Goal: Task Accomplishment & Management: Manage account settings

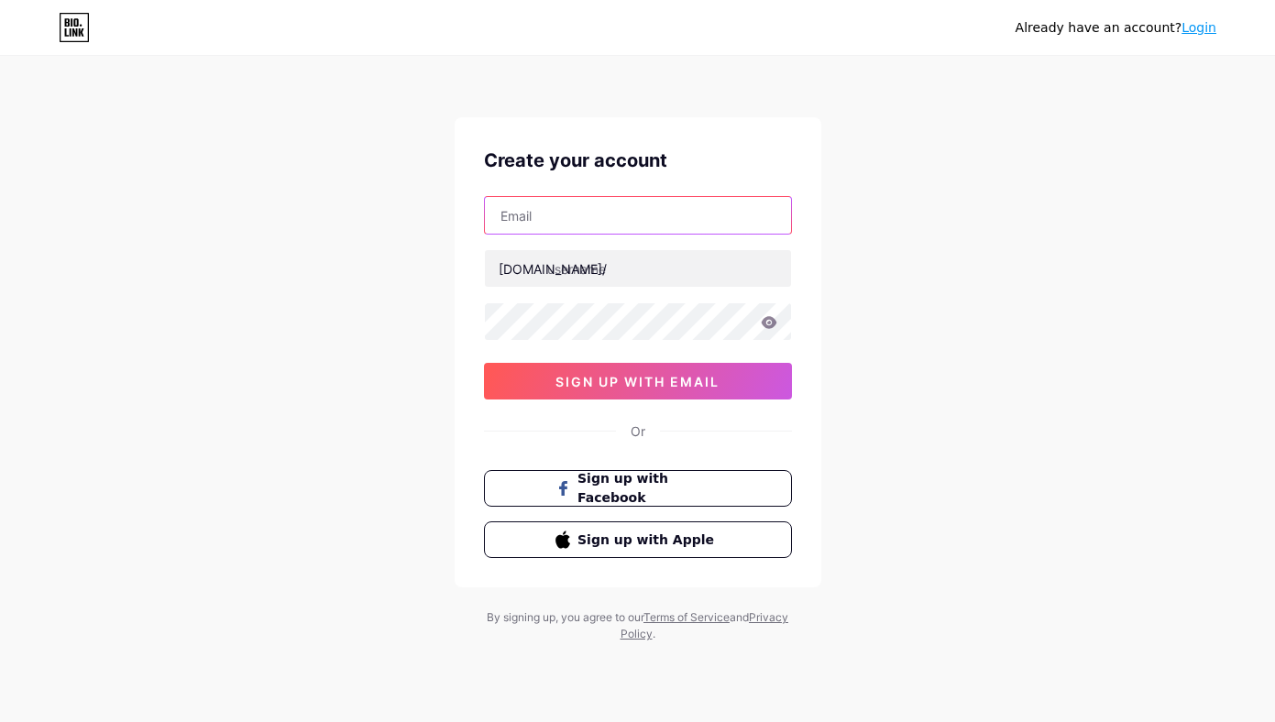
click at [552, 214] on input "text" at bounding box center [638, 215] width 306 height 37
type input "[EMAIL_ADDRESS][DOMAIN_NAME]"
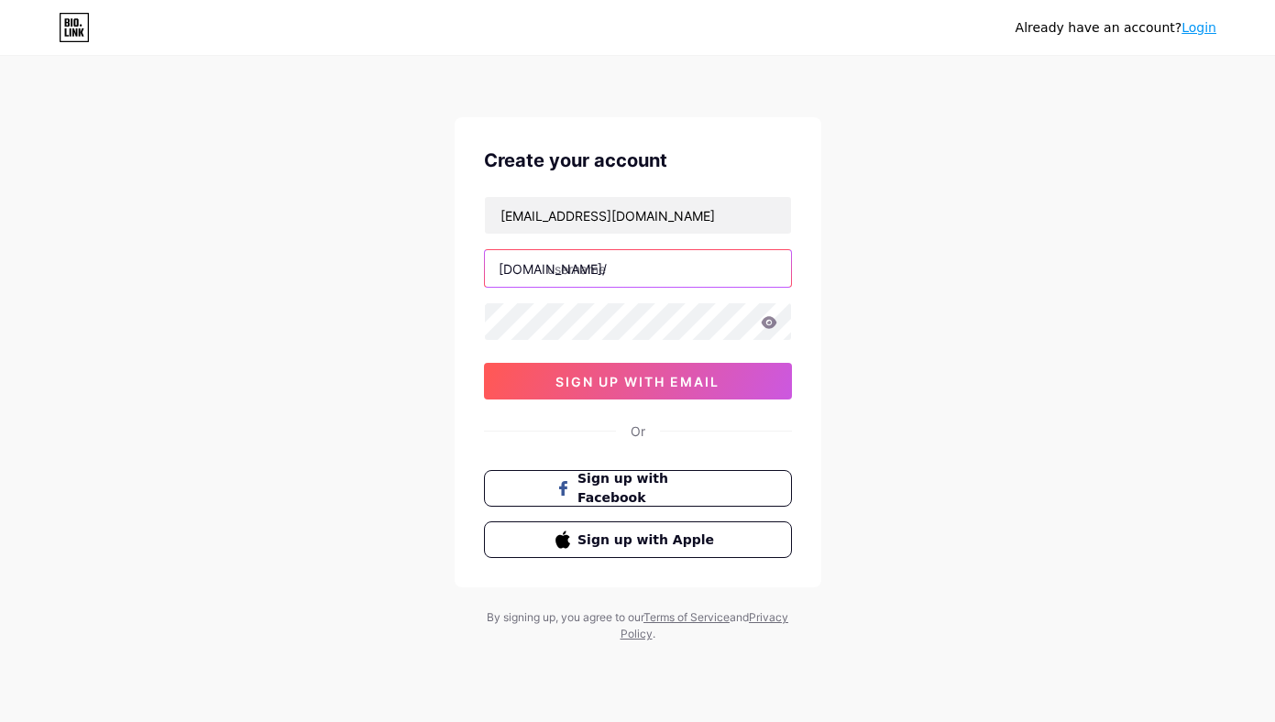
click at [612, 269] on input "text" at bounding box center [638, 268] width 306 height 37
type input "goodtimeslagos"
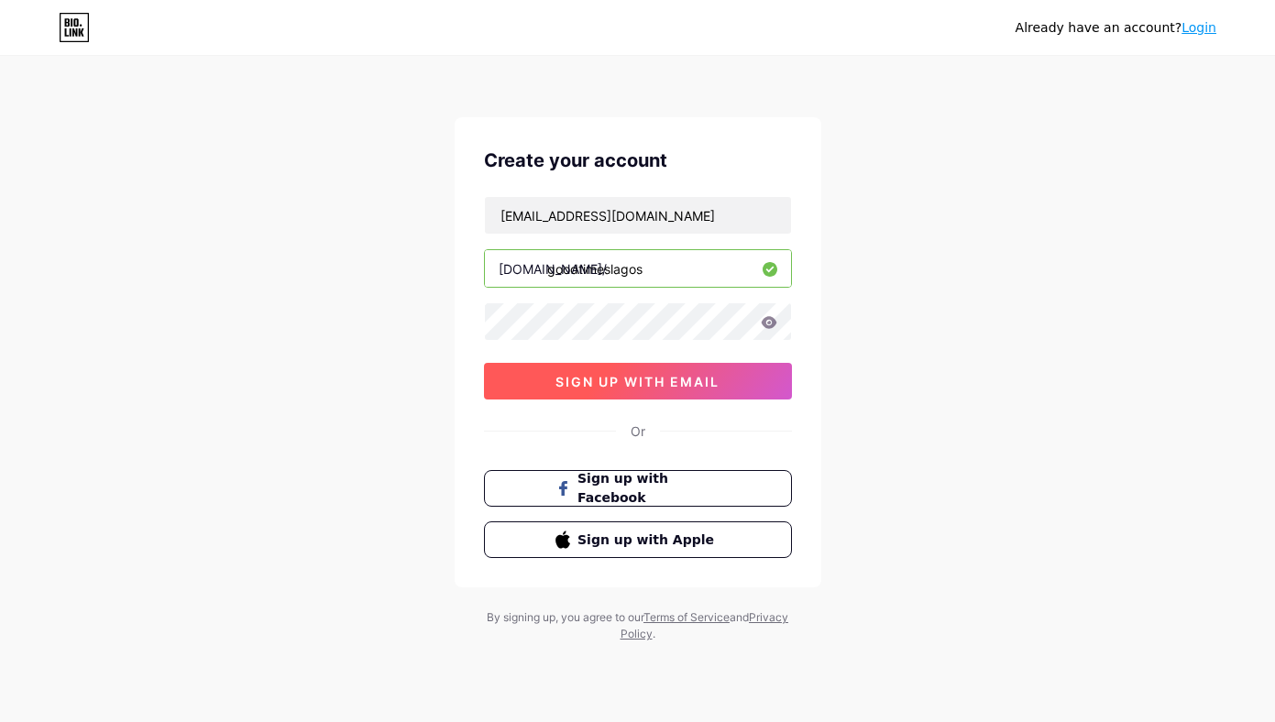
click at [608, 372] on button "sign up with email" at bounding box center [638, 381] width 308 height 37
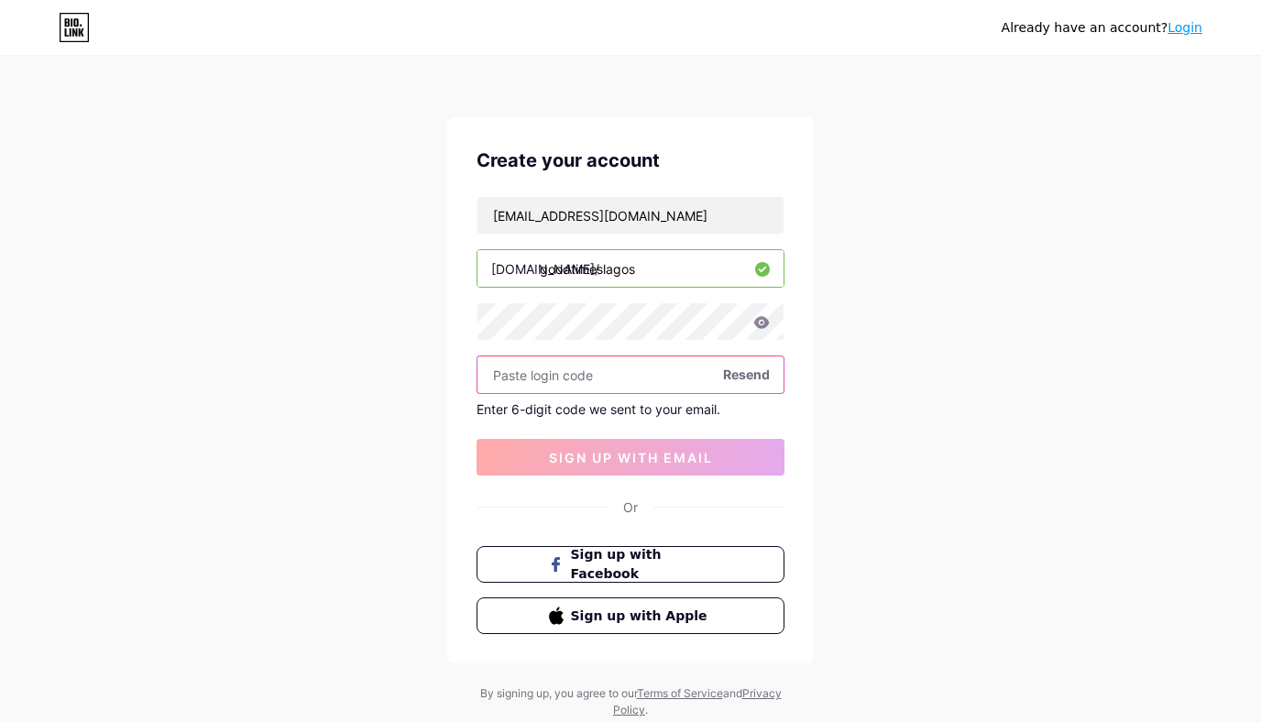
click at [590, 379] on input "text" at bounding box center [631, 375] width 306 height 37
paste input "368408"
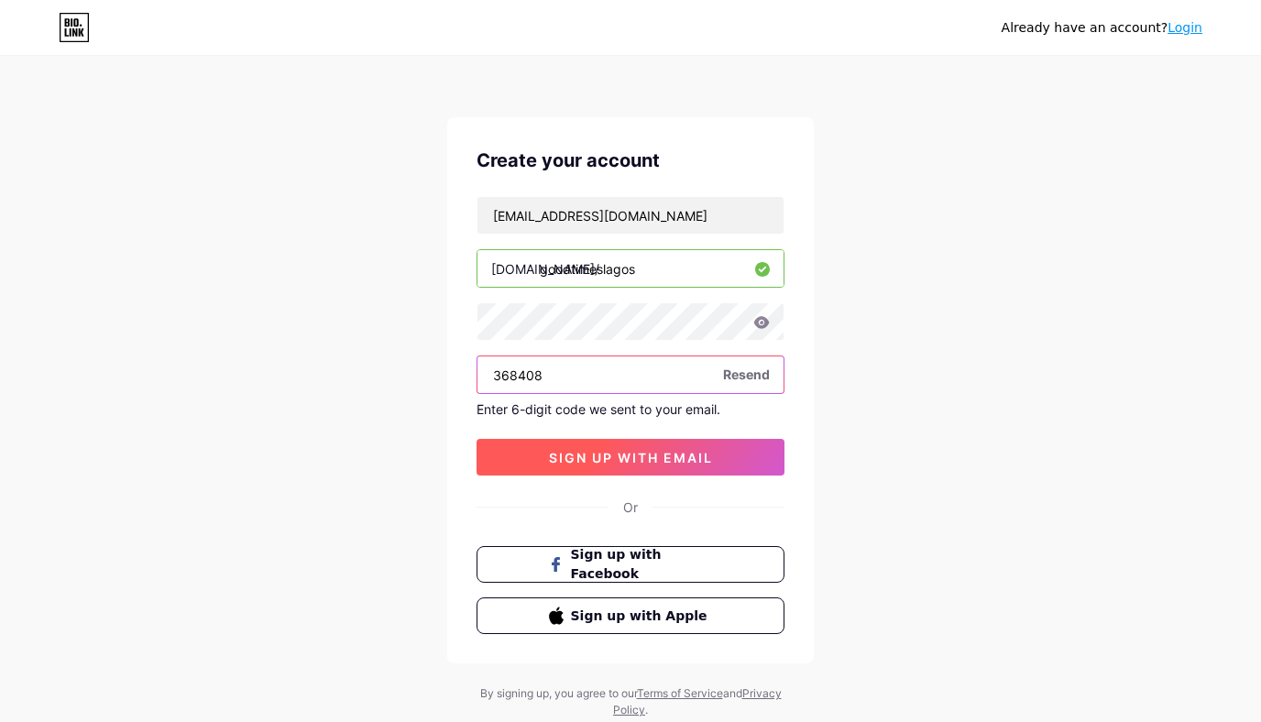
type input "368408"
click at [603, 454] on span "sign up with email" at bounding box center [631, 458] width 164 height 16
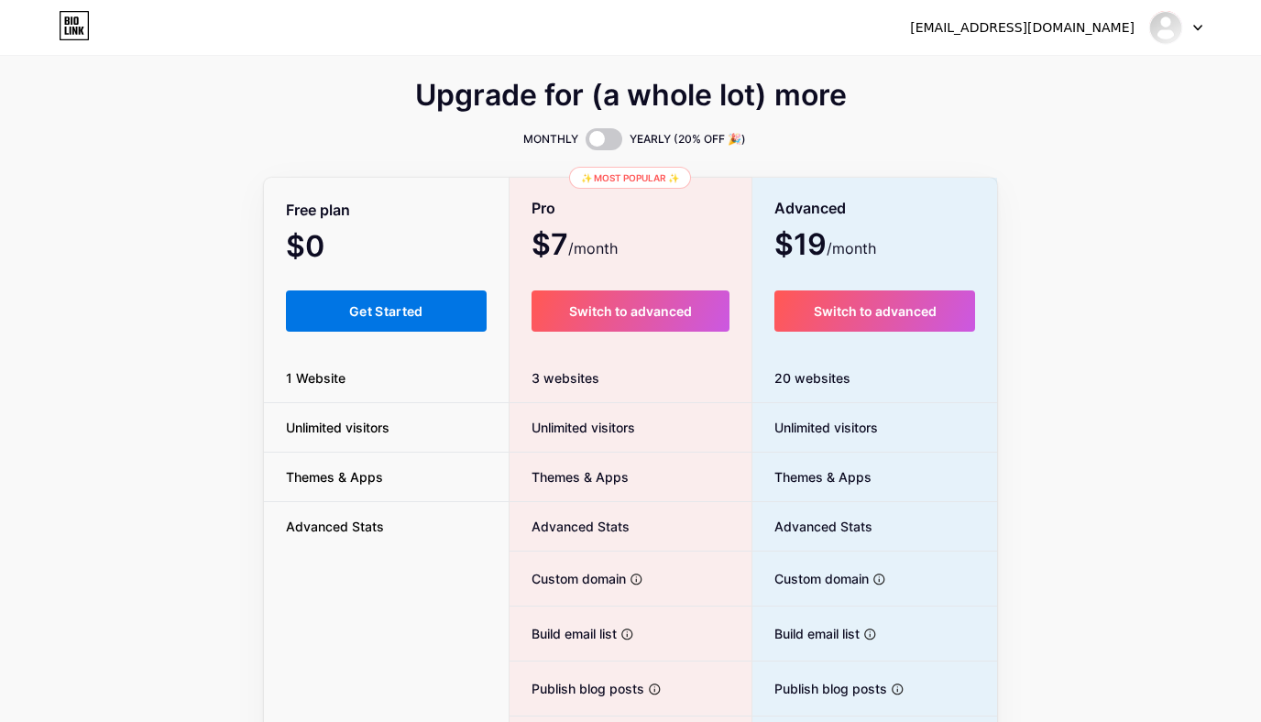
click at [386, 304] on span "Get Started" at bounding box center [386, 311] width 74 height 16
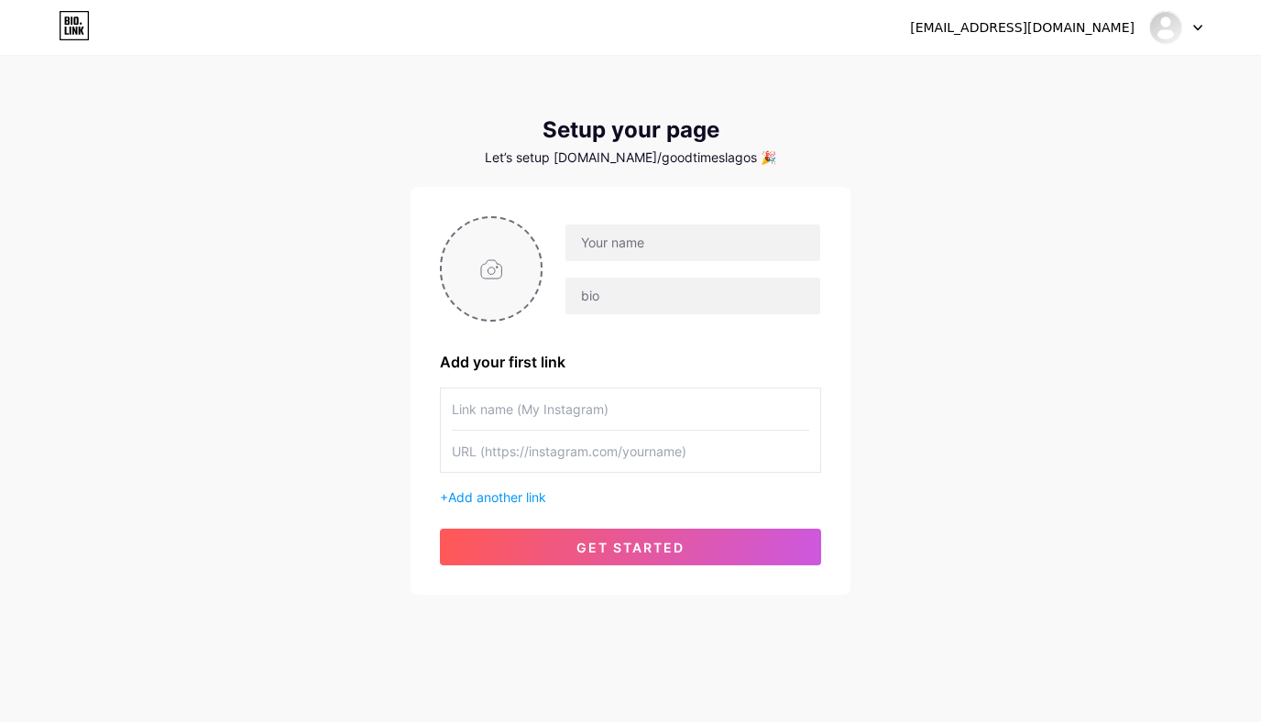
click at [499, 265] on input "file" at bounding box center [491, 269] width 99 height 102
type input "C:\fakepath\GTG24-03.png"
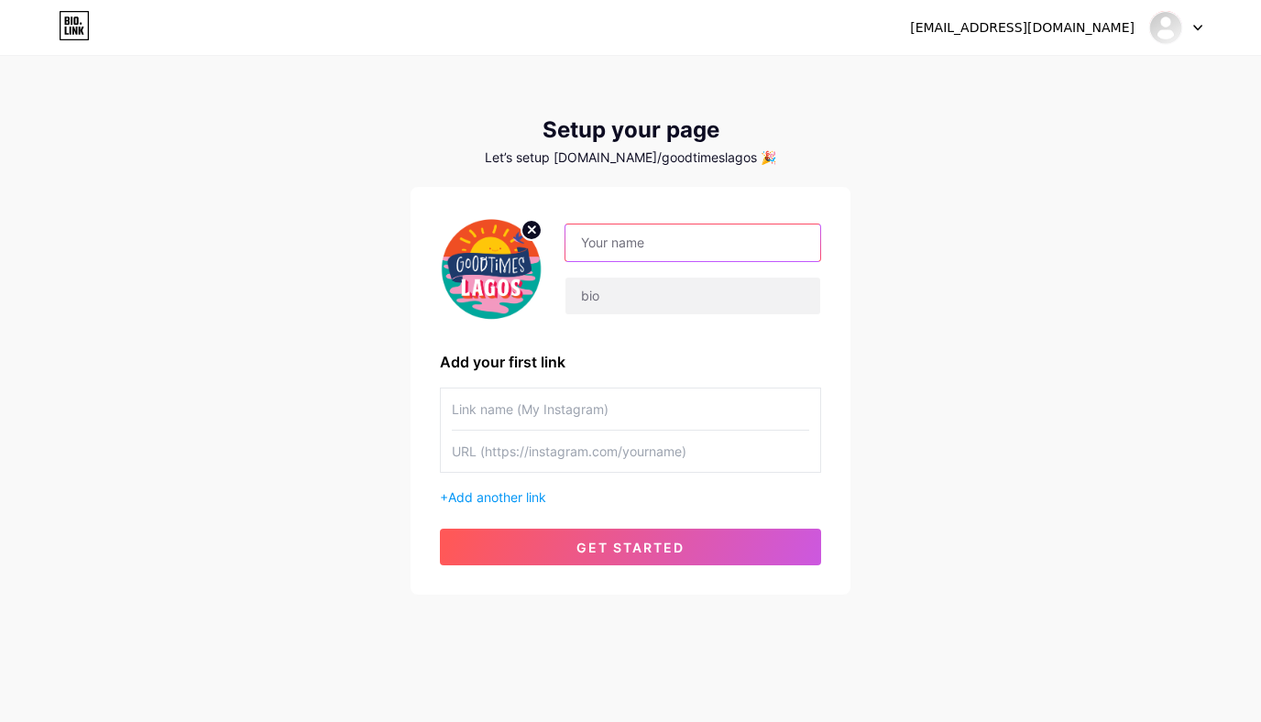
click at [621, 238] on input "text" at bounding box center [693, 243] width 255 height 37
type input "Goodtimes [GEOGRAPHIC_DATA]"
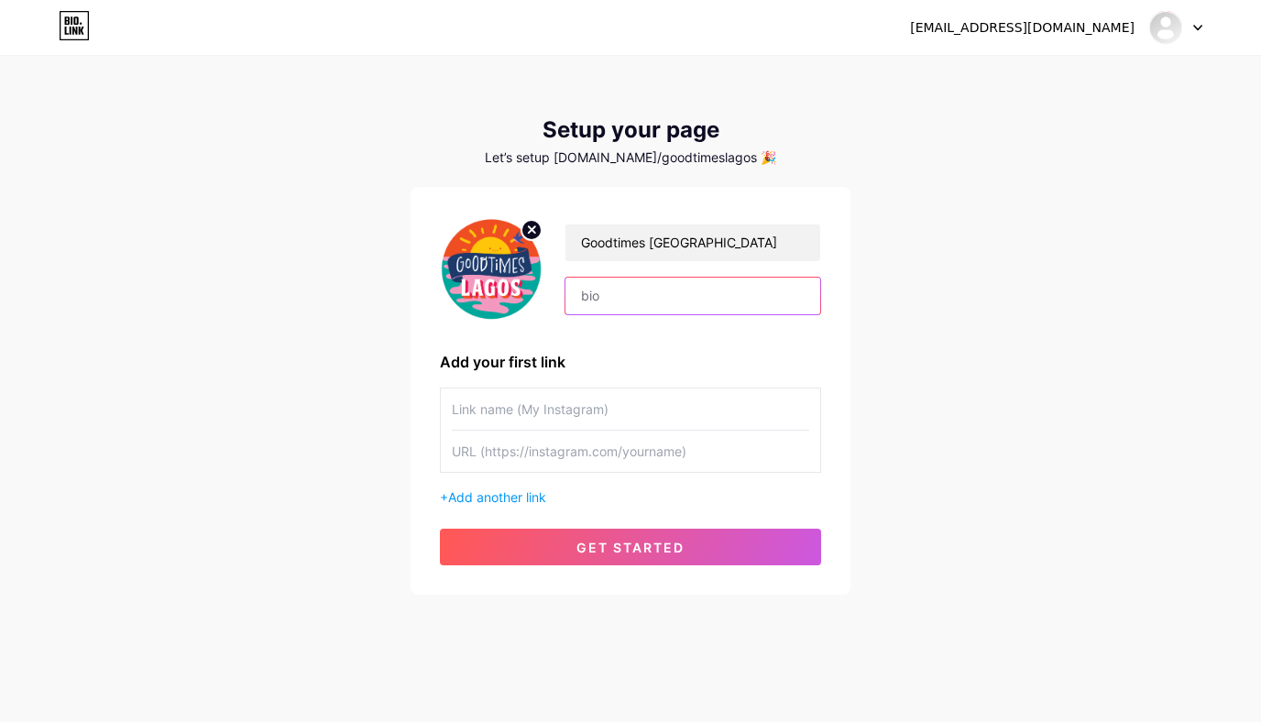
click at [620, 302] on input "text" at bounding box center [693, 296] width 255 height 37
drag, startPoint x: 602, startPoint y: 298, endPoint x: 523, endPoint y: 291, distance: 79.1
click at [525, 291] on div "Goodtimes [GEOGRAPHIC_DATA]" at bounding box center [630, 268] width 381 height 105
drag, startPoint x: 610, startPoint y: 292, endPoint x: 554, endPoint y: 297, distance: 56.1
click at [554, 297] on div "Goodtimes [GEOGRAPHIC_DATA]" at bounding box center [682, 270] width 279 height 92
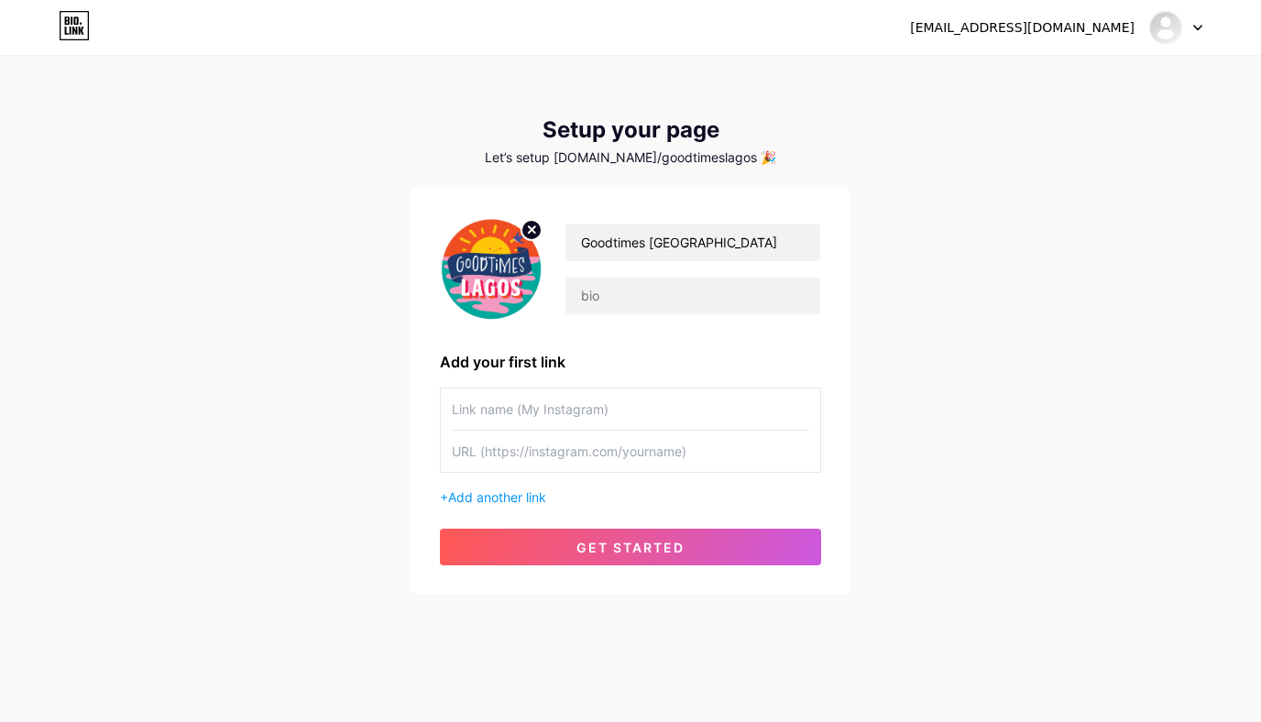
click at [503, 409] on input "text" at bounding box center [630, 409] width 357 height 41
paste input "[URL][DOMAIN_NAME]"
type input "[URL][DOMAIN_NAME]"
click at [515, 467] on input "text" at bounding box center [630, 451] width 357 height 41
paste input "[URL][DOMAIN_NAME]"
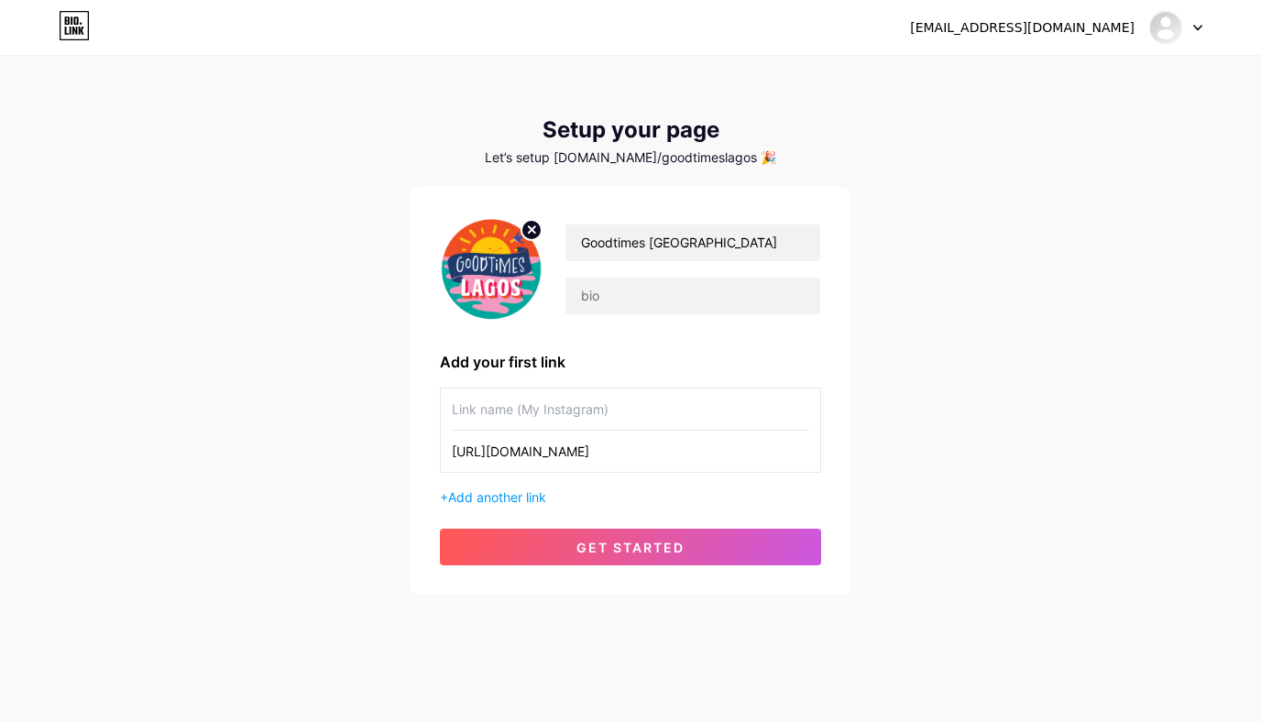
type input "[URL][DOMAIN_NAME]"
click at [507, 417] on input "text" at bounding box center [630, 409] width 357 height 41
type input "Instagram:"
click at [599, 311] on input "text" at bounding box center [693, 296] width 255 height 37
paste input "Helping you find good times in [GEOGRAPHIC_DATA] [GEOGRAPHIC_DATA]"
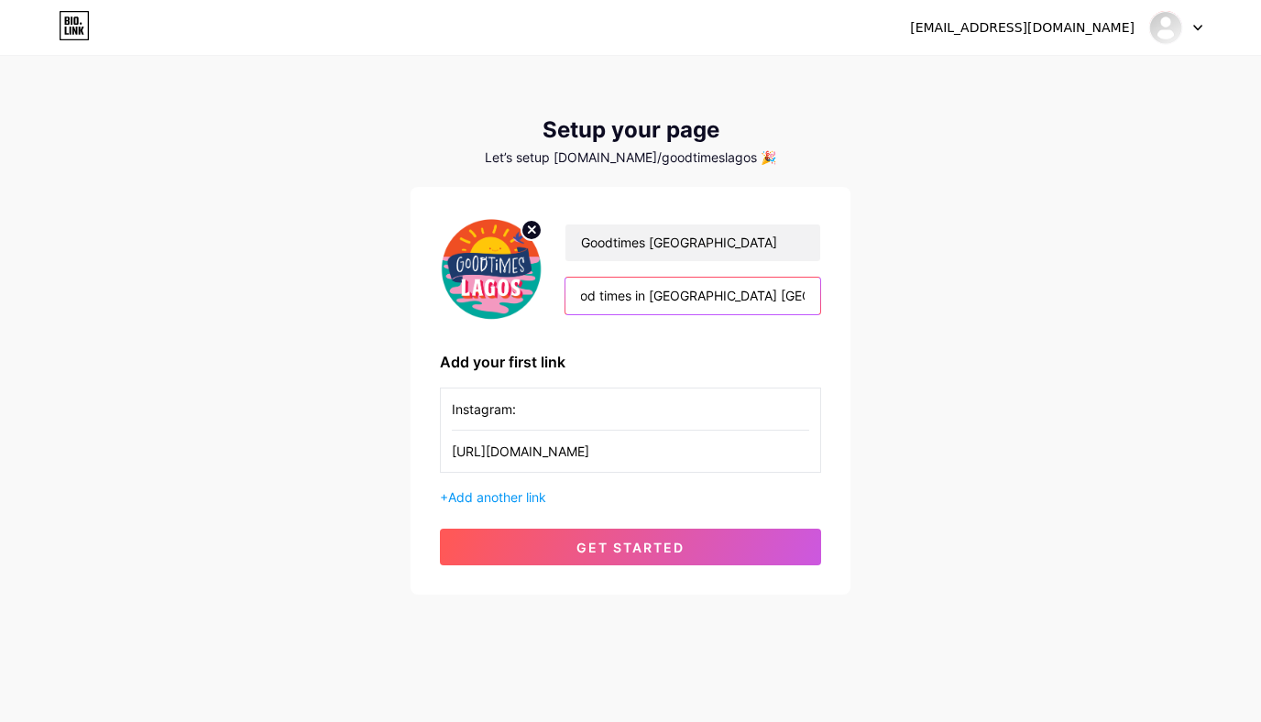
scroll to position [0, 125]
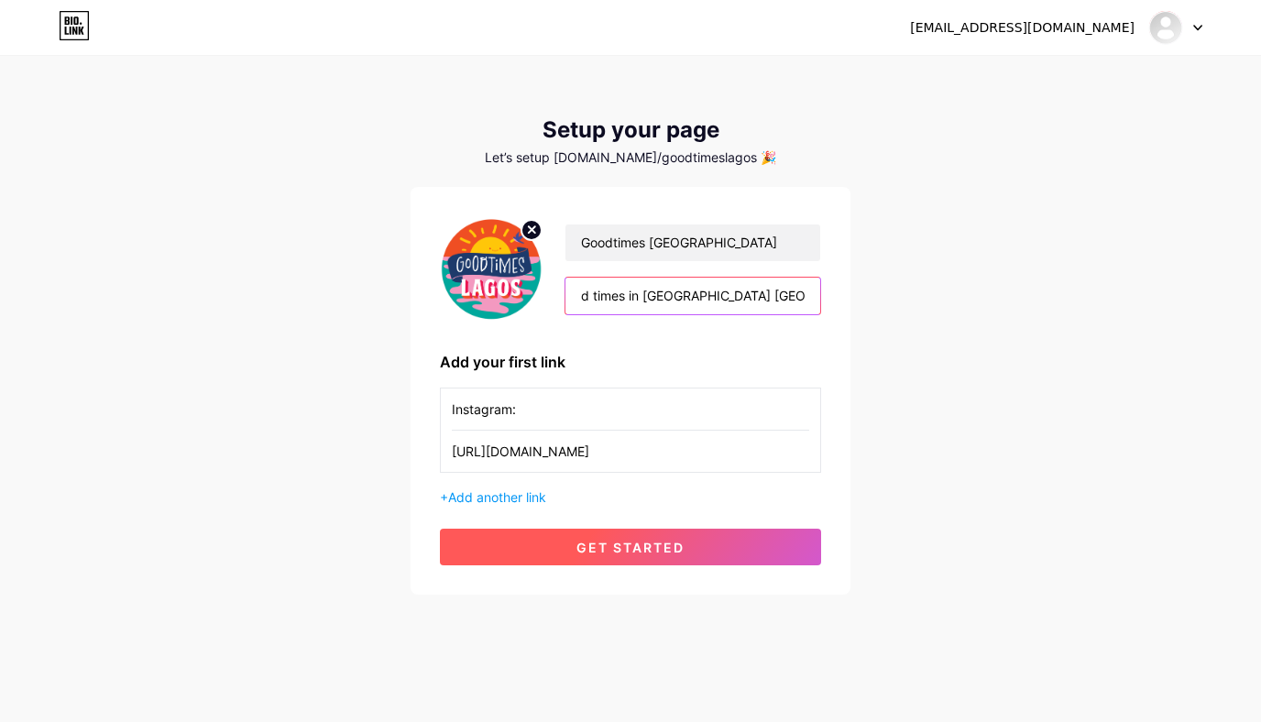
type input "Helping you find good times in [GEOGRAPHIC_DATA] [GEOGRAPHIC_DATA] since [DATE]"
click at [615, 538] on button "get started" at bounding box center [630, 547] width 381 height 37
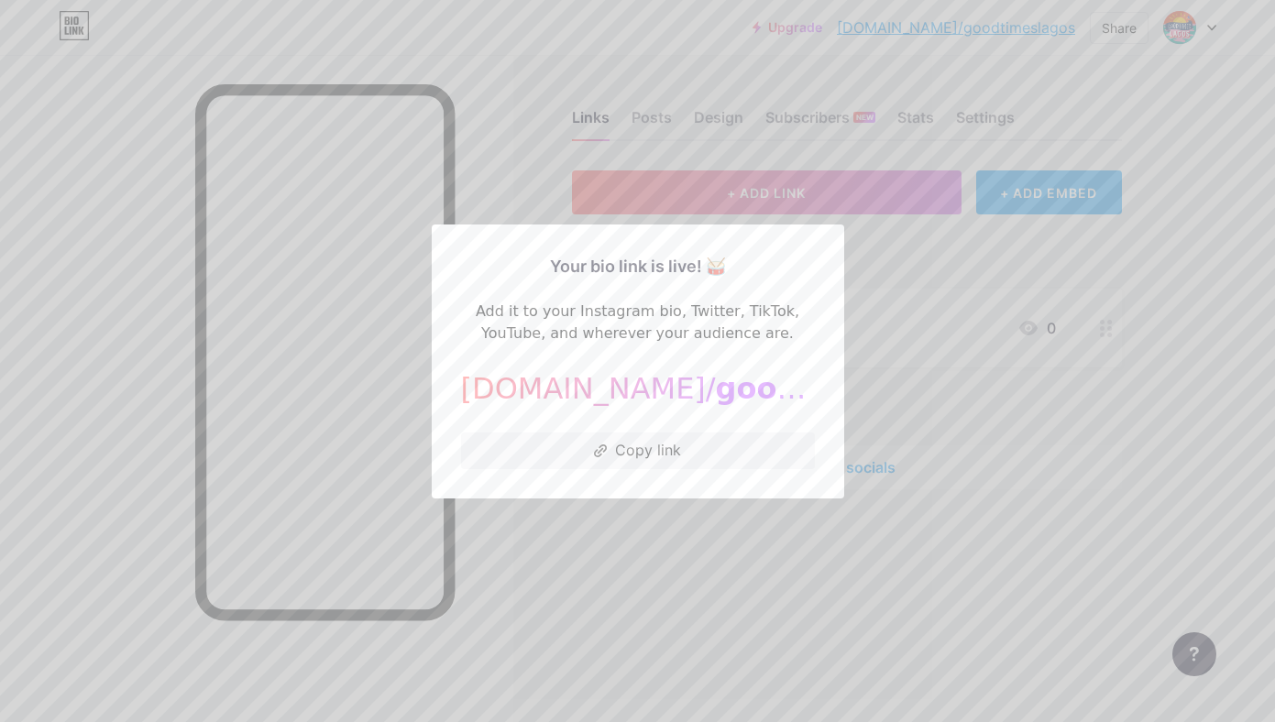
click at [592, 573] on div at bounding box center [637, 361] width 1275 height 722
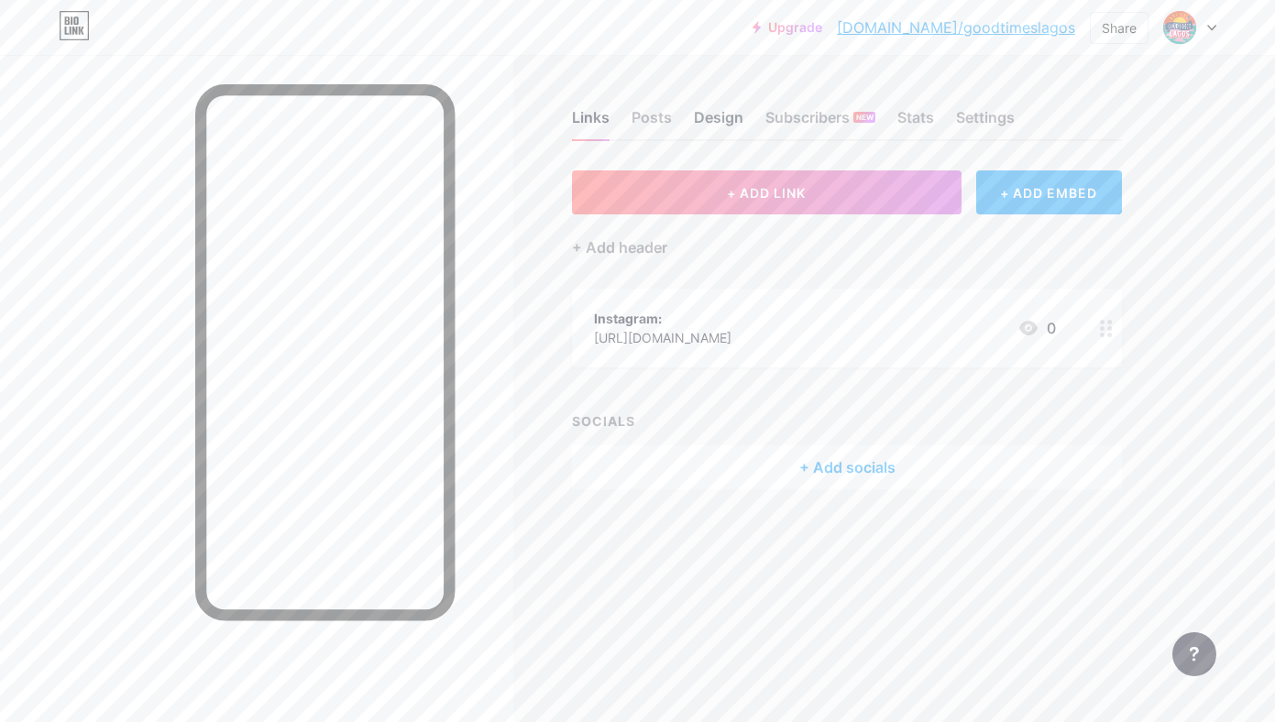
click at [727, 123] on div "Design" at bounding box center [718, 122] width 49 height 33
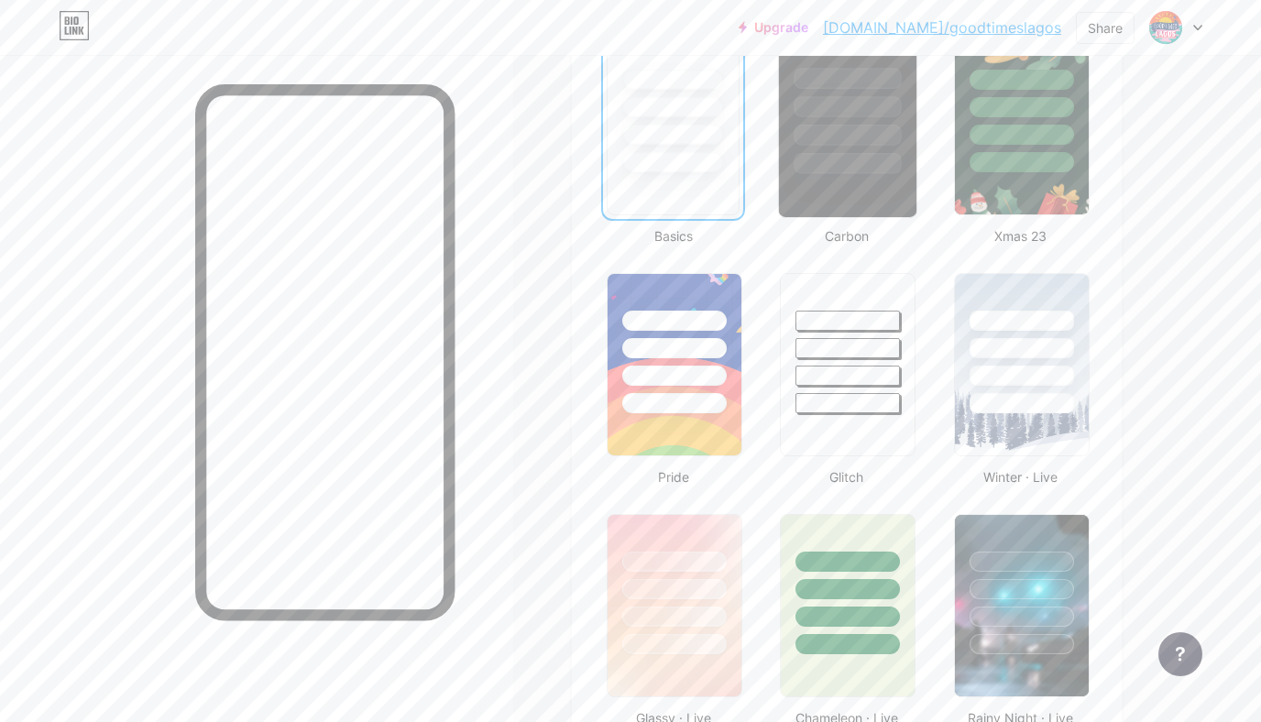
scroll to position [565, 0]
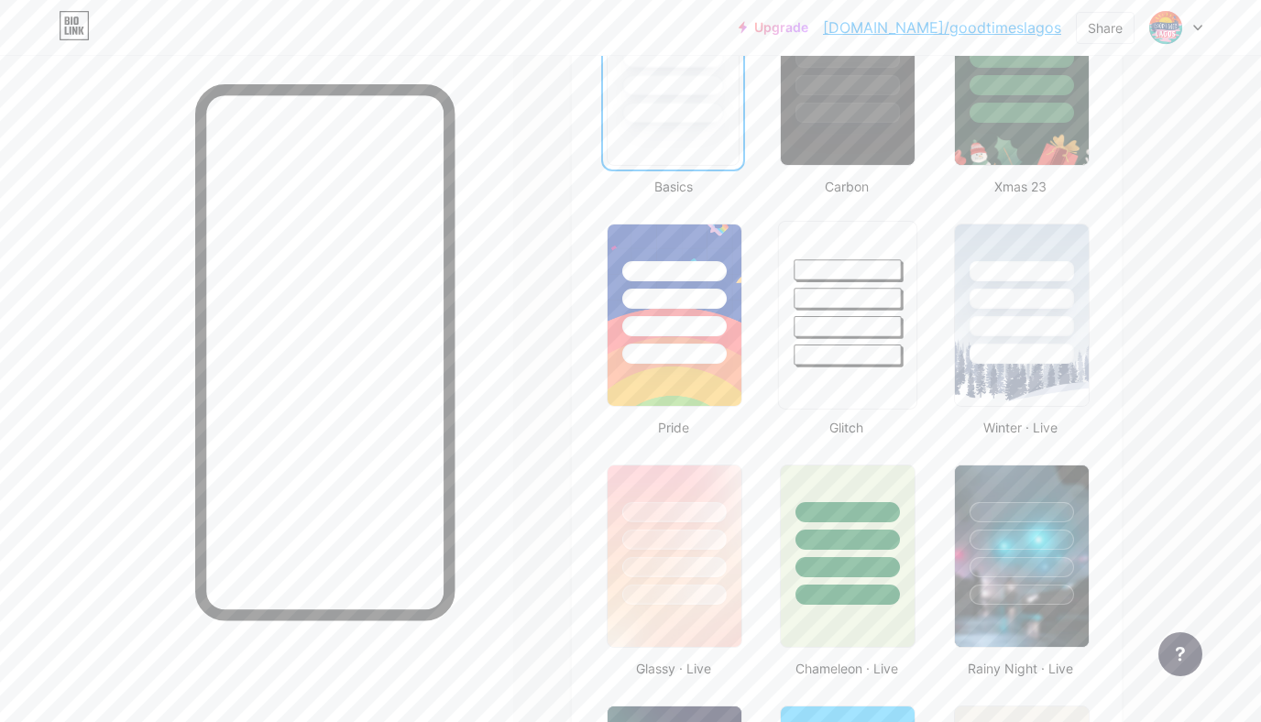
click at [840, 322] on div at bounding box center [848, 326] width 107 height 21
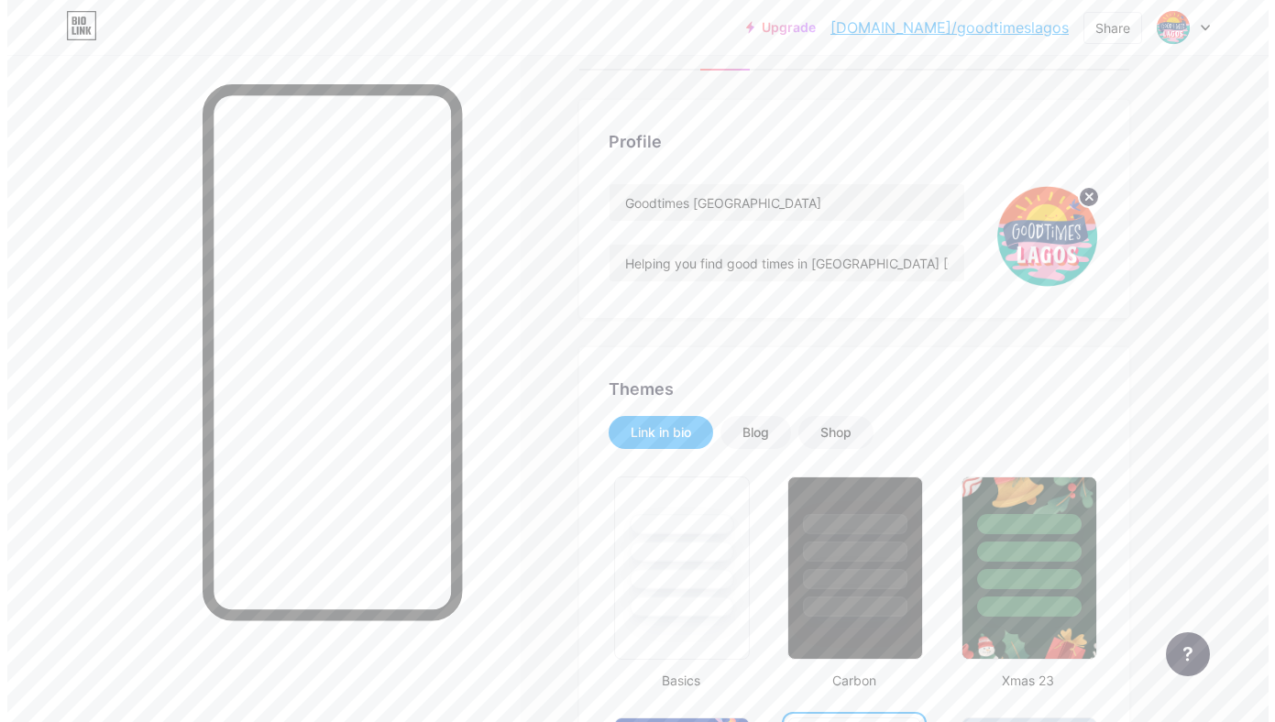
scroll to position [0, 0]
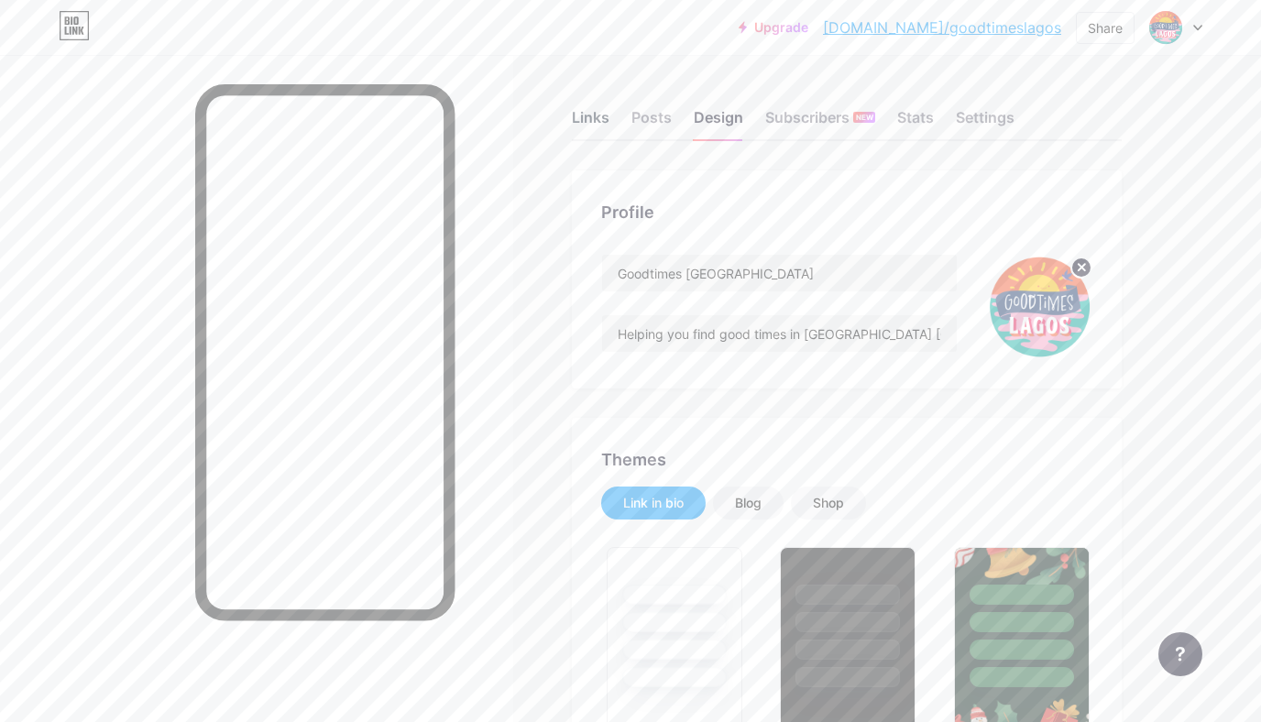
click at [581, 120] on div "Links" at bounding box center [591, 122] width 38 height 33
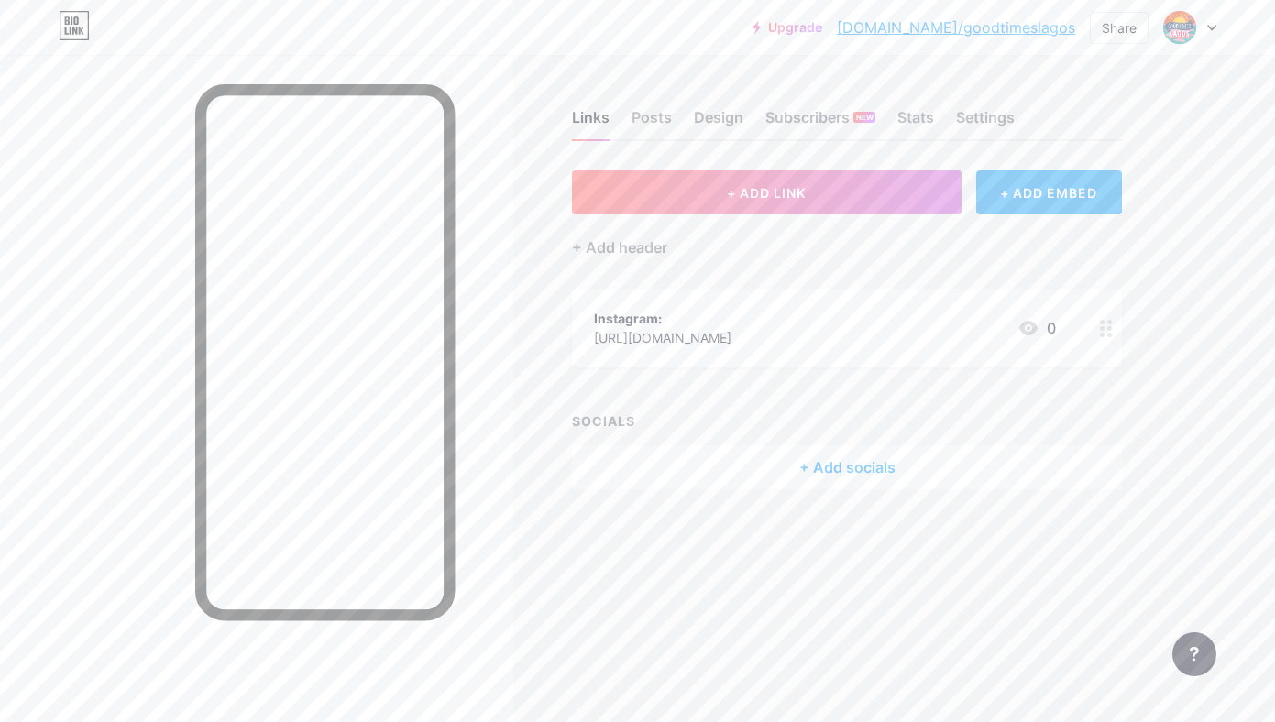
click at [851, 474] on div "+ Add socials" at bounding box center [847, 467] width 550 height 44
click at [595, 327] on div "Instagram Add" at bounding box center [638, 325] width 354 height 38
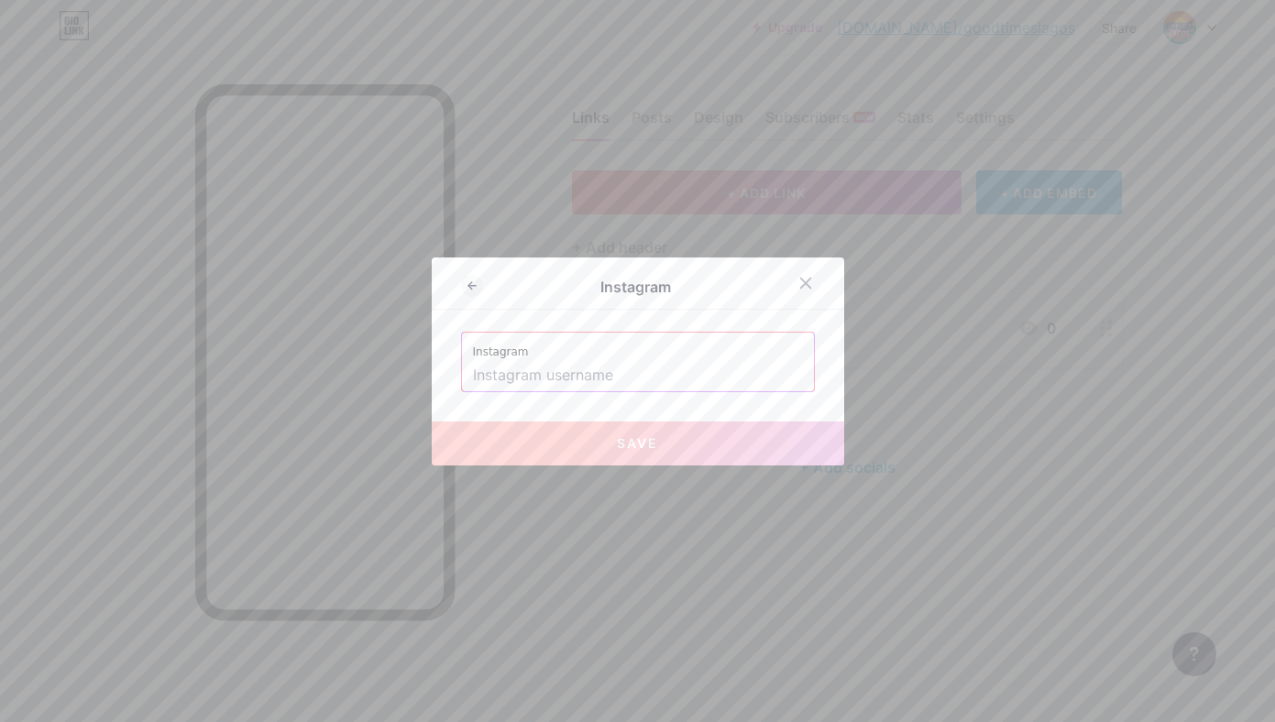
click at [570, 379] on input "text" at bounding box center [638, 375] width 330 height 31
paste input "Helping you find good times in [GEOGRAPHIC_DATA] [GEOGRAPHIC_DATA]"
type input "Helping you find good times in [GEOGRAPHIC_DATA] [GEOGRAPHIC_DATA]"
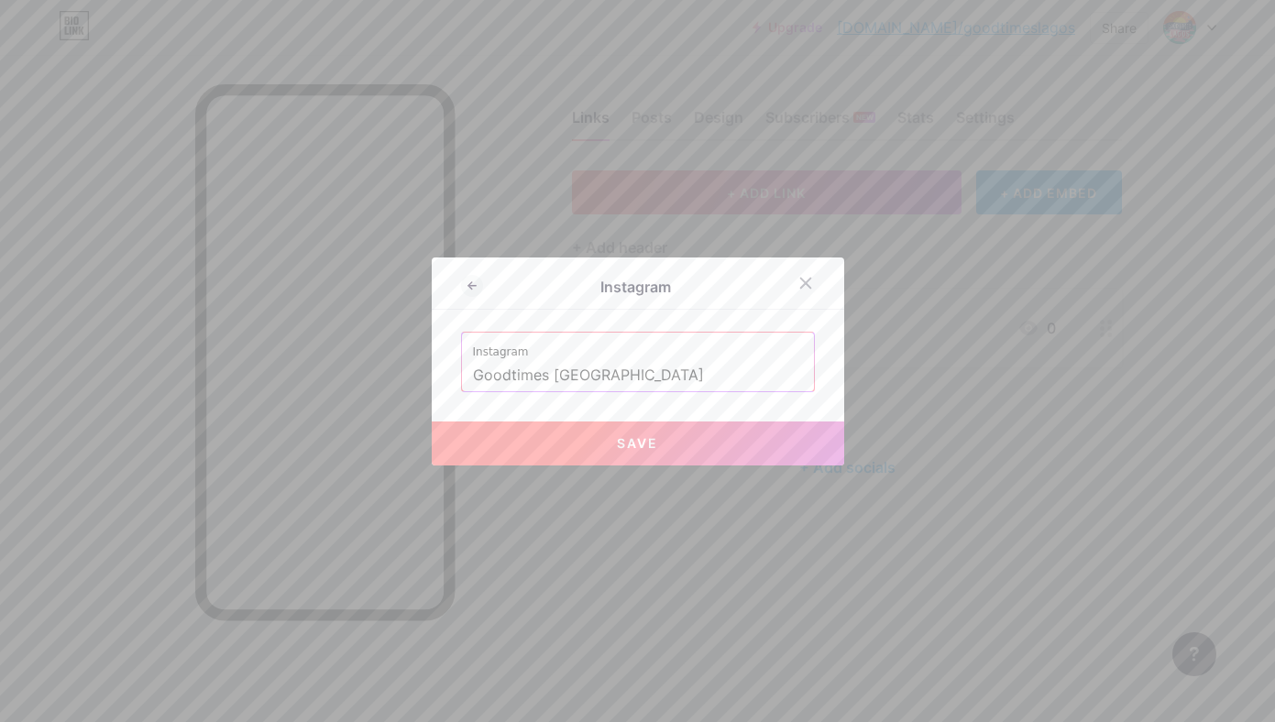
click at [544, 373] on input "Goodtimes [GEOGRAPHIC_DATA]" at bounding box center [638, 375] width 330 height 31
click at [563, 449] on button "Save" at bounding box center [638, 444] width 412 height 44
type input "[URL][DOMAIN_NAME]"
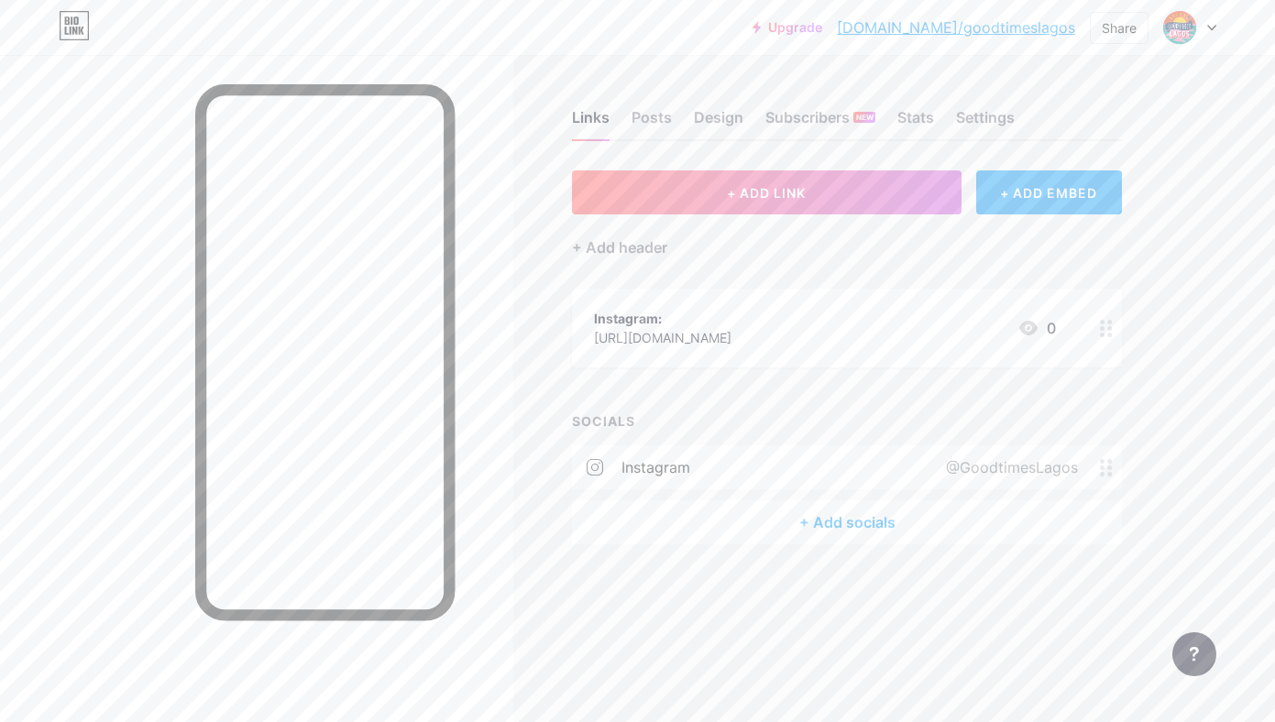
click at [824, 524] on div "+ Add socials" at bounding box center [847, 522] width 550 height 44
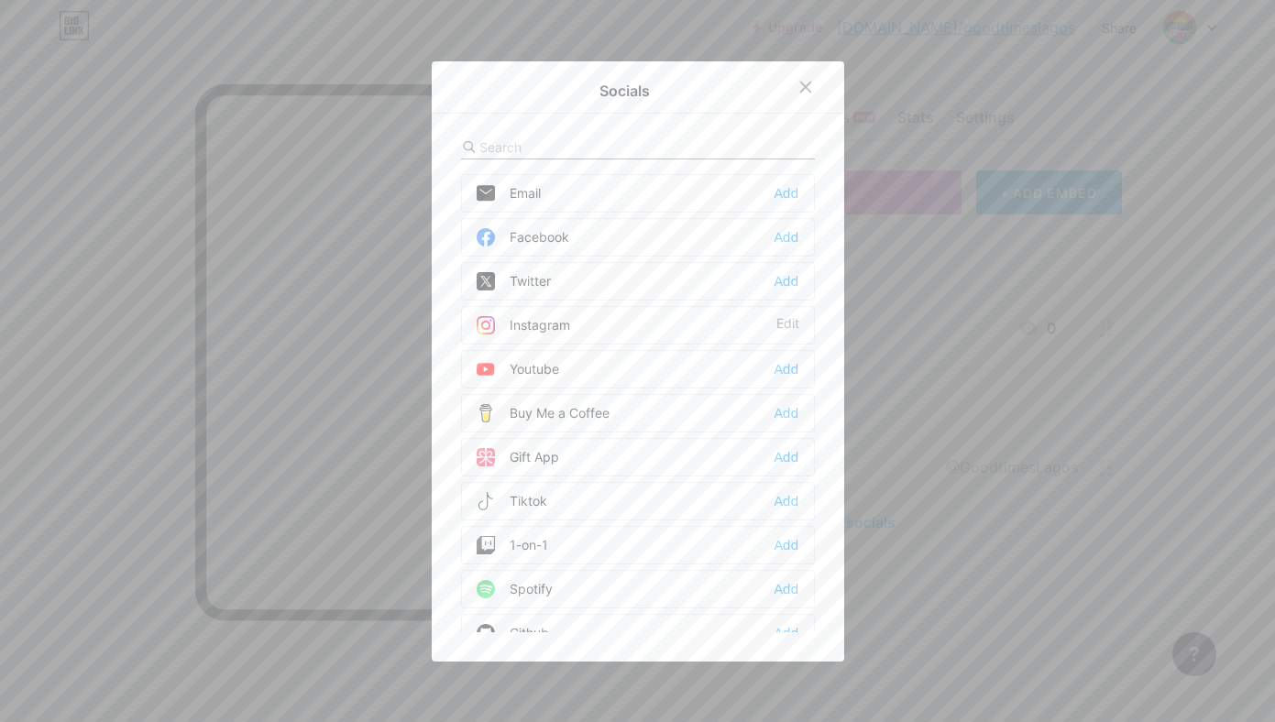
click at [556, 195] on div "Email Add" at bounding box center [638, 193] width 354 height 38
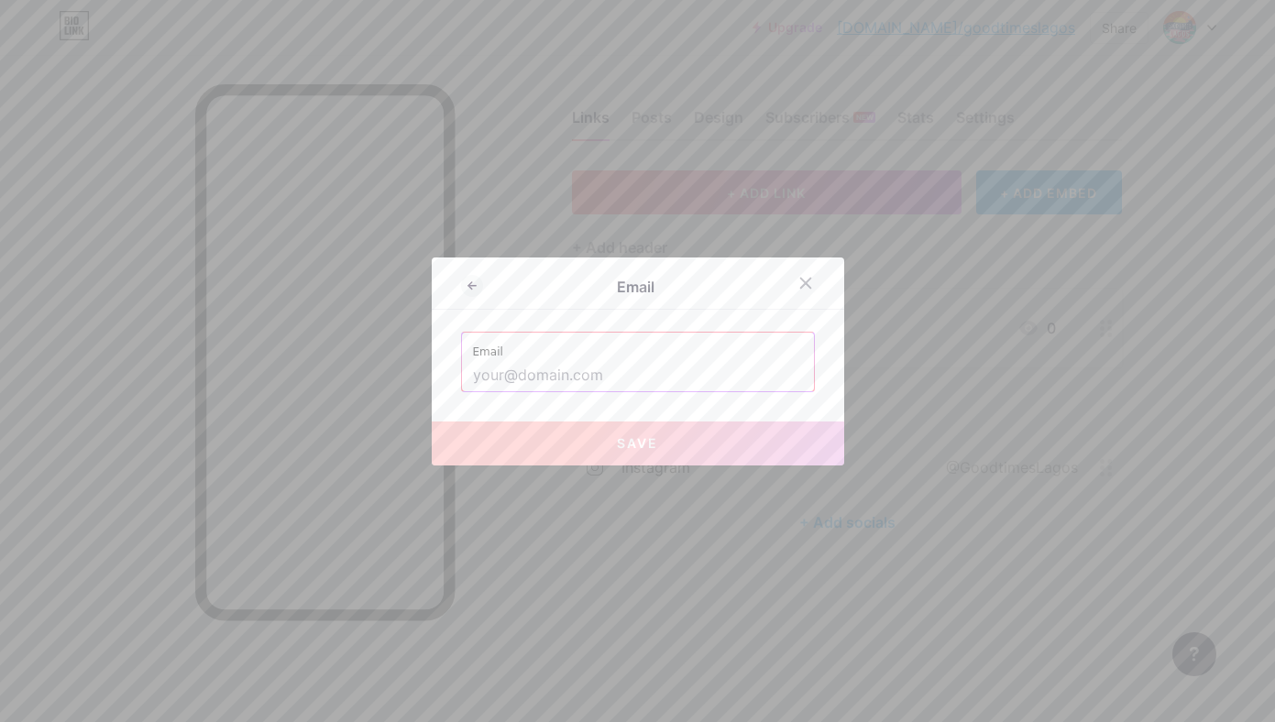
click at [516, 378] on input "text" at bounding box center [638, 375] width 330 height 31
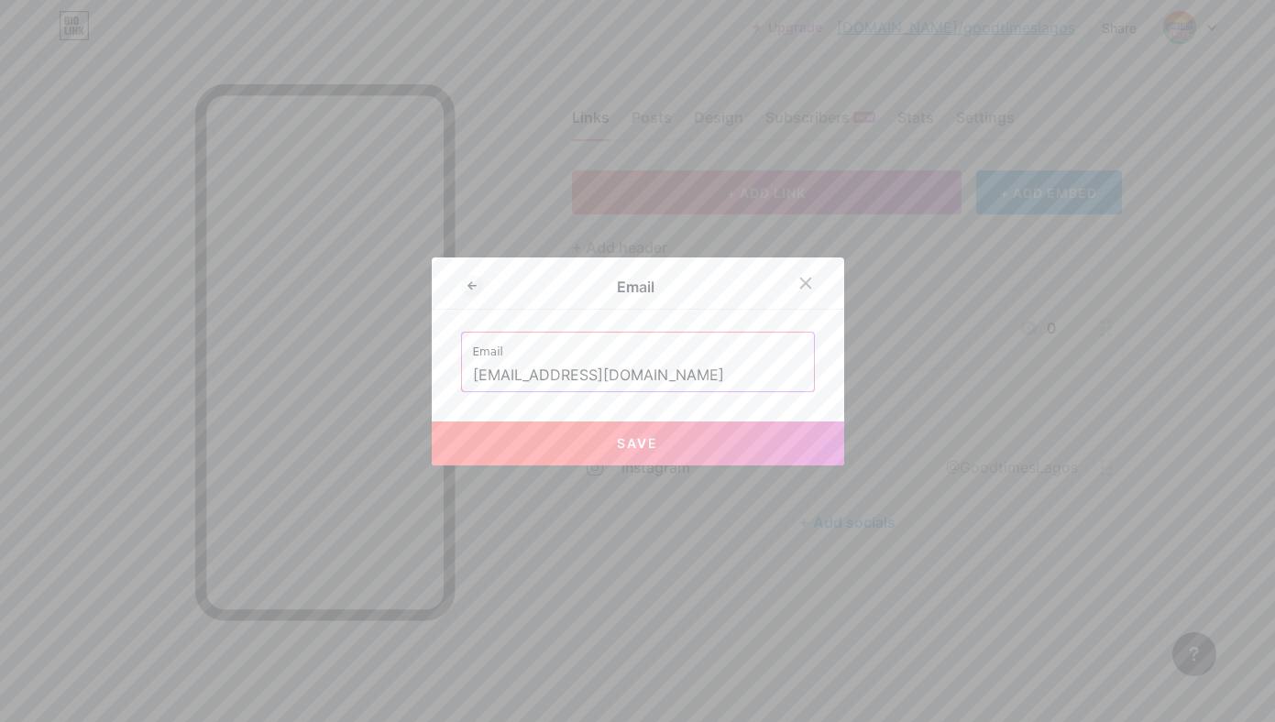
click at [562, 443] on button "Save" at bounding box center [638, 444] width 412 height 44
type input "mailto:[EMAIL_ADDRESS][DOMAIN_NAME]"
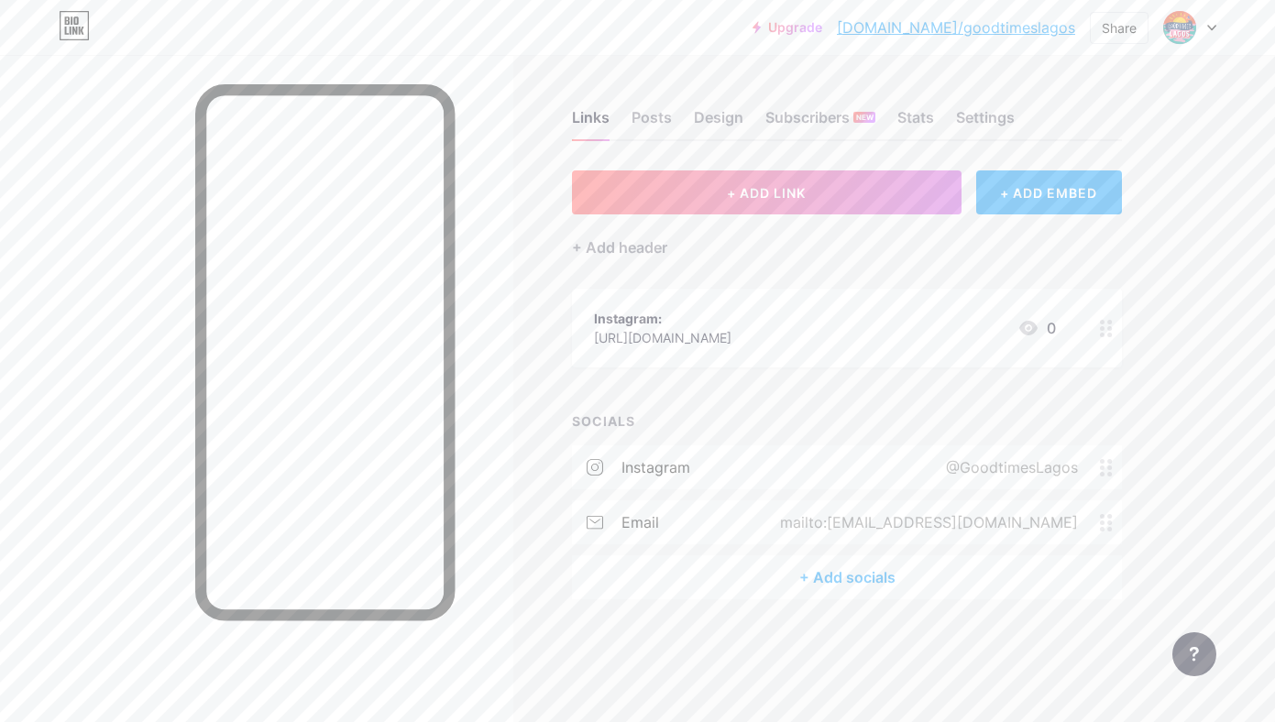
click at [760, 577] on div "+ Add socials" at bounding box center [847, 577] width 550 height 44
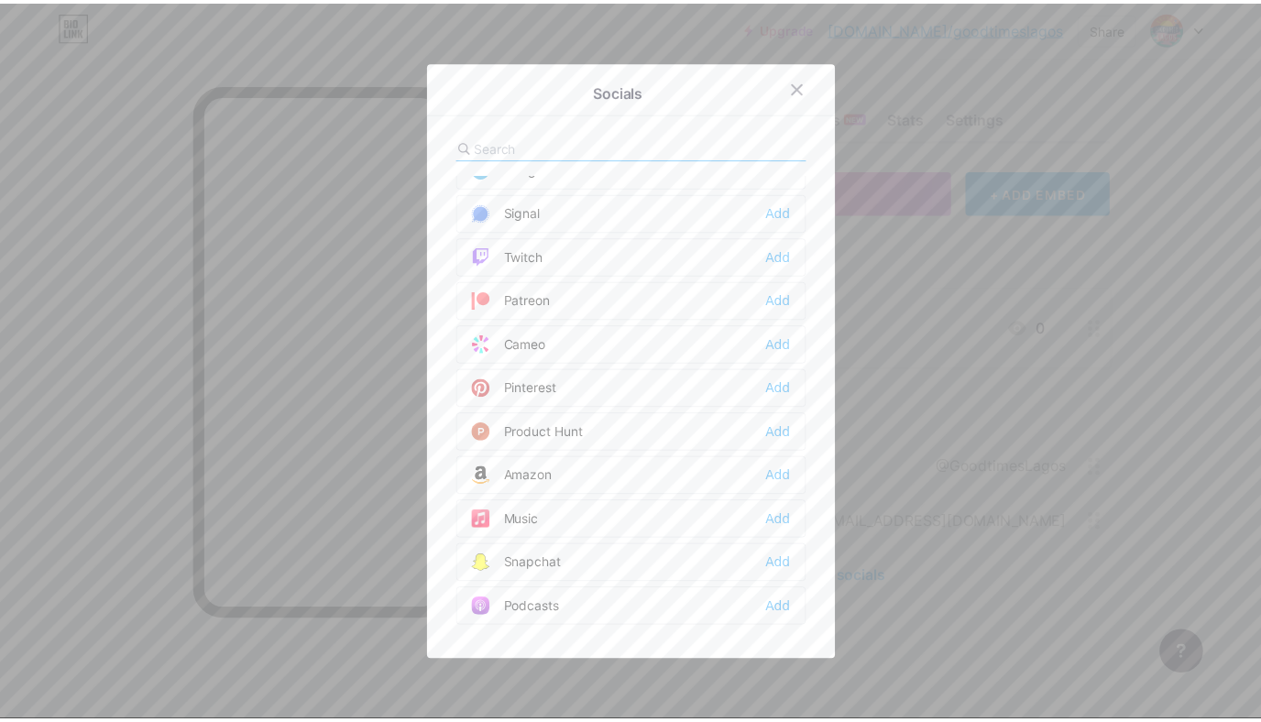
scroll to position [962, 0]
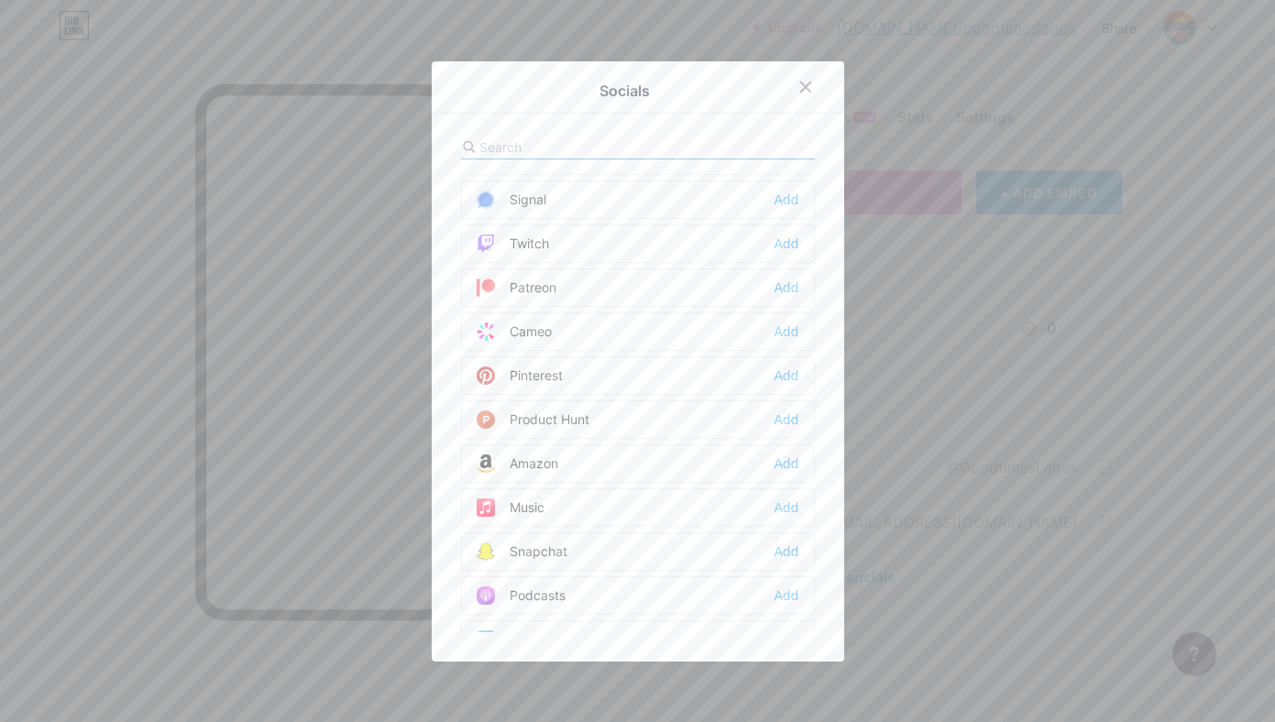
click at [524, 381] on div "Pinterest" at bounding box center [520, 376] width 86 height 18
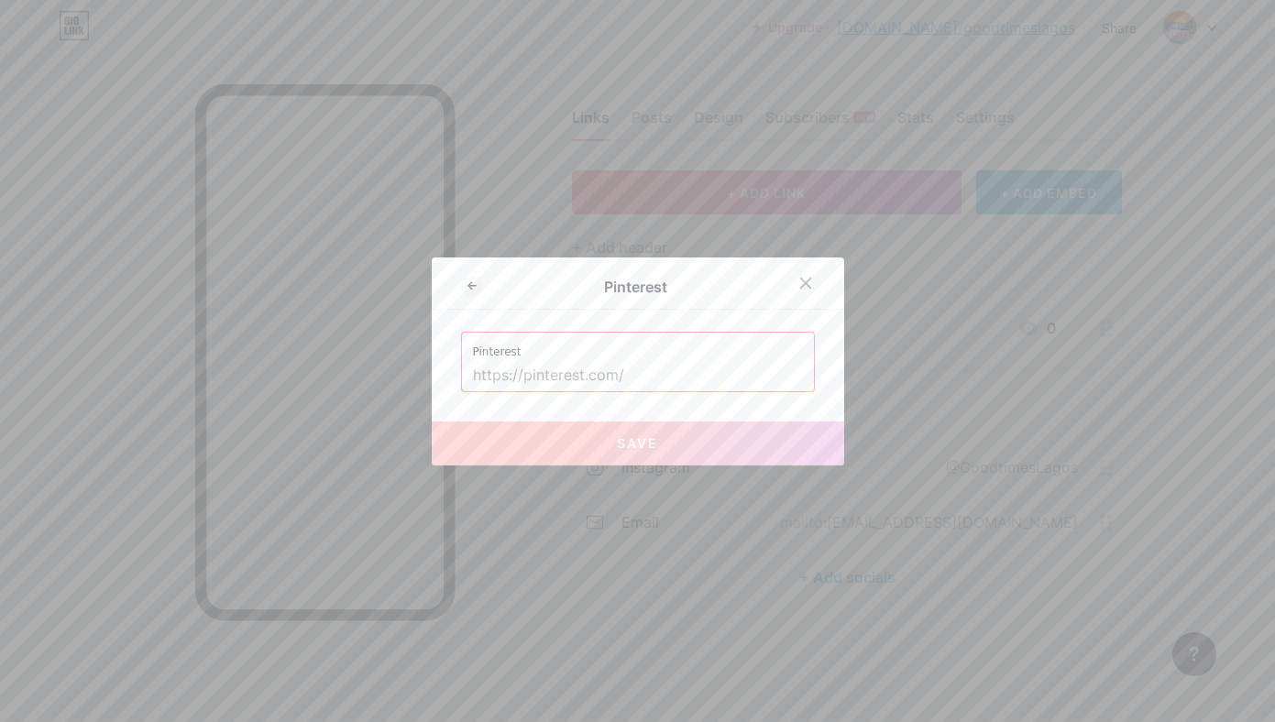
click at [516, 377] on input "text" at bounding box center [638, 375] width 330 height 31
paste input "[URL][DOMAIN_NAME]"
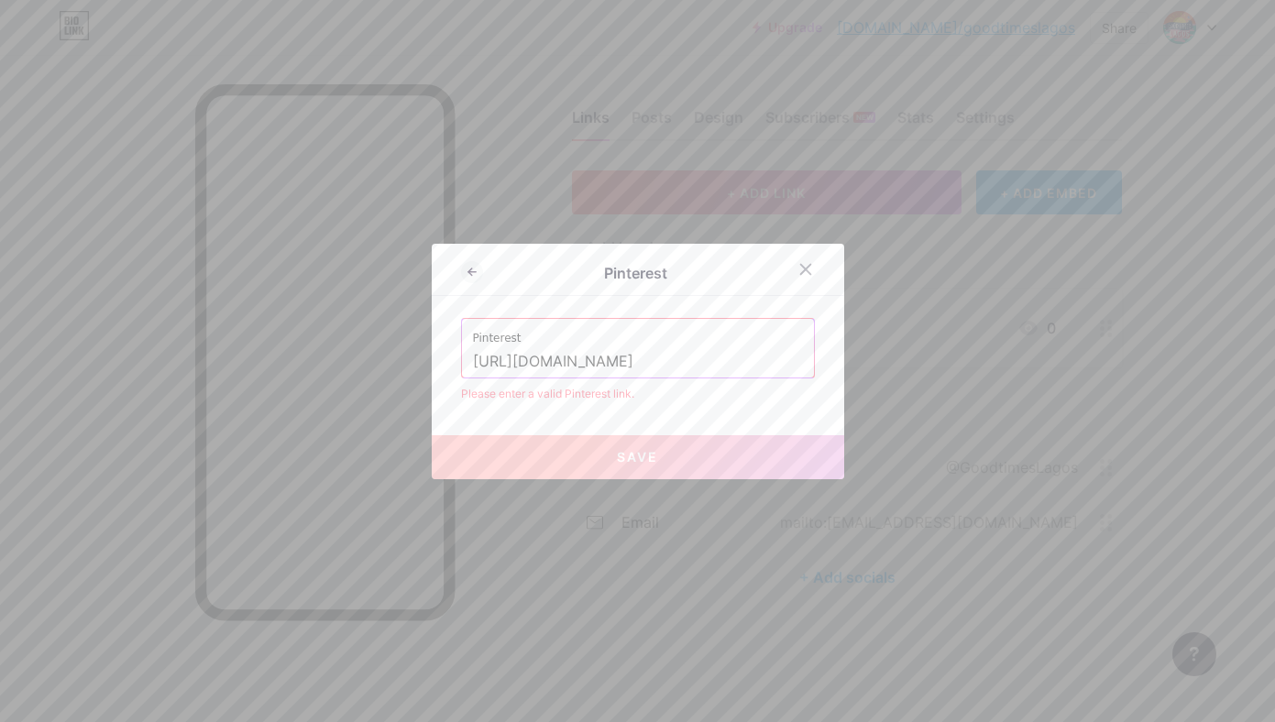
click at [554, 435] on button "Save" at bounding box center [638, 457] width 412 height 44
click at [566, 409] on div "Pinterest Pinterest [URL][DOMAIN_NAME] Please enter a valid Pinterest link. Save" at bounding box center [638, 362] width 412 height 236
drag, startPoint x: 533, startPoint y: 361, endPoint x: 519, endPoint y: 361, distance: 14.7
click at [520, 361] on input "[URL][DOMAIN_NAME]" at bounding box center [638, 361] width 330 height 31
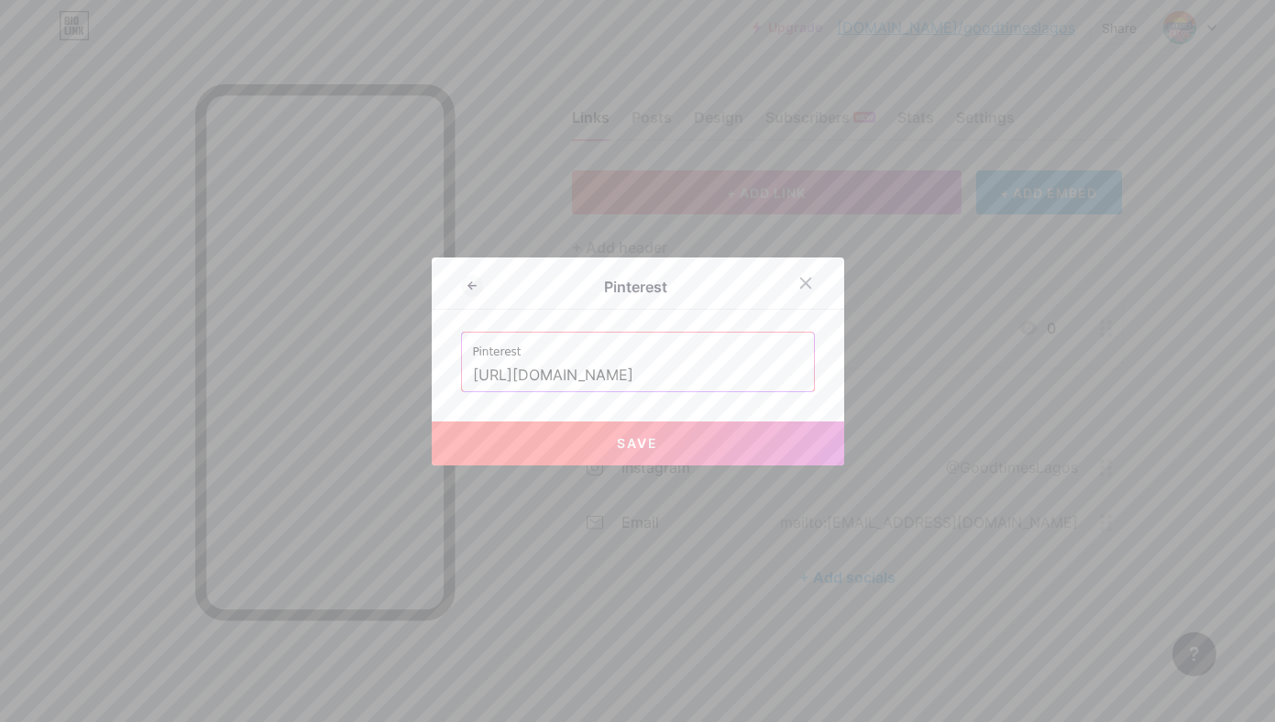
type input "[URL][DOMAIN_NAME]"
click at [691, 343] on label "Pinterest" at bounding box center [638, 346] width 330 height 27
click at [634, 445] on span "Save" at bounding box center [637, 443] width 41 height 16
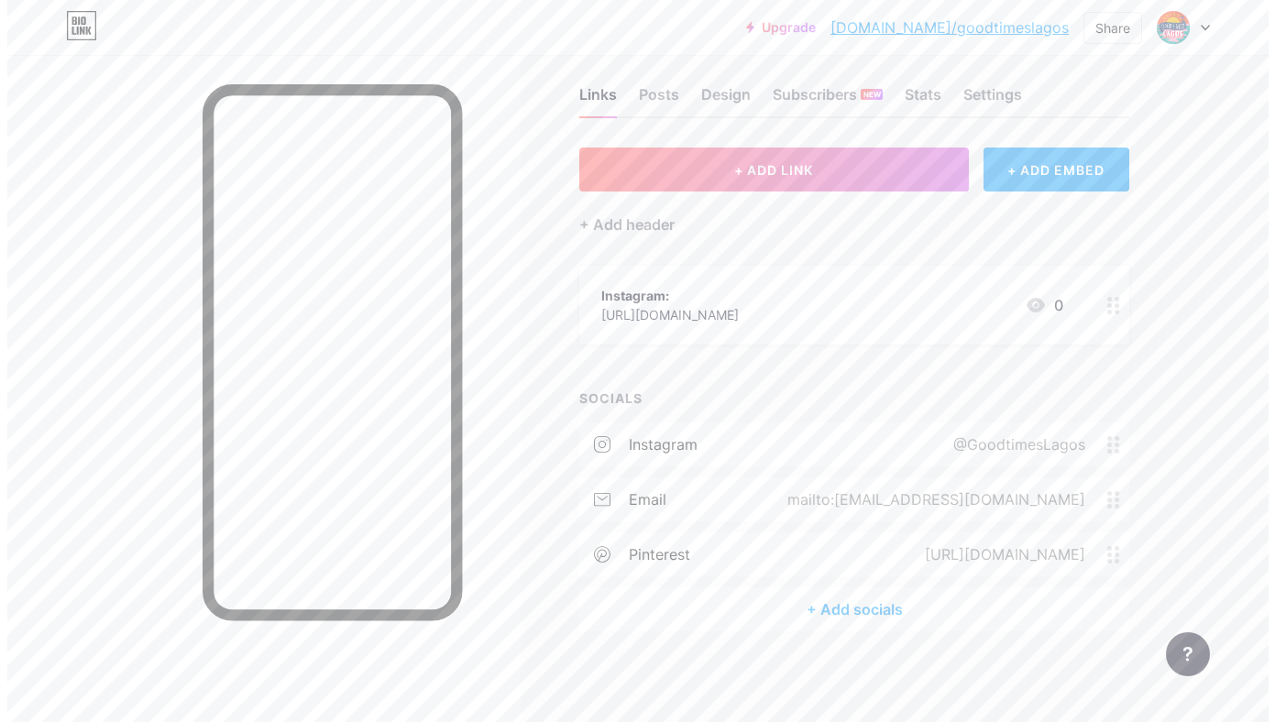
scroll to position [0, 0]
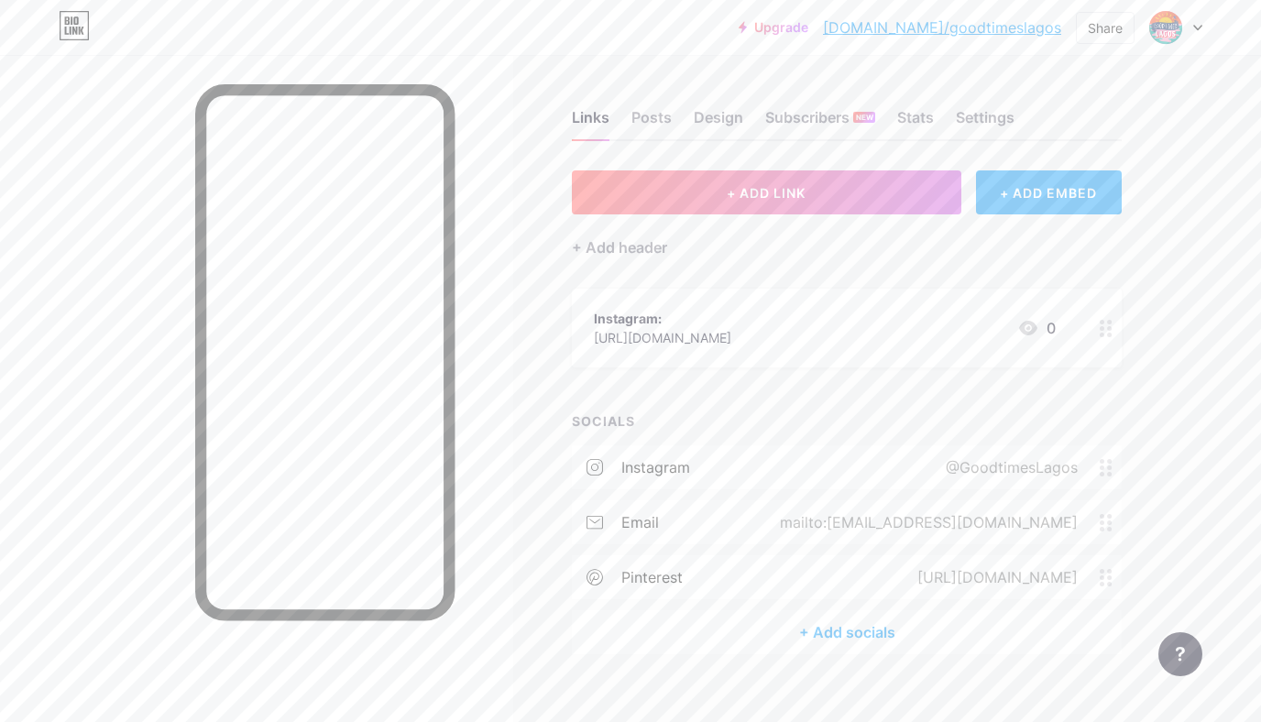
click at [840, 636] on div "+ Add socials" at bounding box center [847, 632] width 550 height 44
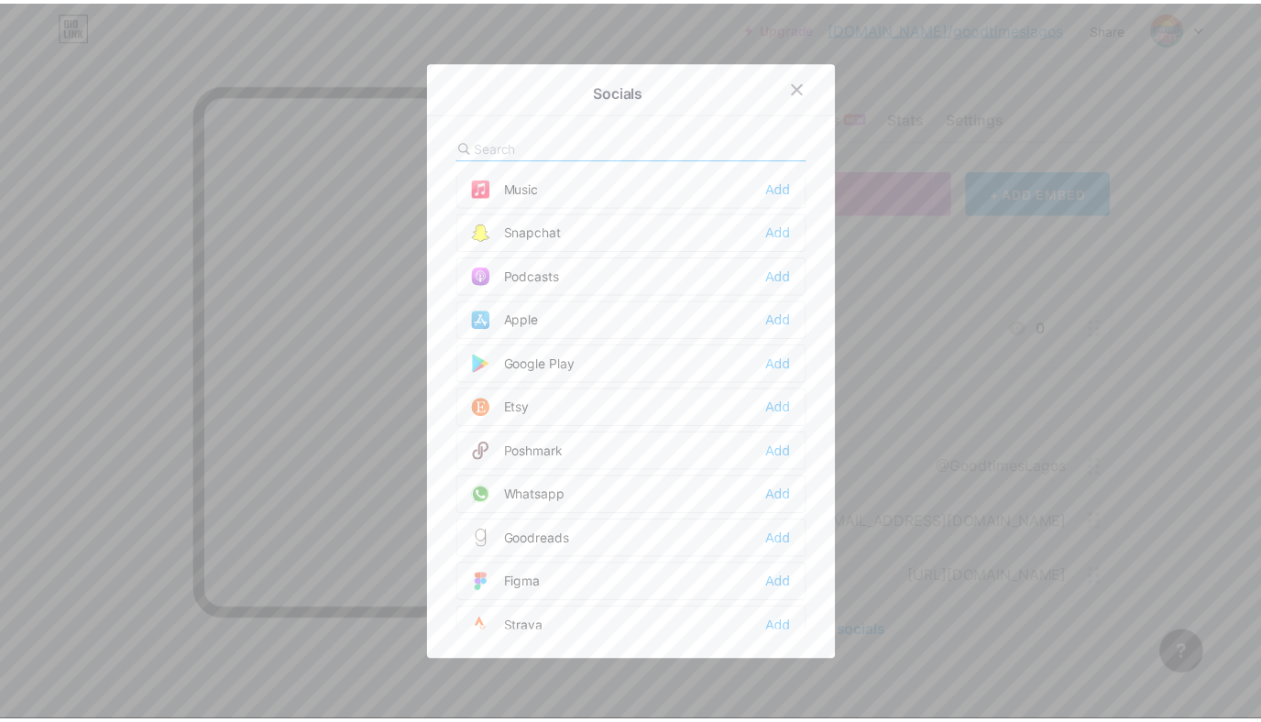
scroll to position [1654, 0]
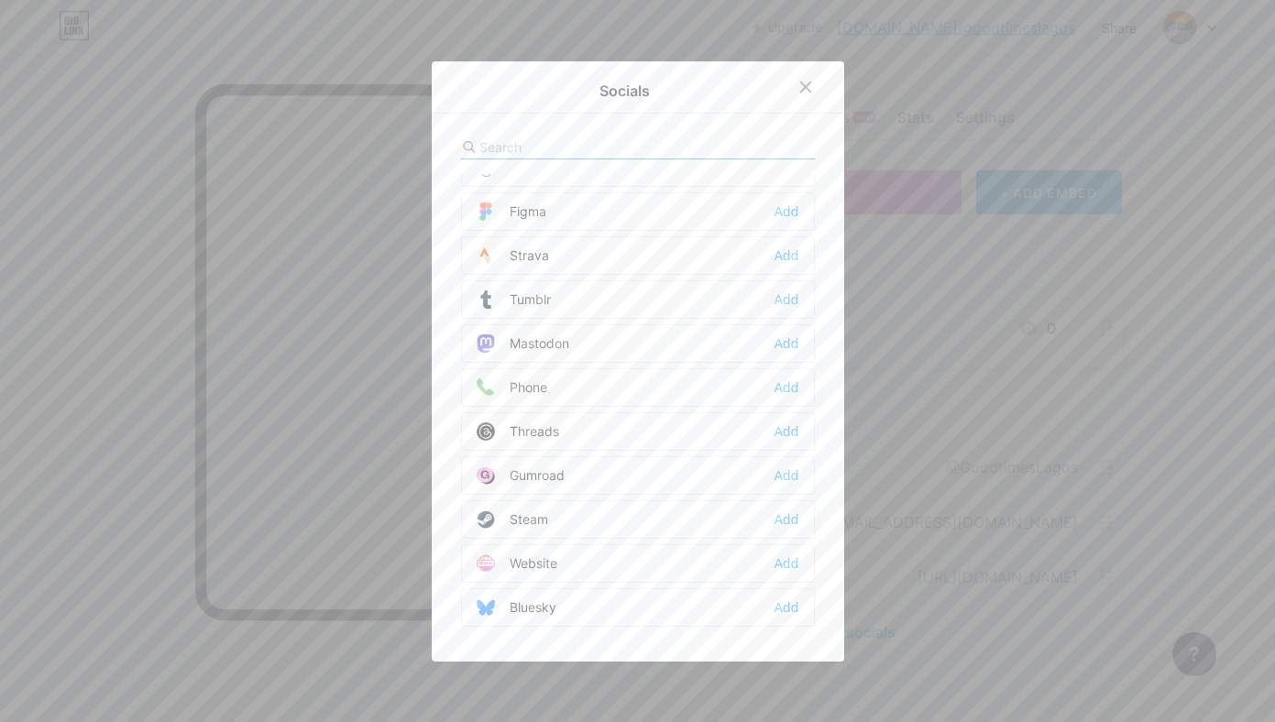
click at [547, 562] on div "Website" at bounding box center [517, 564] width 81 height 18
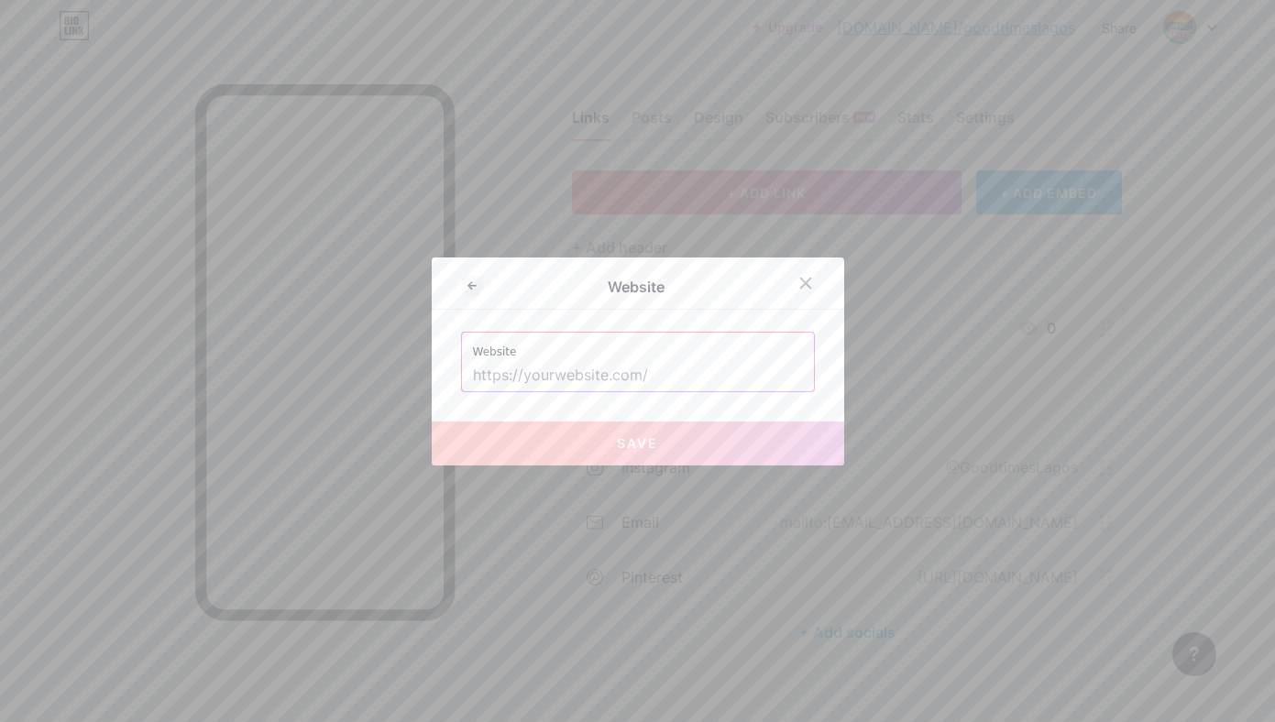
click at [580, 377] on input "text" at bounding box center [638, 375] width 330 height 31
paste input "[URL][DOMAIN_NAME]"
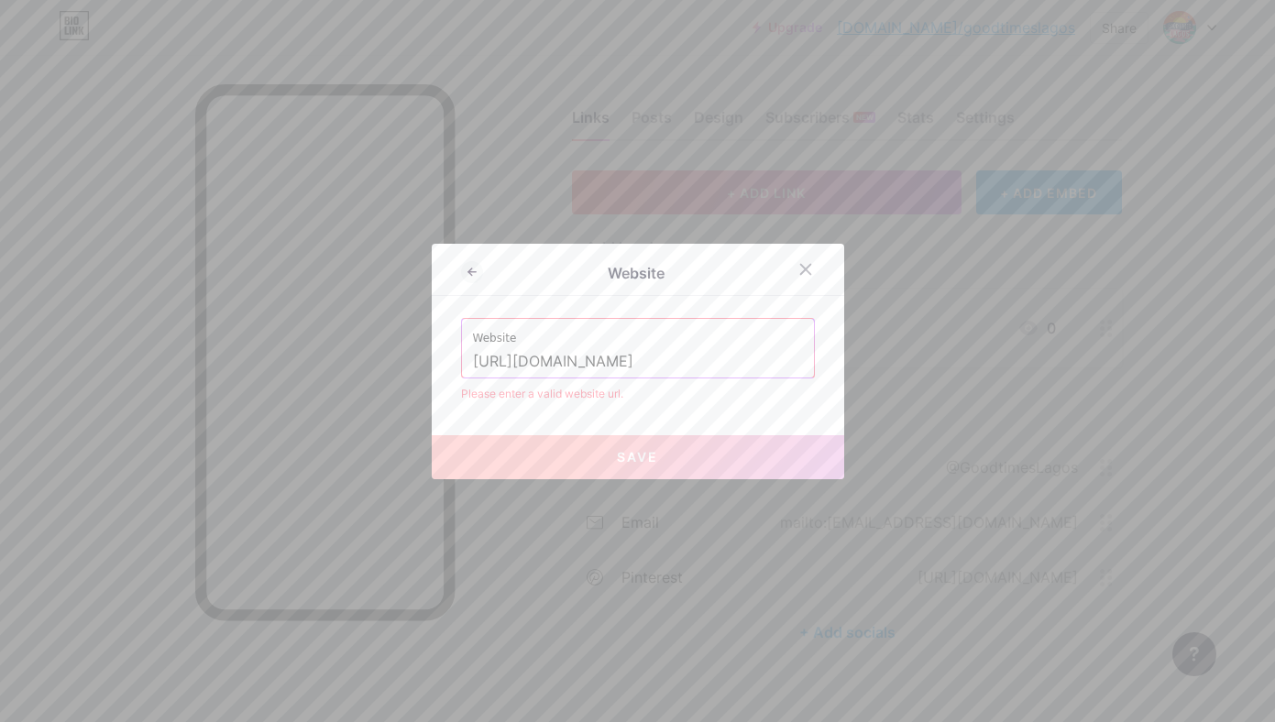
click at [560, 462] on button "Save" at bounding box center [638, 457] width 412 height 44
drag, startPoint x: 518, startPoint y: 359, endPoint x: 459, endPoint y: 359, distance: 58.7
click at [462, 359] on div "Website [URL][DOMAIN_NAME]" at bounding box center [638, 348] width 352 height 59
click at [690, 368] on input "[DOMAIN_NAME][URL]" at bounding box center [638, 361] width 330 height 31
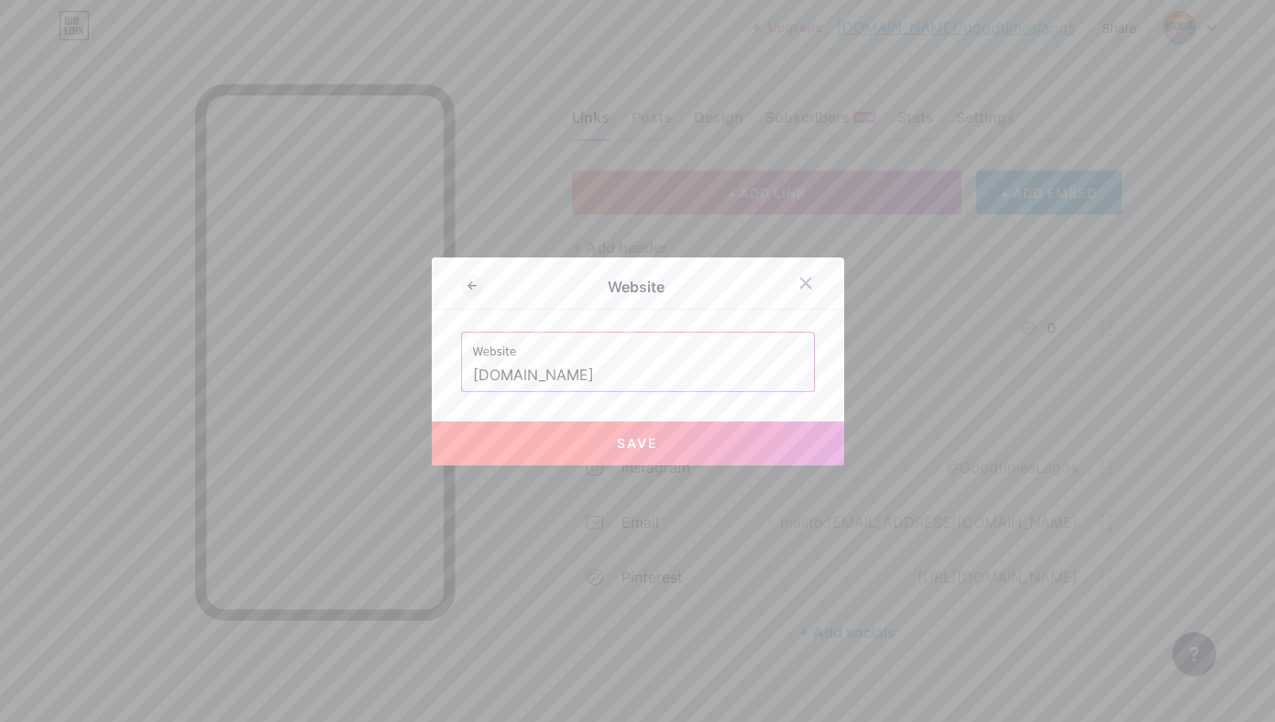
click at [639, 452] on button "Save" at bounding box center [638, 444] width 412 height 44
type input "[URL][DOMAIN_NAME]"
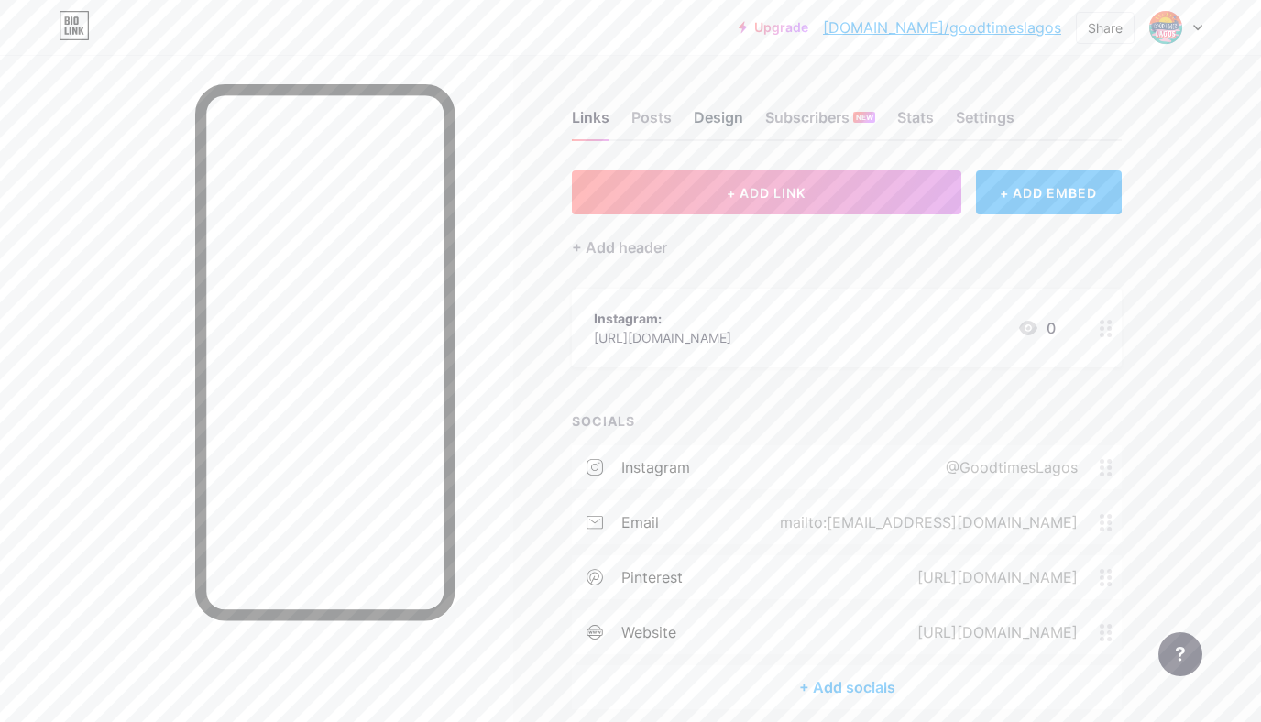
click at [713, 115] on div "Design" at bounding box center [718, 122] width 49 height 33
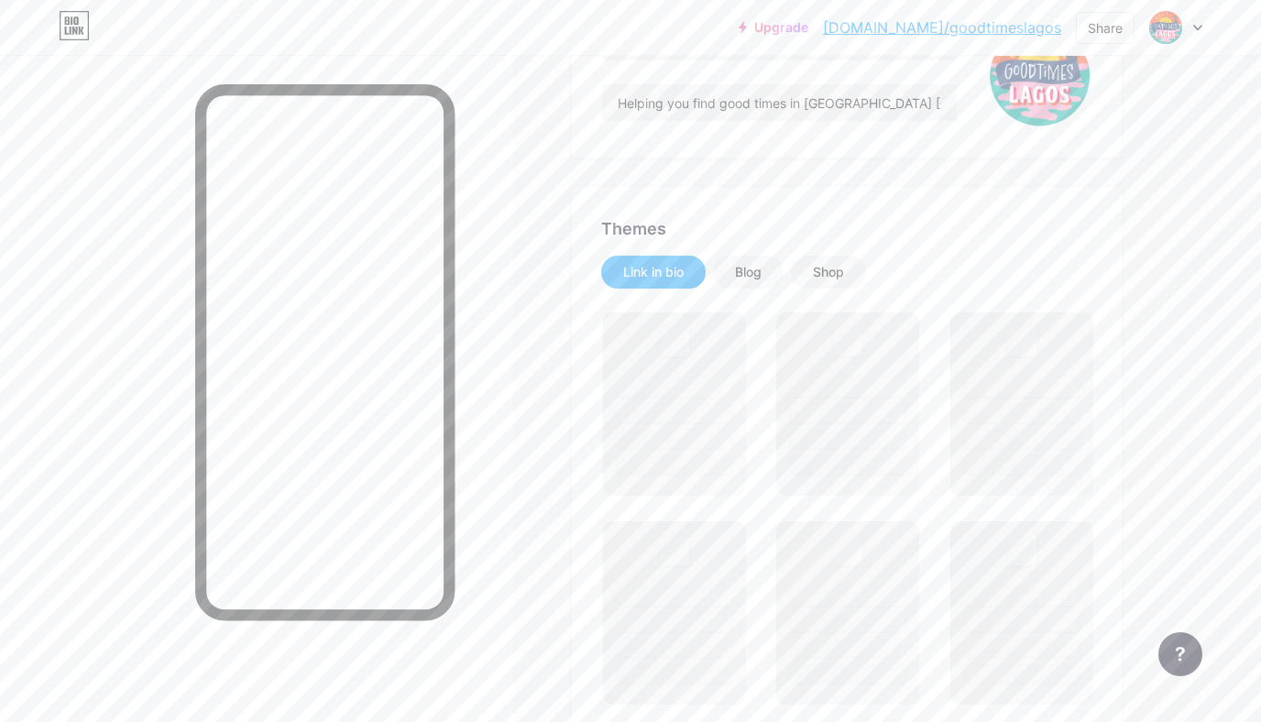
scroll to position [382, 0]
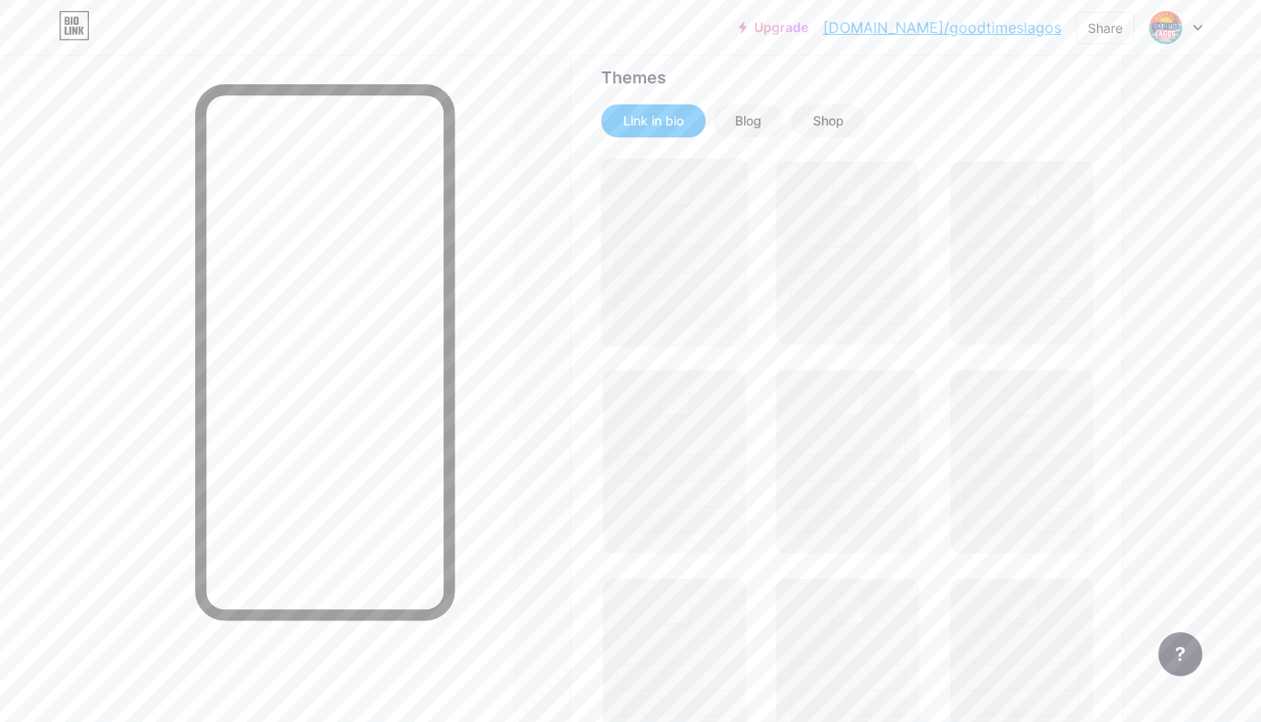
click at [687, 280] on div at bounding box center [674, 289] width 117 height 19
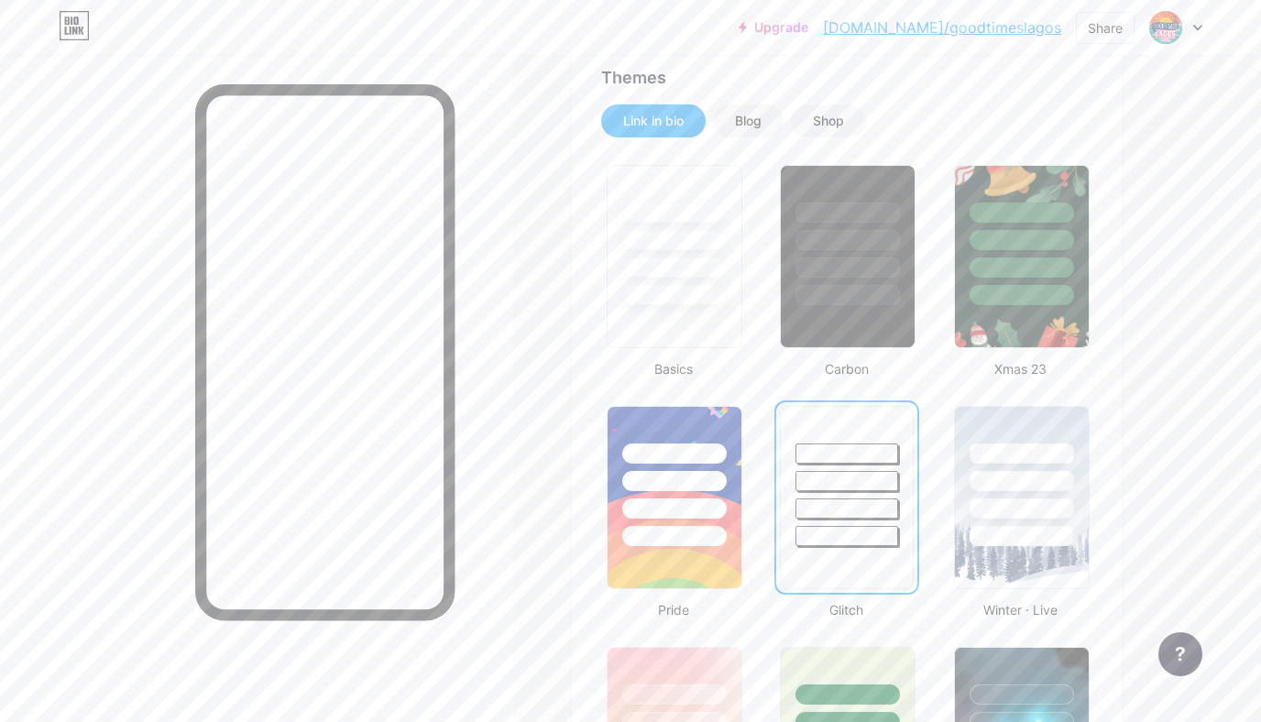
click at [687, 280] on div at bounding box center [675, 235] width 134 height 139
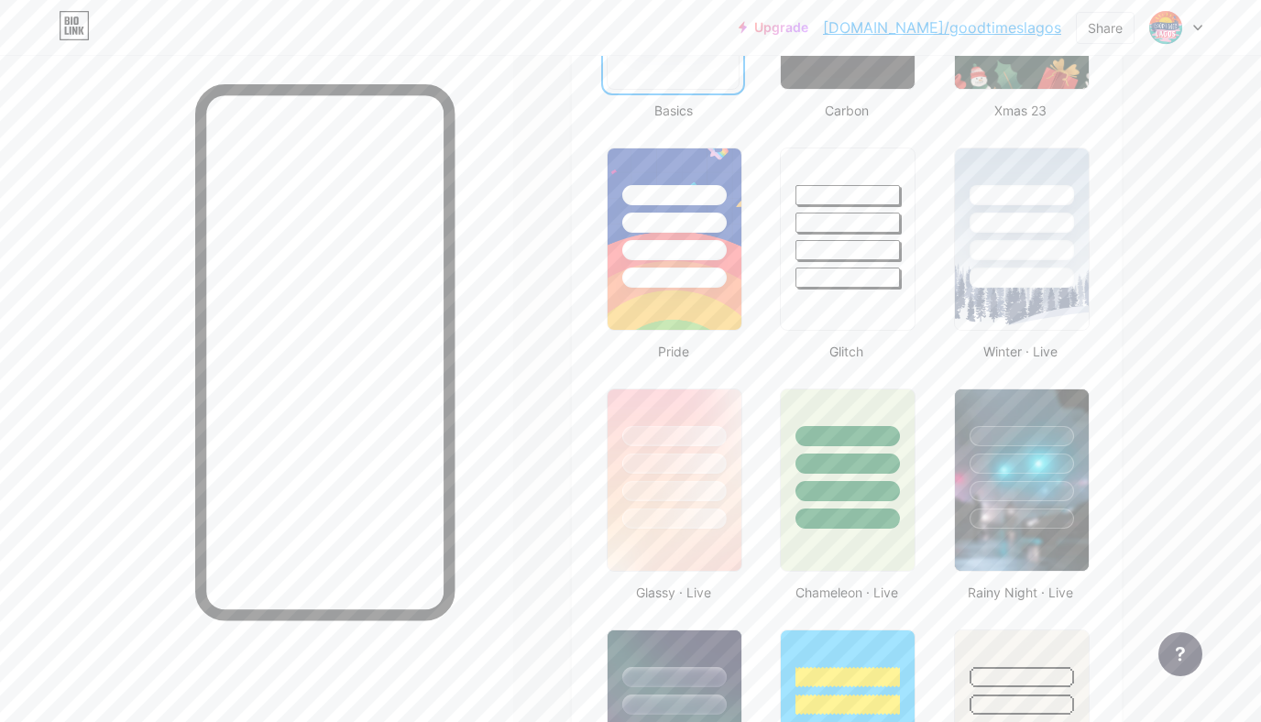
scroll to position [655, 0]
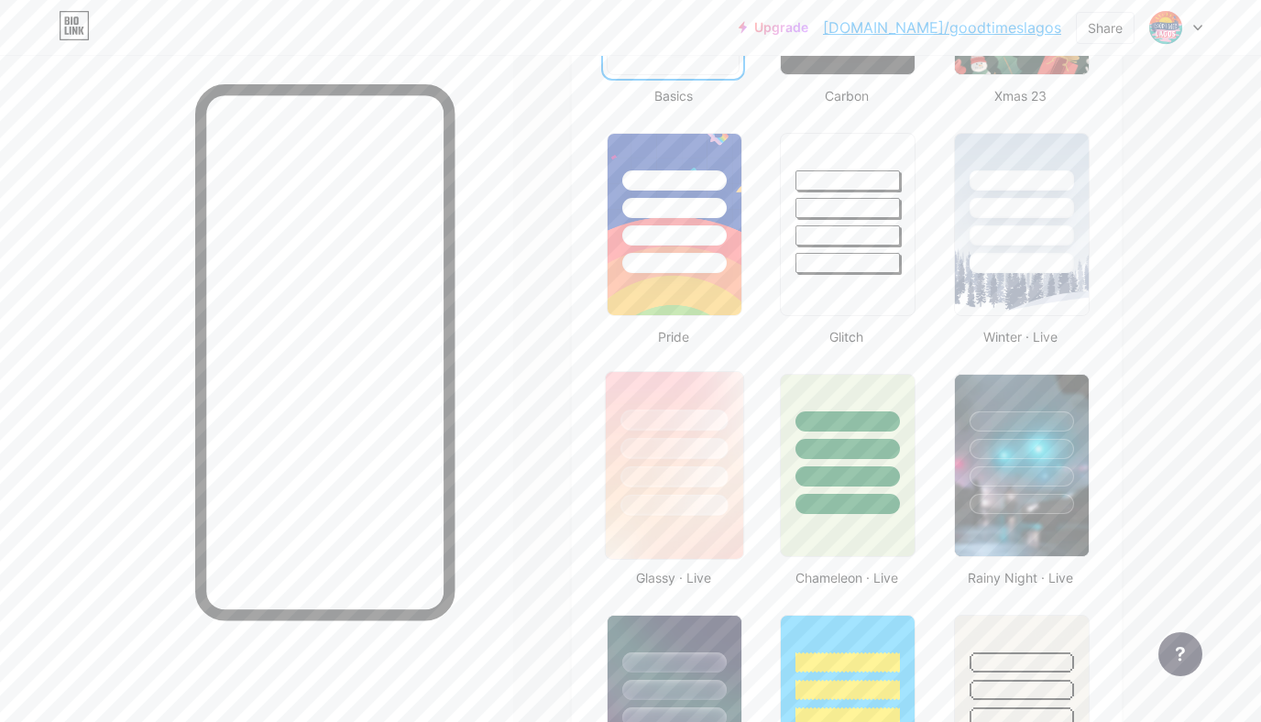
click at [634, 434] on div at bounding box center [674, 444] width 137 height 144
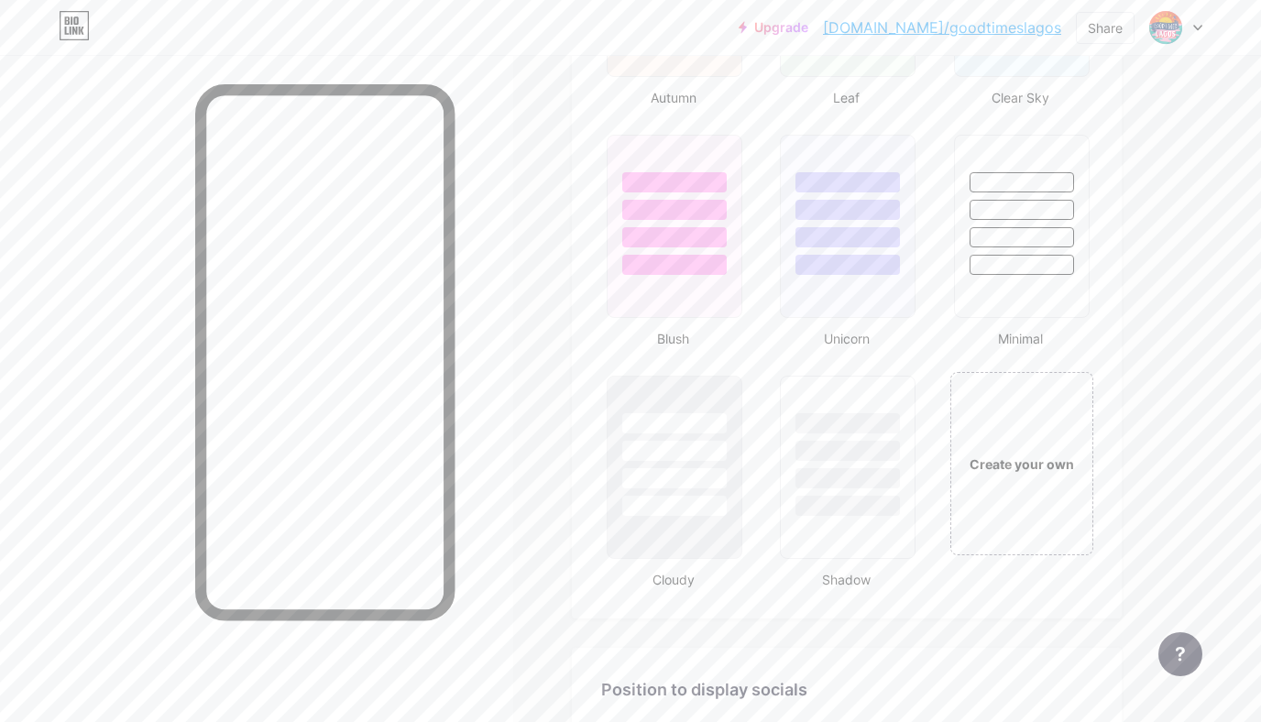
scroll to position [1864, 0]
click at [822, 433] on div at bounding box center [847, 440] width 137 height 144
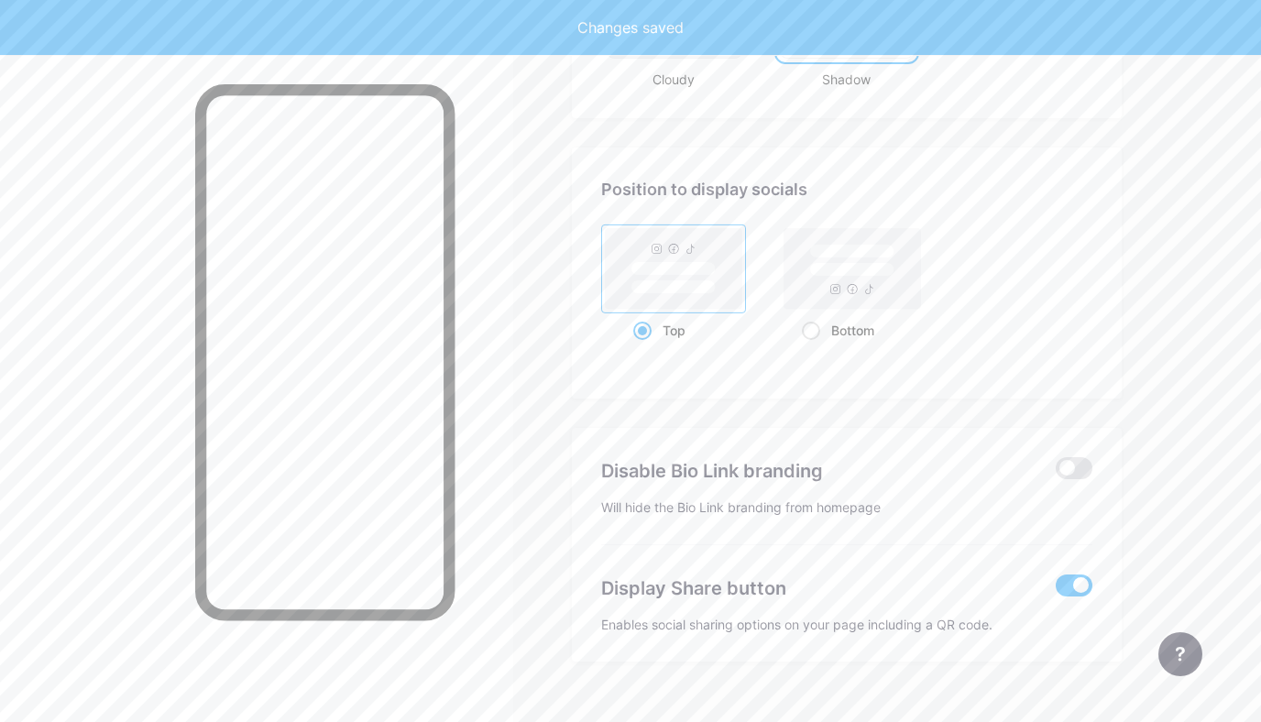
scroll to position [2392, 0]
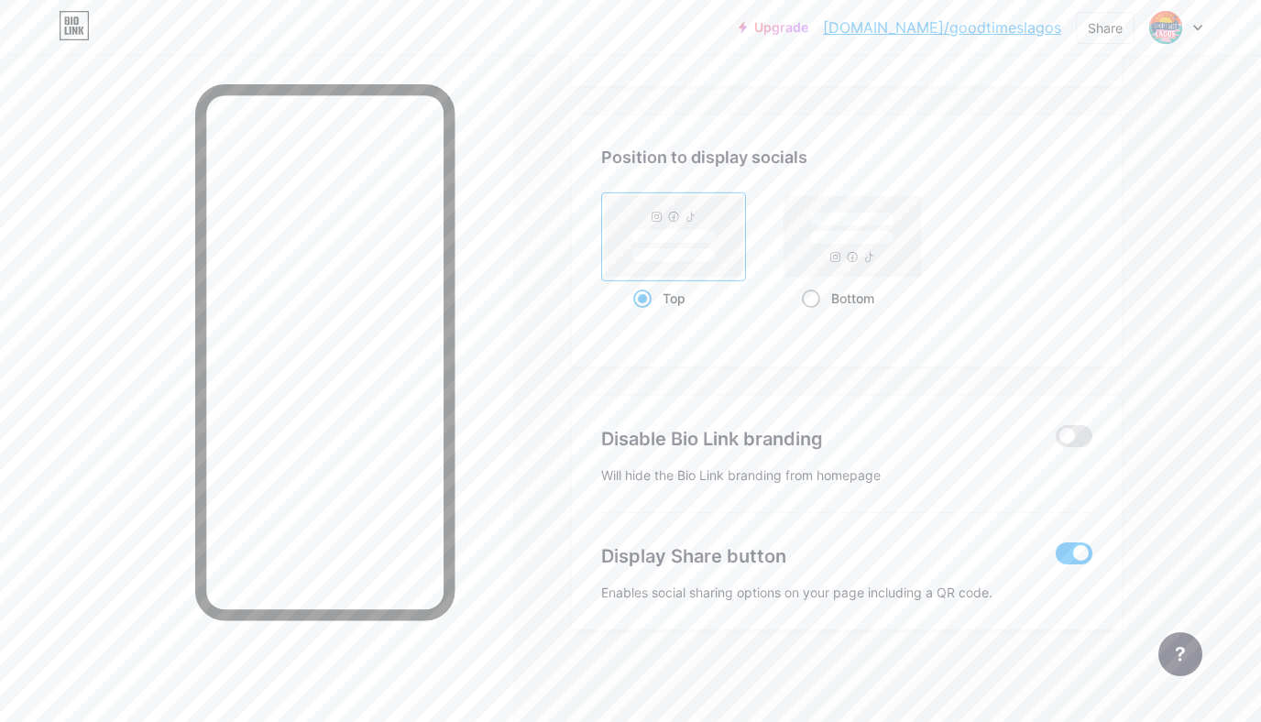
click at [821, 300] on div "Bottom" at bounding box center [853, 298] width 102 height 34
click at [814, 315] on input "Bottom" at bounding box center [808, 321] width 12 height 12
radio input "true"
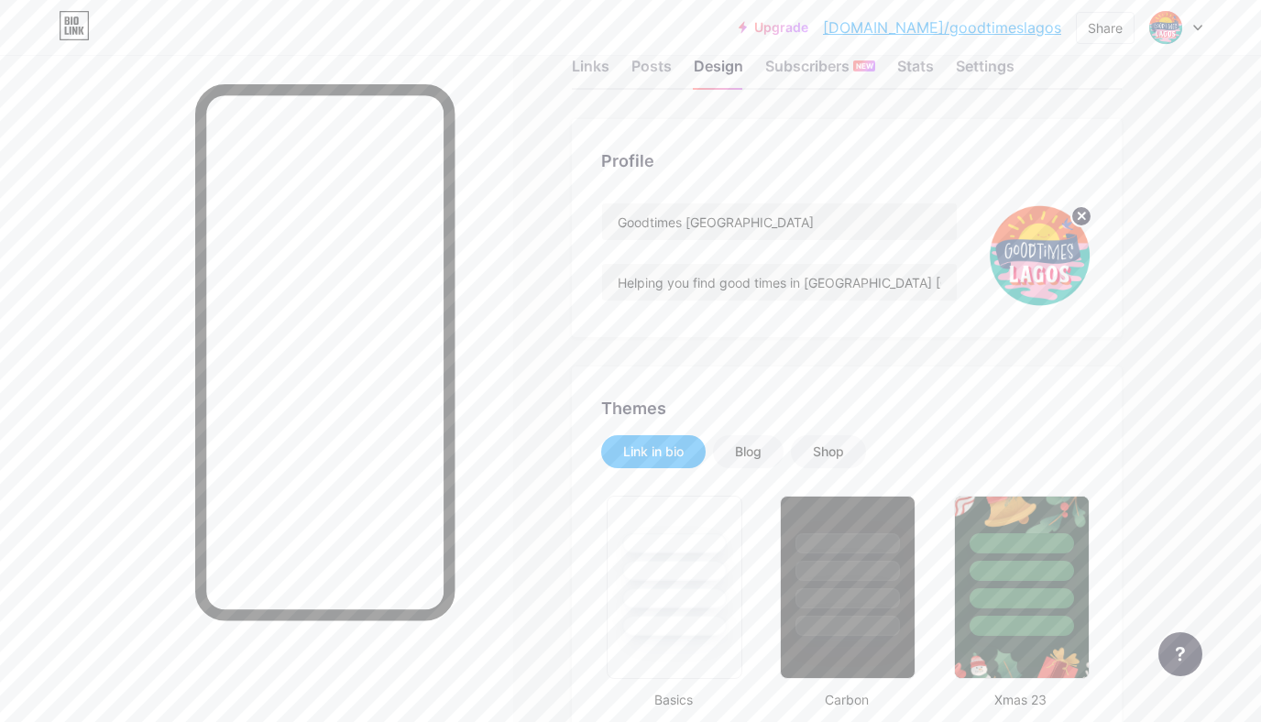
scroll to position [169, 0]
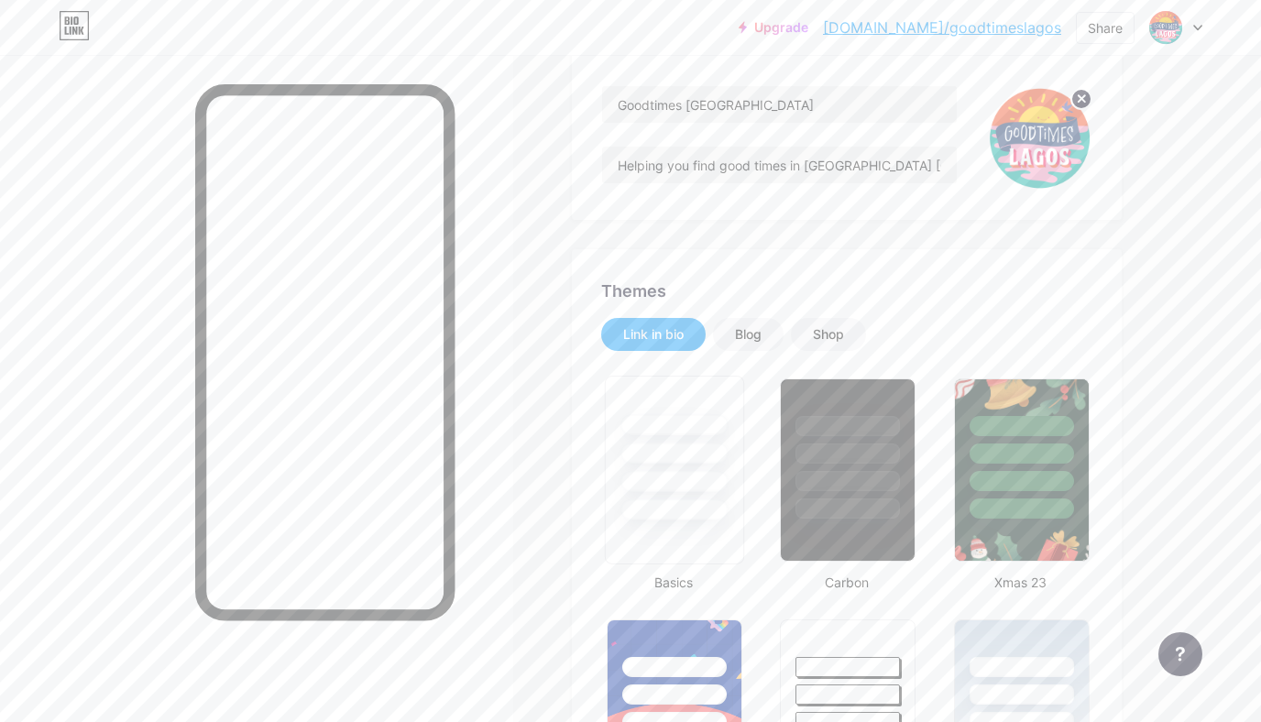
click at [687, 418] on div at bounding box center [674, 424] width 107 height 21
click at [750, 335] on div "Blog" at bounding box center [748, 334] width 27 height 18
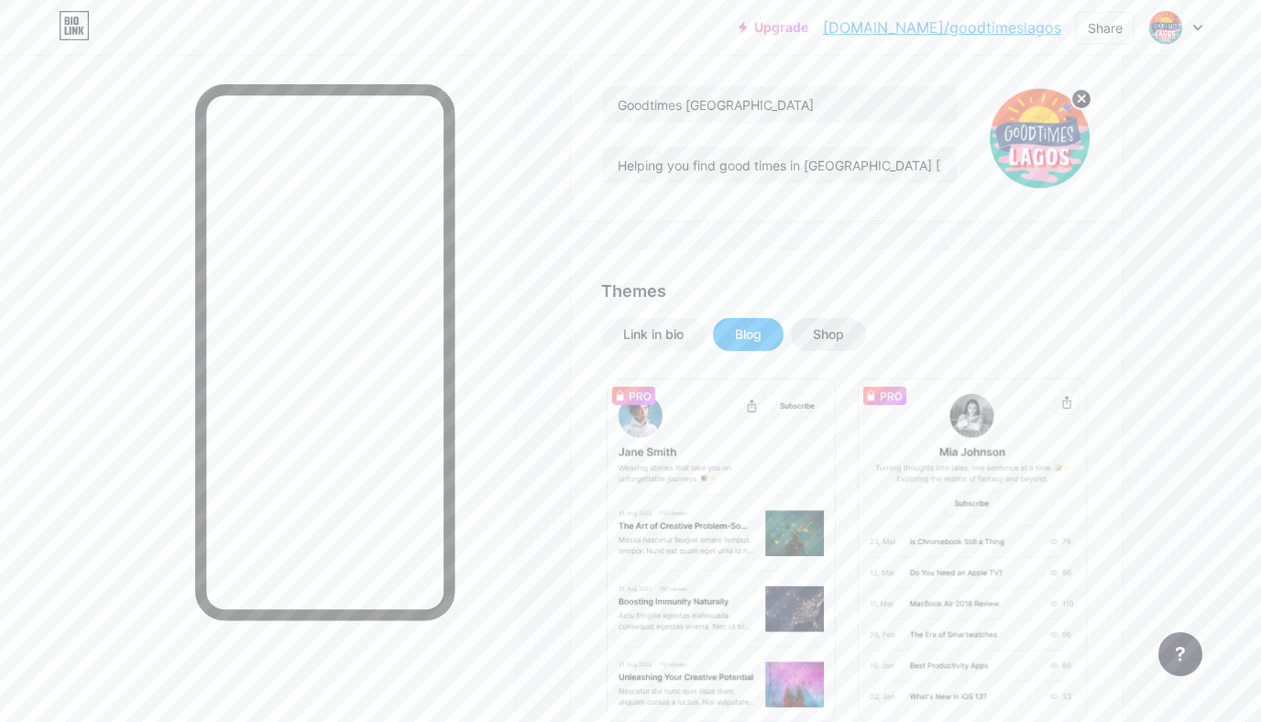
click at [812, 331] on div "Shop" at bounding box center [828, 334] width 75 height 33
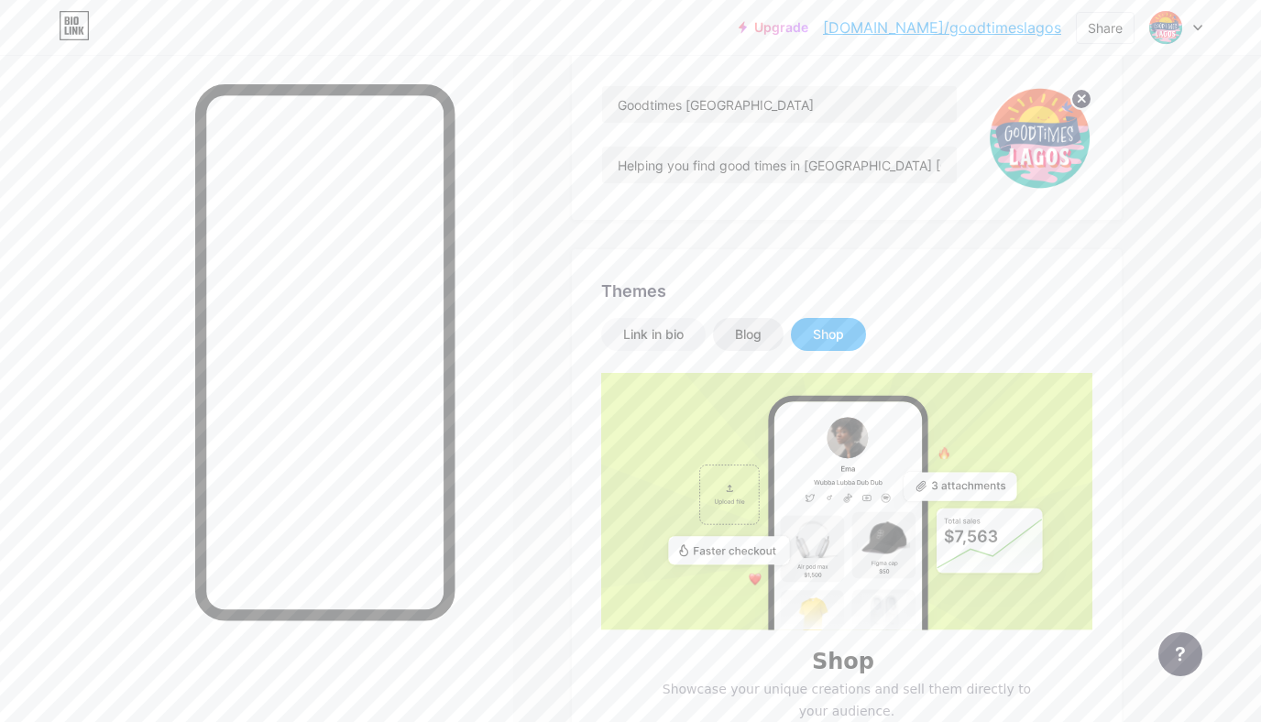
click at [743, 338] on div "Blog" at bounding box center [748, 334] width 27 height 18
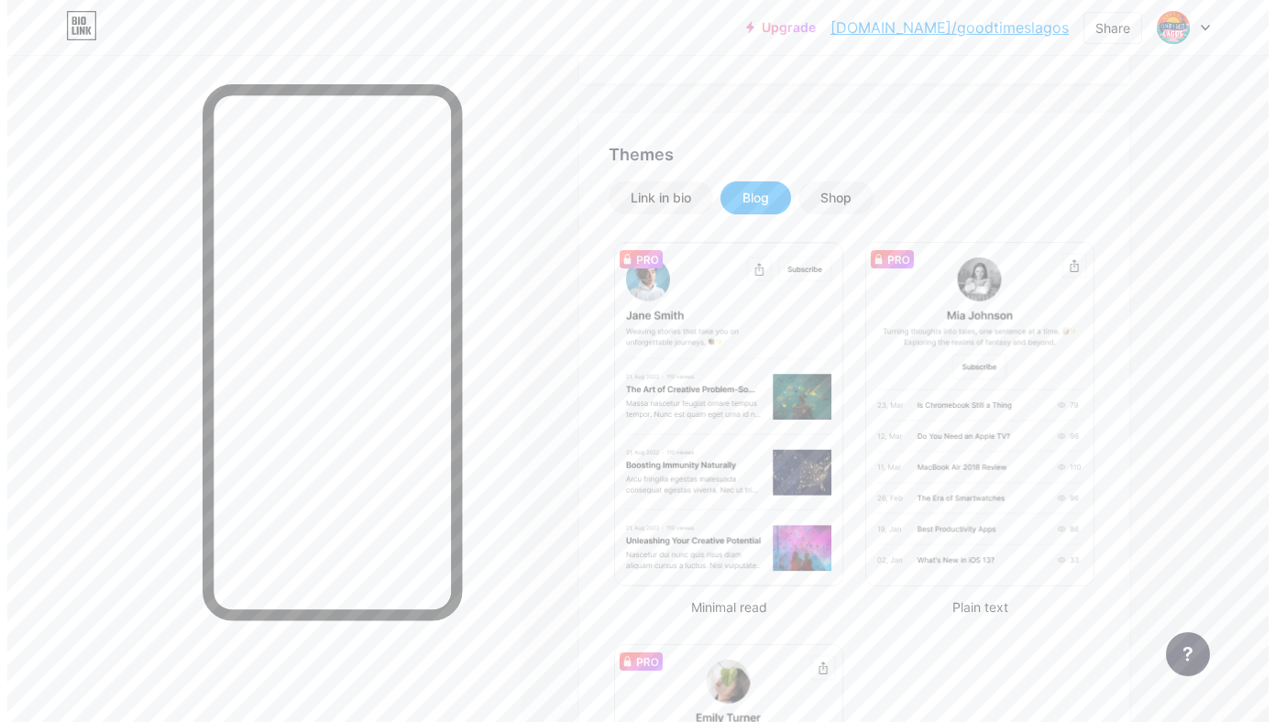
scroll to position [0, 0]
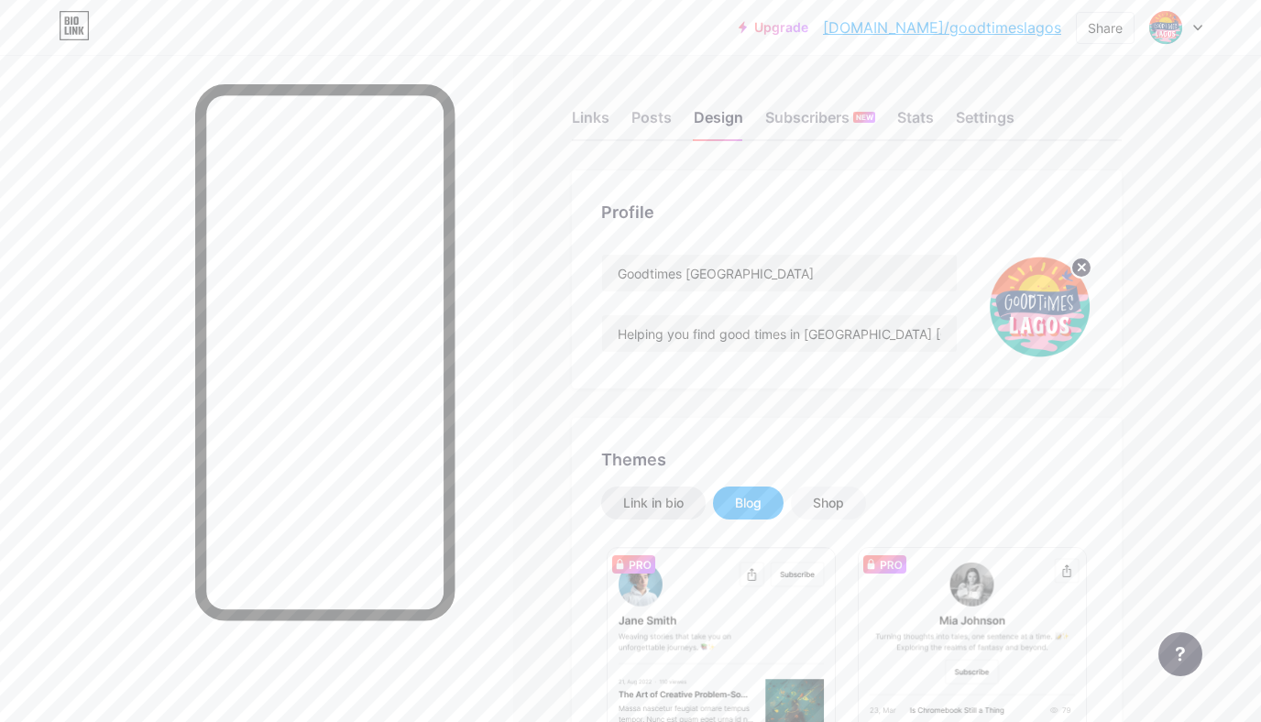
click at [645, 500] on div "Link in bio" at bounding box center [653, 503] width 60 height 18
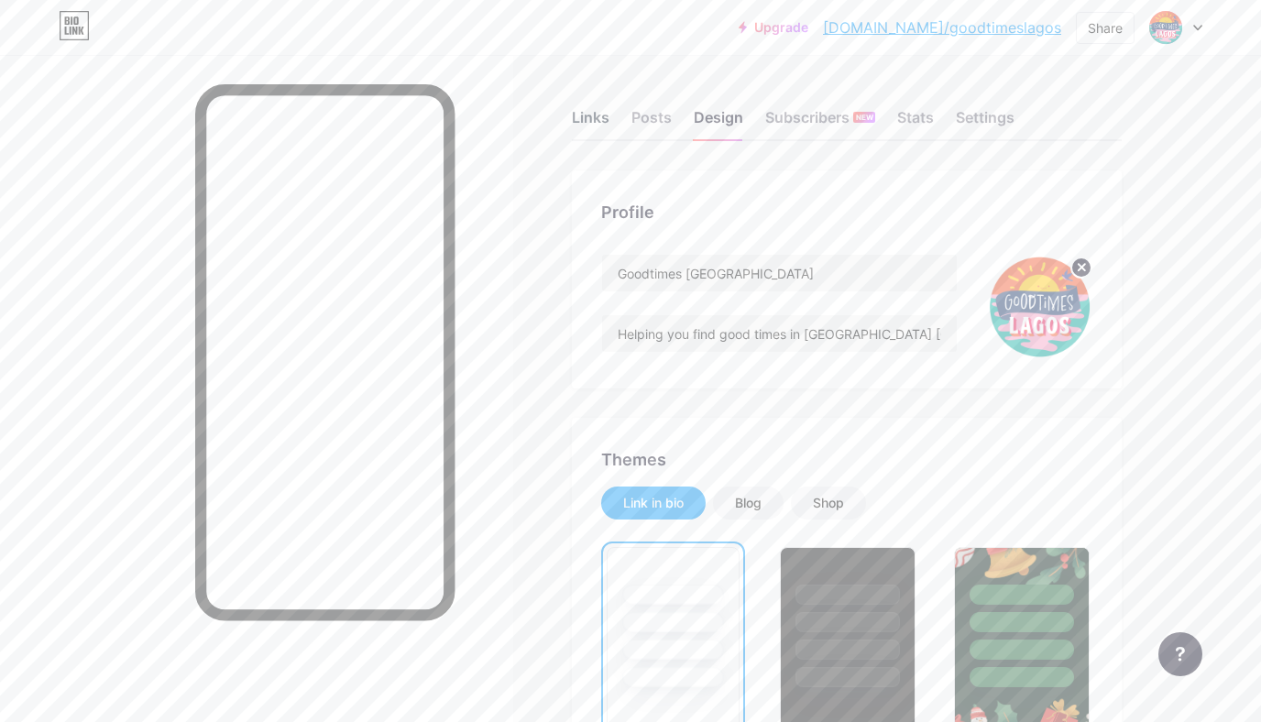
click at [594, 122] on div "Links" at bounding box center [591, 122] width 38 height 33
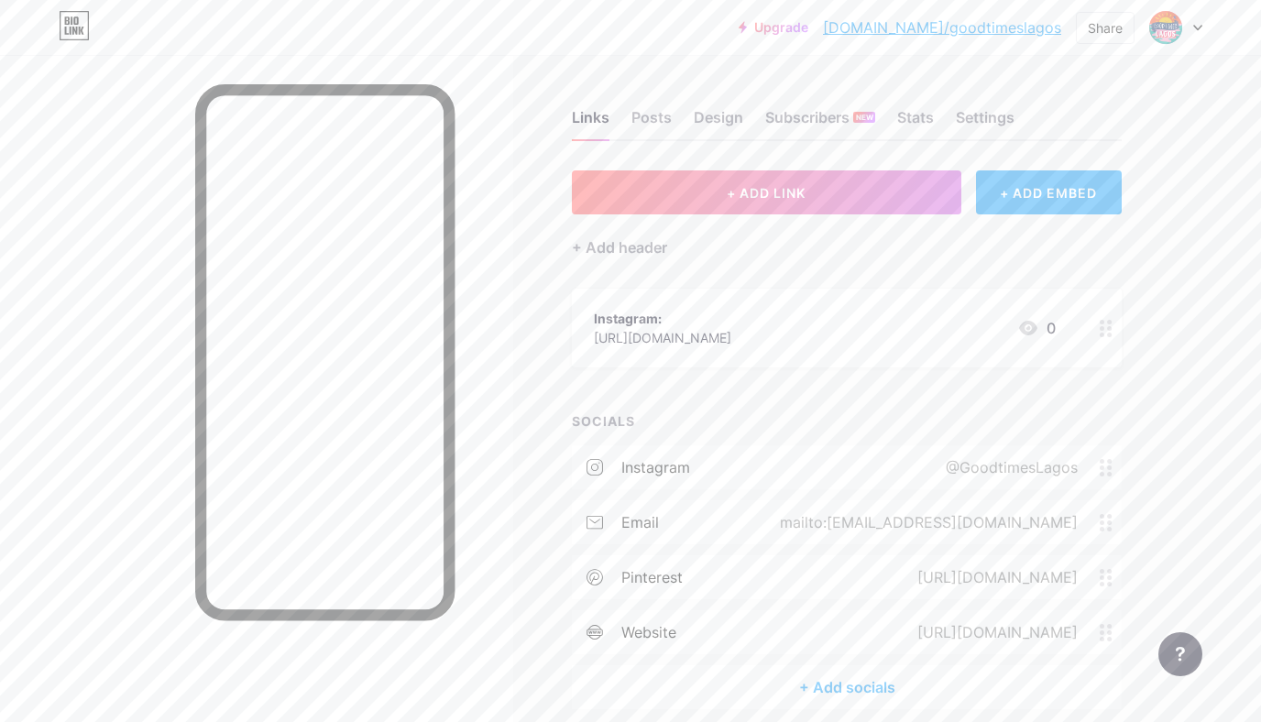
click at [721, 341] on div "[URL][DOMAIN_NAME]" at bounding box center [662, 337] width 137 height 19
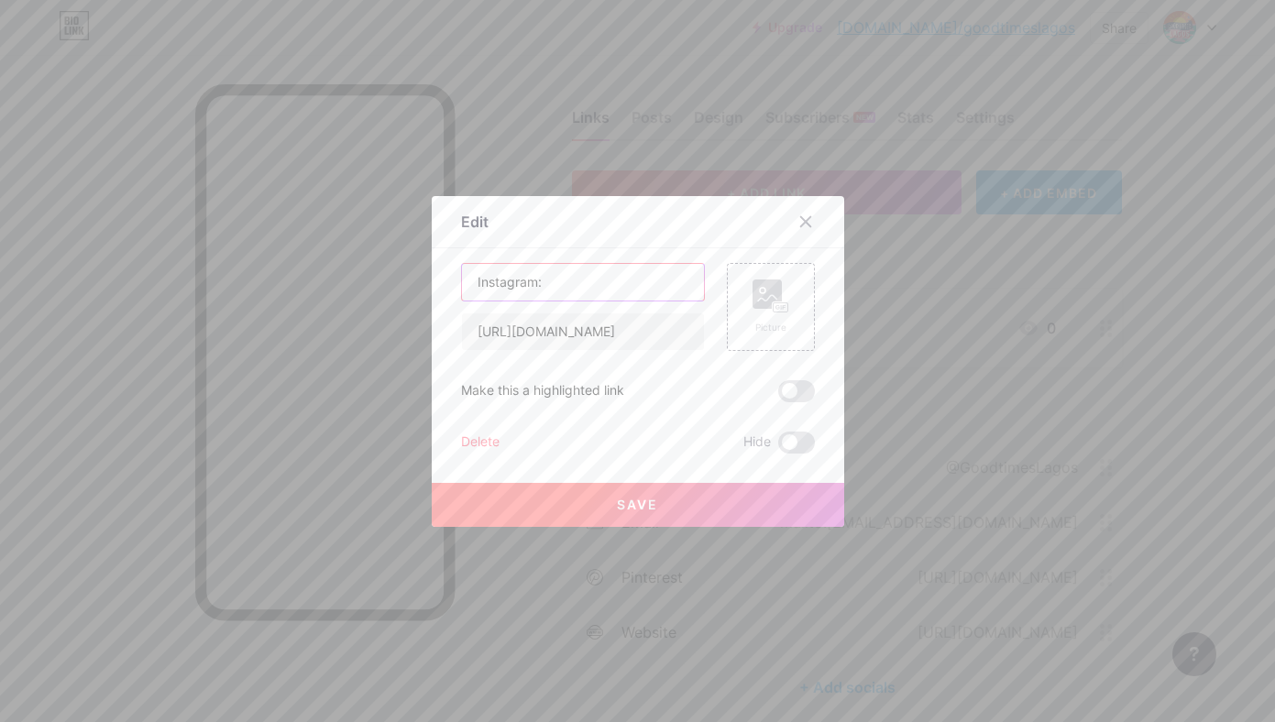
drag, startPoint x: 542, startPoint y: 285, endPoint x: 460, endPoint y: 280, distance: 81.8
click at [462, 280] on input "Instagram:" at bounding box center [583, 282] width 242 height 37
click at [512, 286] on input "Lagos 2025 - Download" at bounding box center [583, 282] width 242 height 37
drag, startPoint x: 597, startPoint y: 282, endPoint x: 671, endPoint y: 286, distance: 74.3
click at [671, 286] on input "Lagos Guide 2025 - Download" at bounding box center [583, 282] width 242 height 37
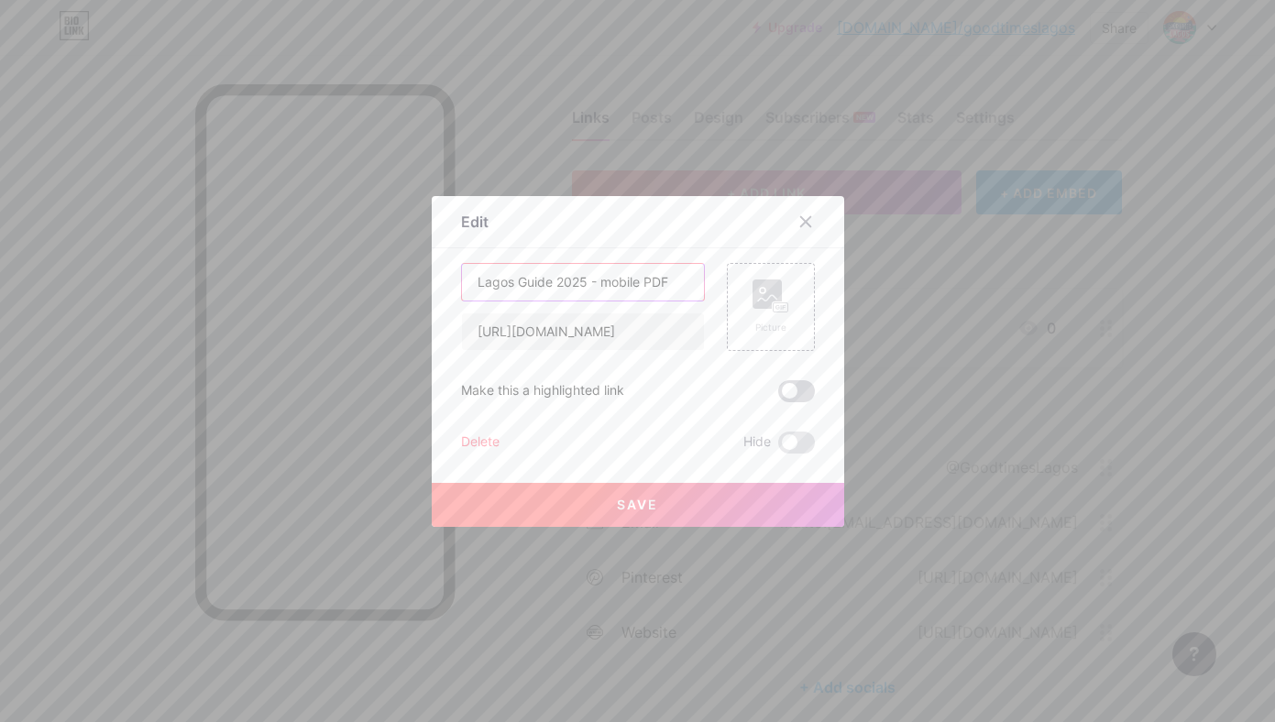
type input "Lagos Guide 2025 - mobile PDF"
click at [796, 382] on span at bounding box center [796, 391] width 37 height 22
click at [778, 396] on input "checkbox" at bounding box center [778, 396] width 0 height 0
click at [667, 507] on button "Save" at bounding box center [638, 505] width 412 height 44
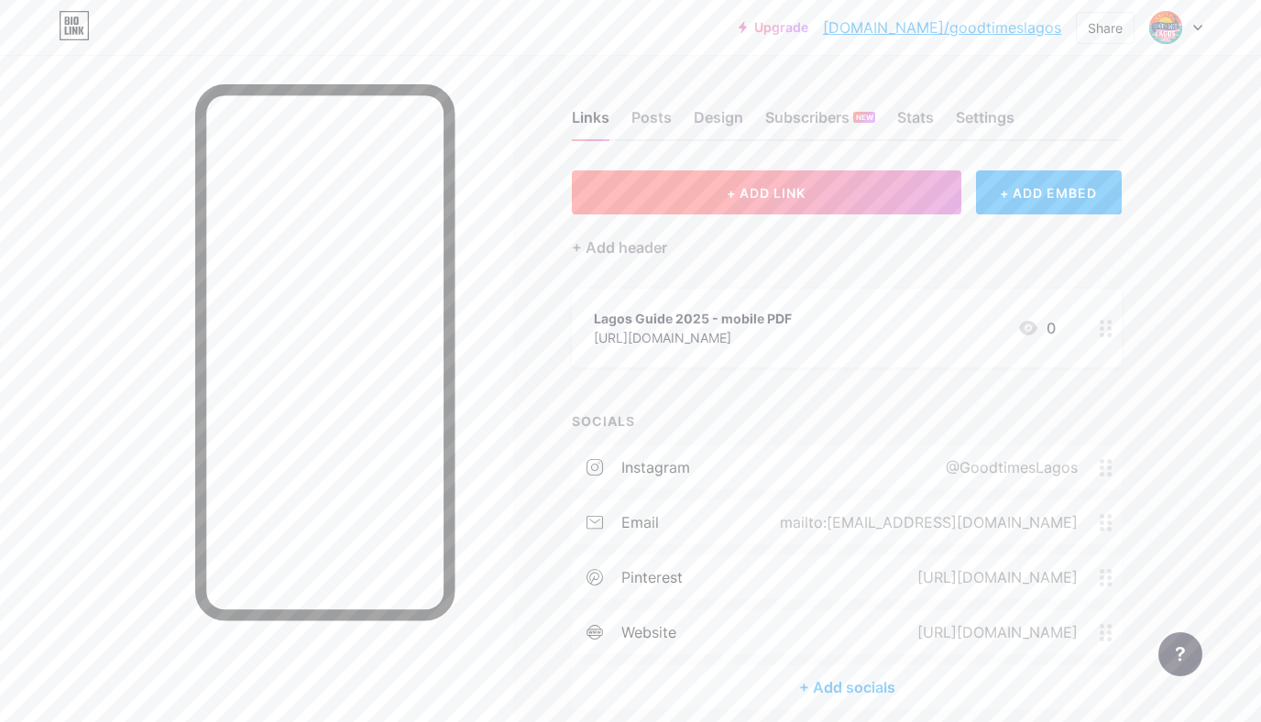
click at [676, 195] on button "+ ADD LINK" at bounding box center [767, 192] width 390 height 44
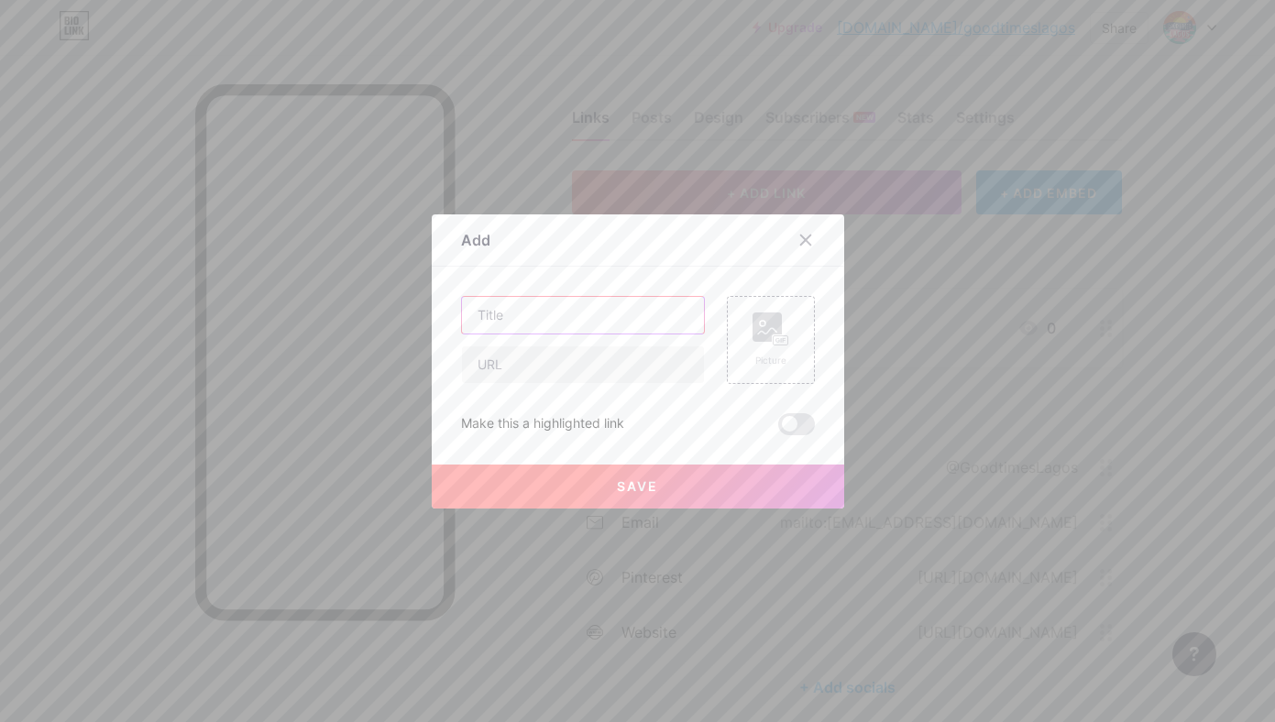
click at [557, 318] on input "text" at bounding box center [583, 315] width 242 height 37
click at [536, 315] on input "Goodtimes [DOMAIN_NAME]" at bounding box center [583, 315] width 242 height 37
type input "[DOMAIN_NAME]"
click at [571, 374] on input "text" at bounding box center [583, 364] width 242 height 37
type input "[DOMAIN_NAME]"
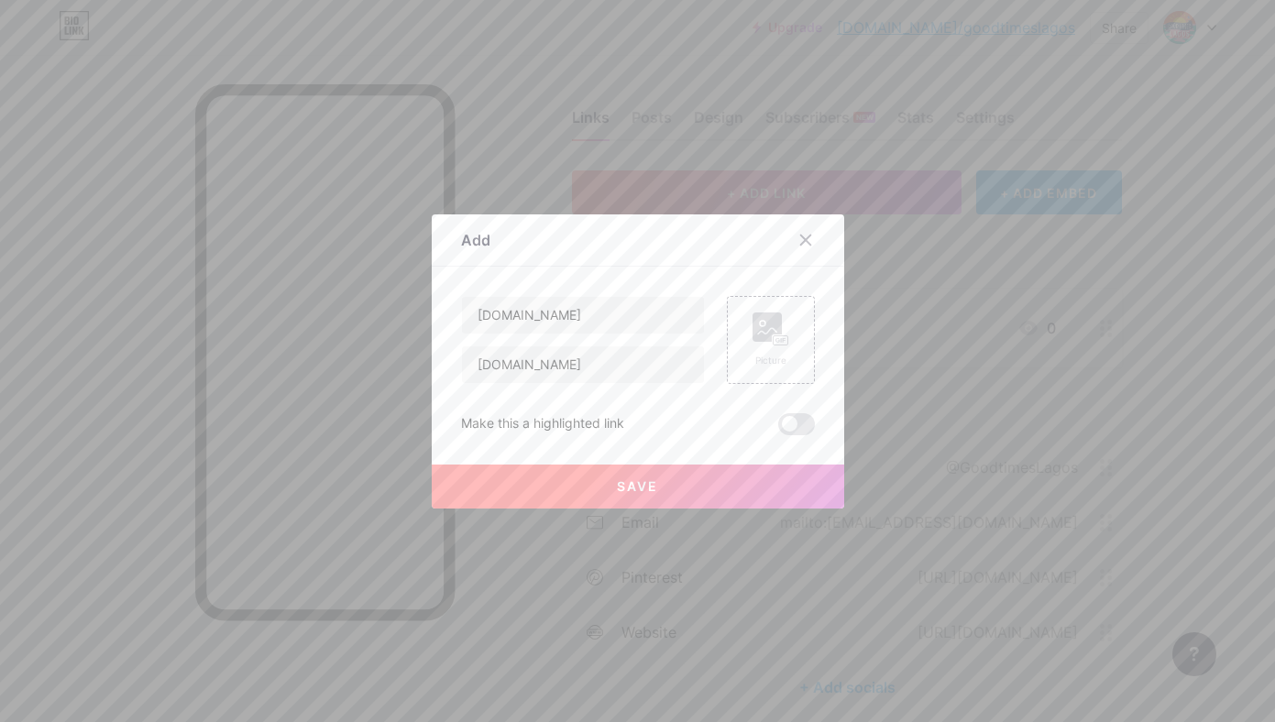
click at [588, 486] on button "Save" at bounding box center [638, 487] width 412 height 44
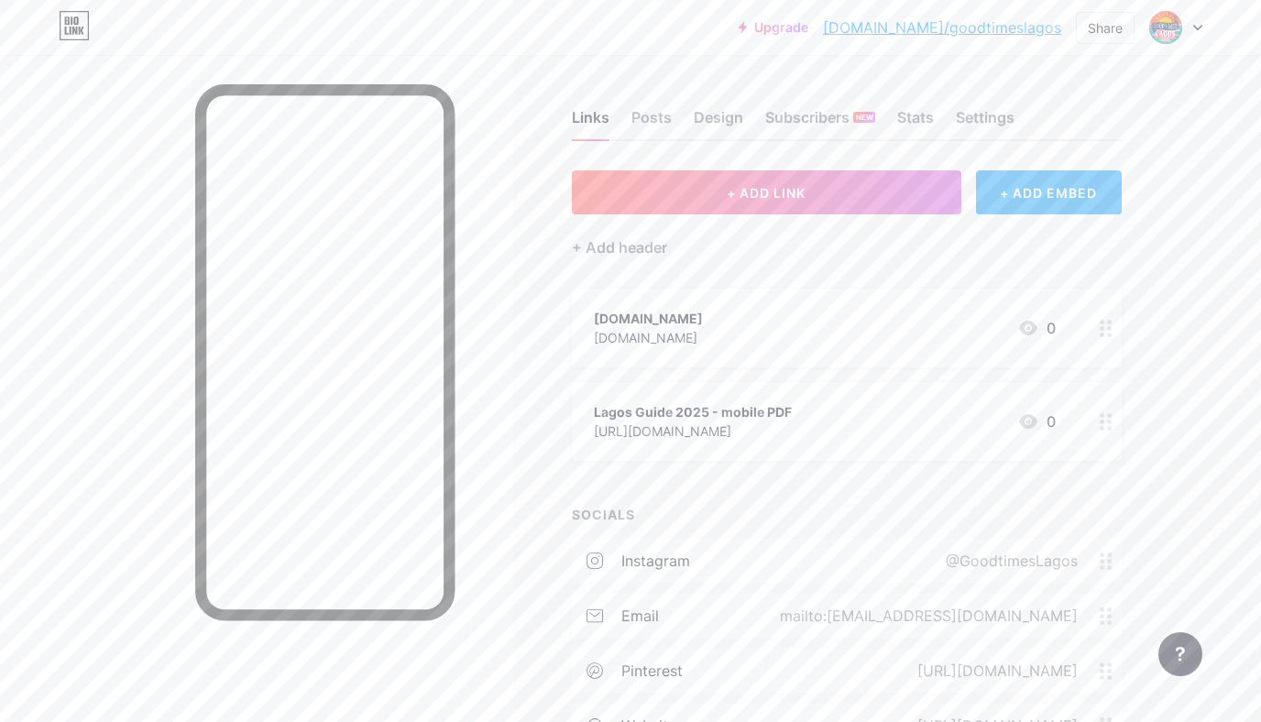
click at [792, 431] on div "[URL][DOMAIN_NAME]" at bounding box center [693, 431] width 198 height 19
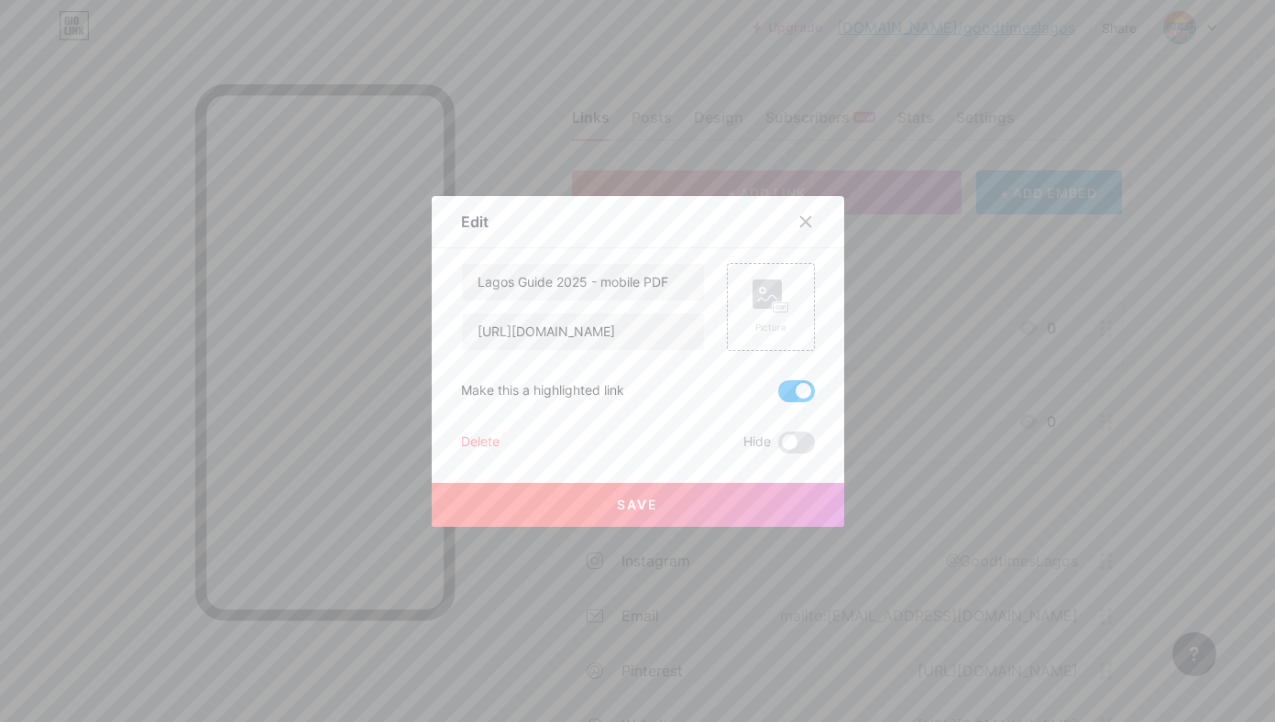
click at [781, 390] on span at bounding box center [796, 391] width 37 height 22
click at [778, 396] on input "checkbox" at bounding box center [778, 396] width 0 height 0
click at [1195, 357] on div at bounding box center [637, 361] width 1275 height 722
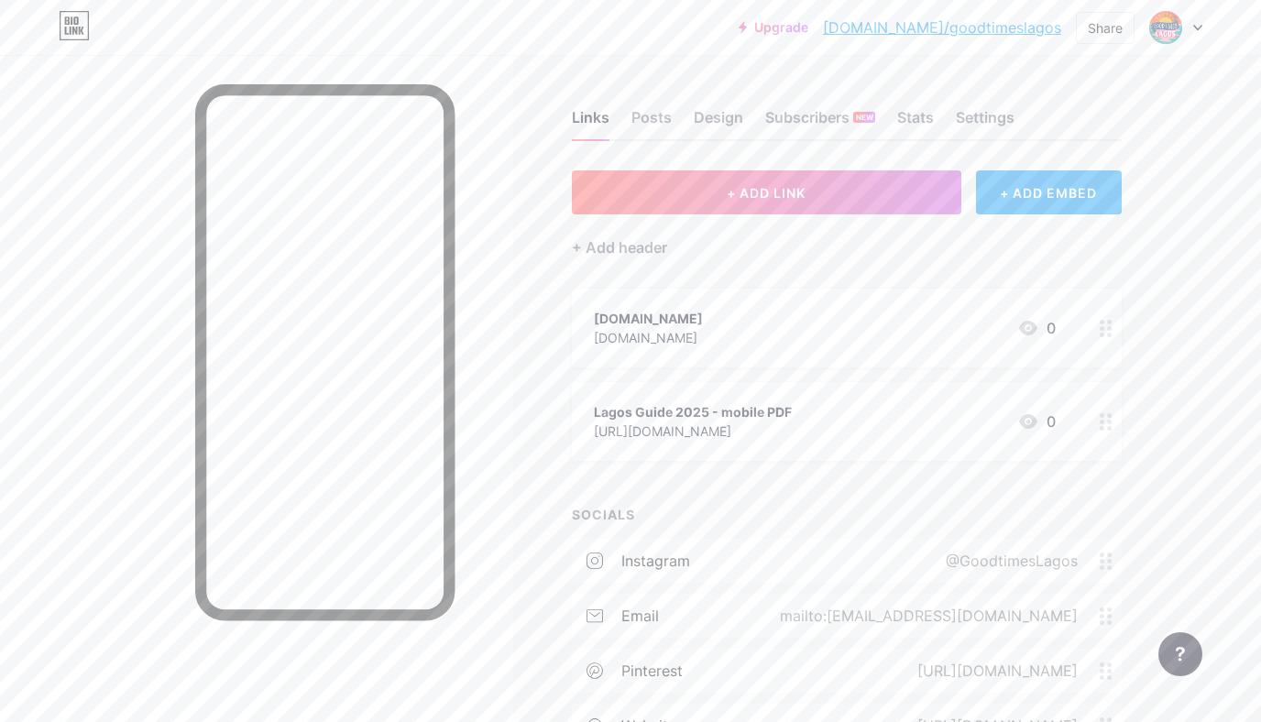
click at [892, 434] on div "Lagos Guide 2025 - mobile PDF [URL][DOMAIN_NAME] 0" at bounding box center [825, 422] width 462 height 42
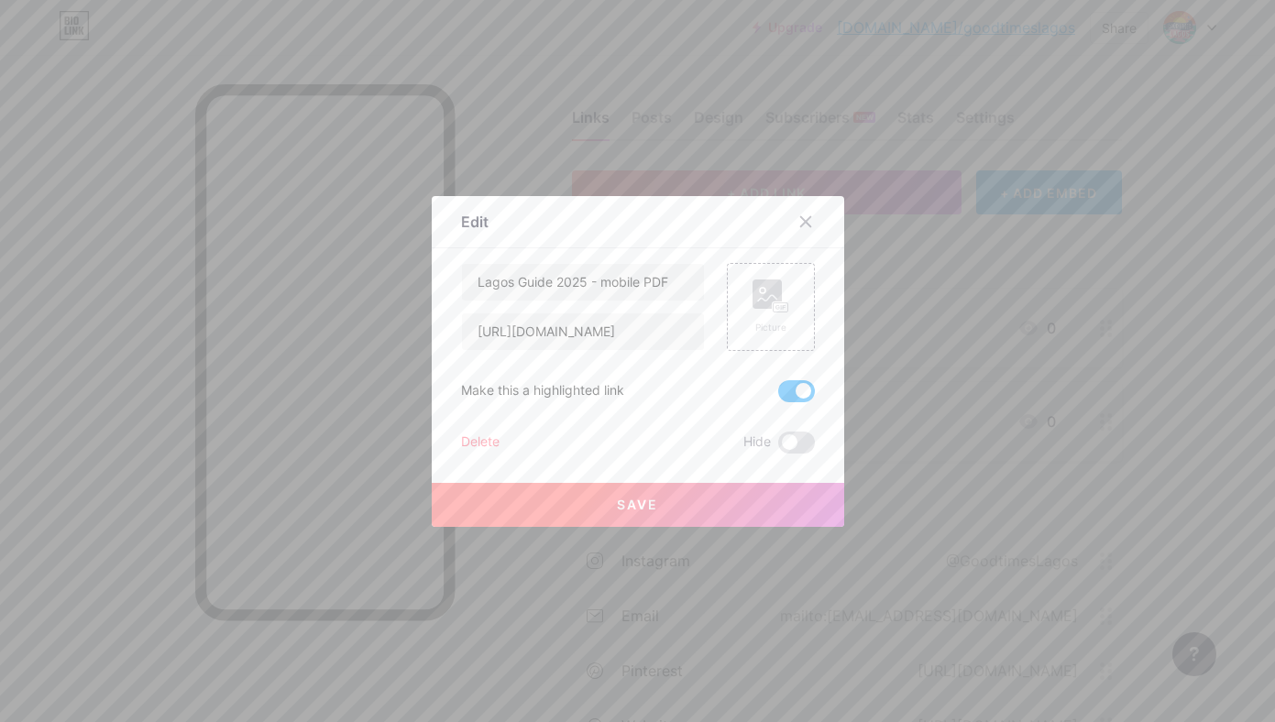
click at [783, 392] on span at bounding box center [796, 391] width 37 height 22
click at [778, 396] on input "checkbox" at bounding box center [778, 396] width 0 height 0
click at [703, 503] on button "Save" at bounding box center [638, 505] width 412 height 44
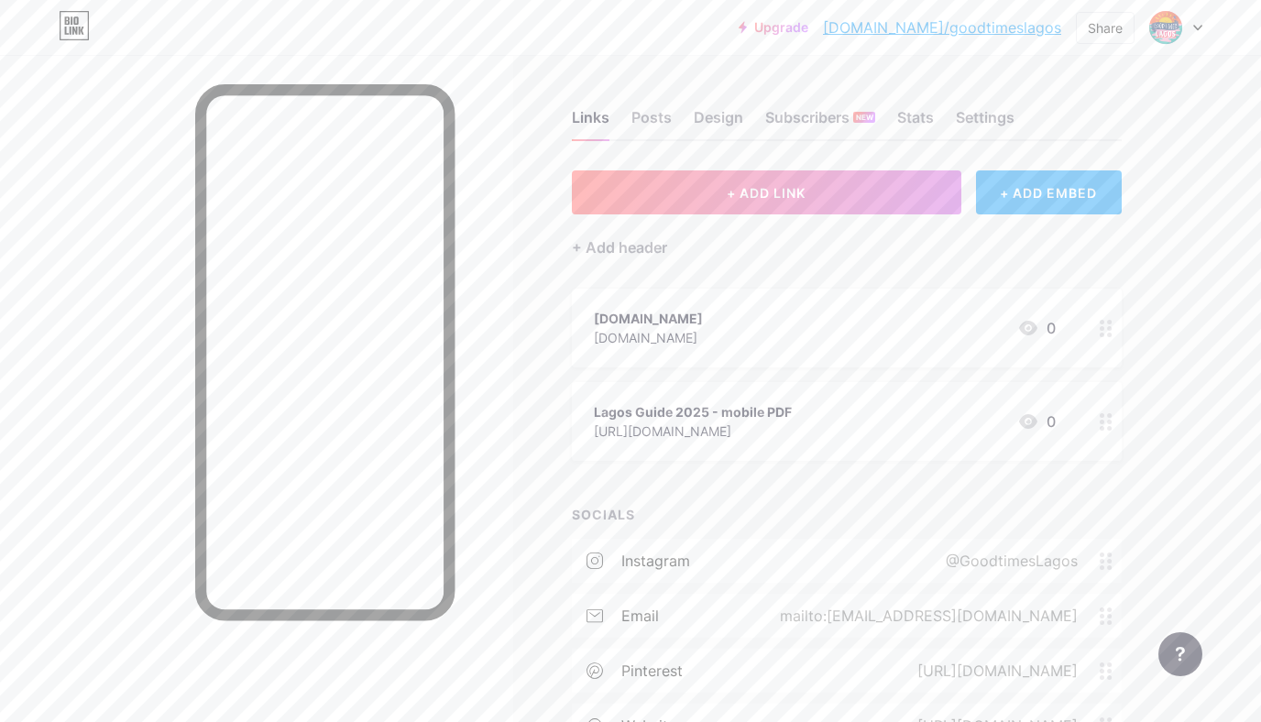
drag, startPoint x: 660, startPoint y: 406, endPoint x: 653, endPoint y: 445, distance: 39.2
click at [656, 451] on span "[DOMAIN_NAME] [DOMAIN_NAME] 0 Lagos Guide 2025 - mobile PDF [URL][DOMAIN_NAME] 0" at bounding box center [847, 375] width 550 height 172
click at [1106, 422] on icon at bounding box center [1106, 421] width 13 height 17
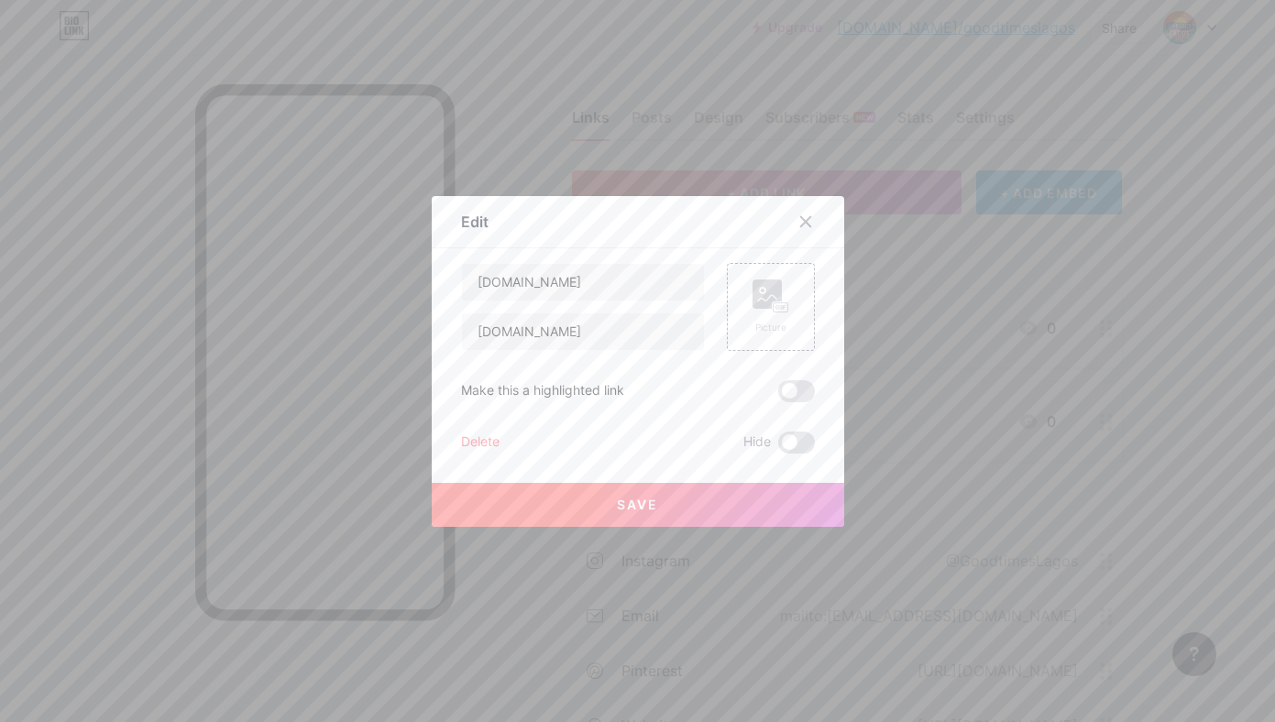
click at [1132, 403] on div at bounding box center [637, 361] width 1275 height 722
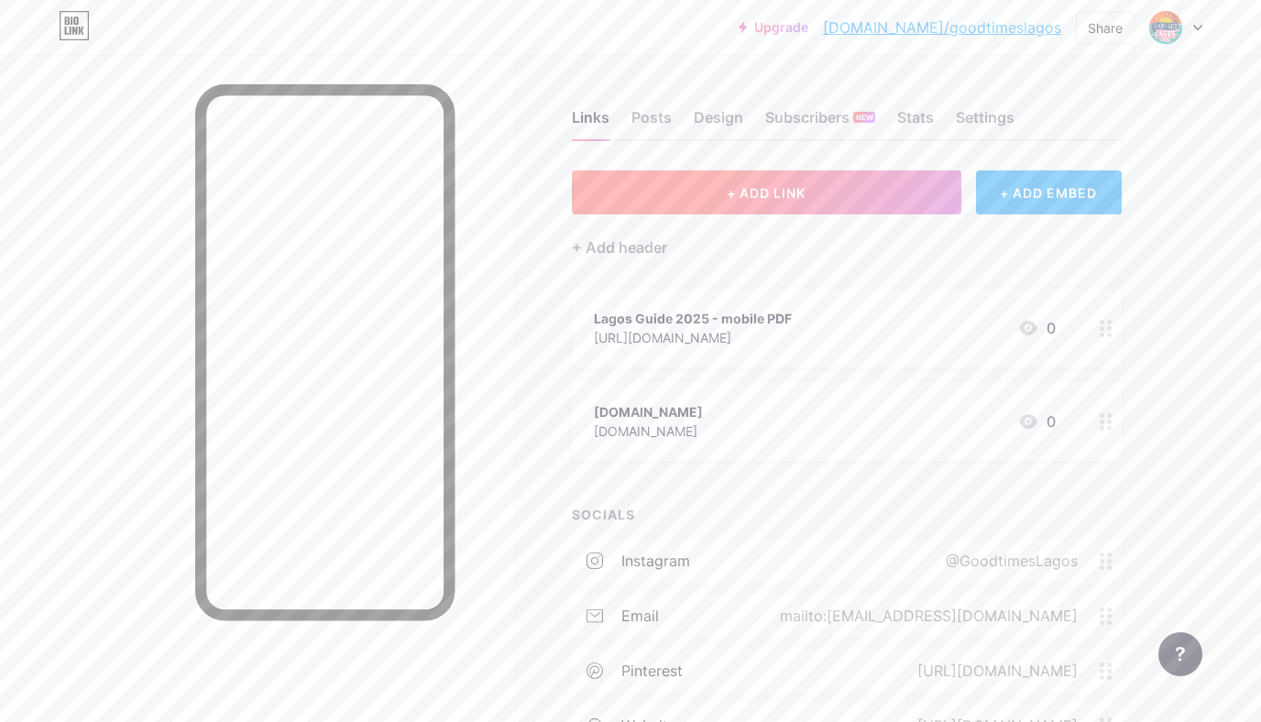
click at [687, 206] on button "+ ADD LINK" at bounding box center [767, 192] width 390 height 44
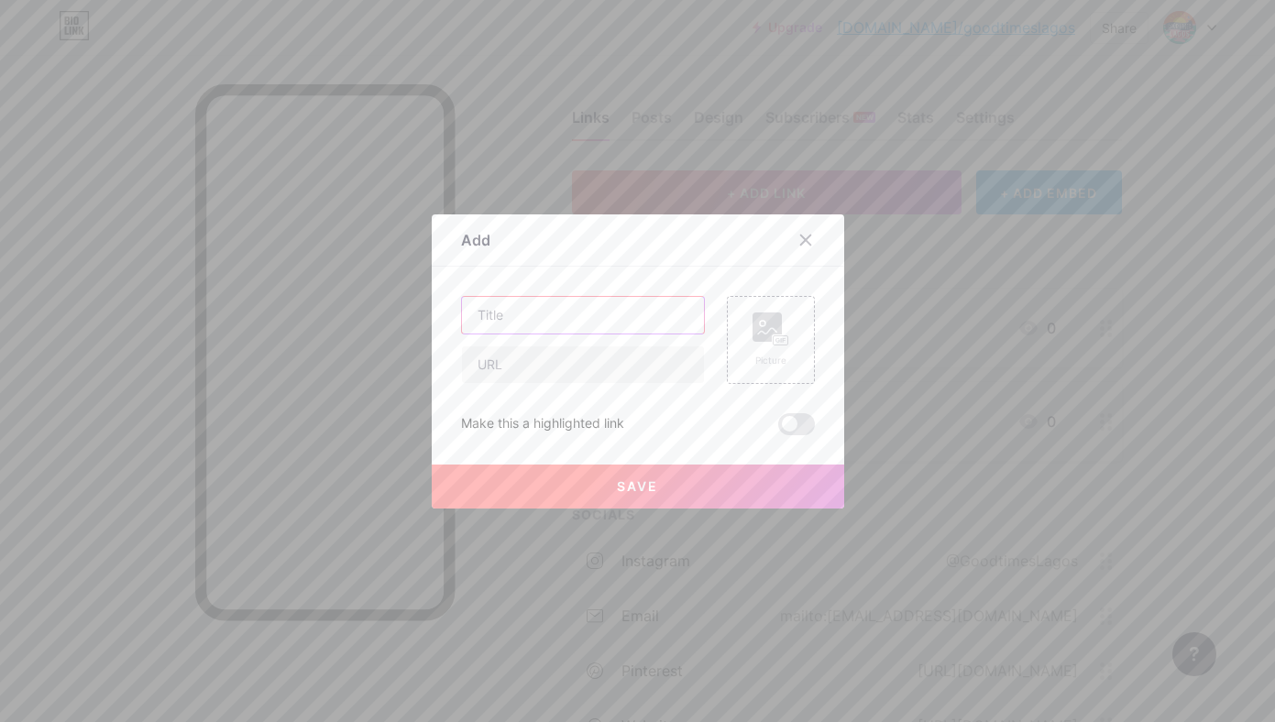
click at [527, 324] on input "text" at bounding box center [583, 315] width 242 height 37
type input "Freshly Squeezed Newsletter"
click at [492, 365] on input "text" at bounding box center [583, 364] width 242 height 37
paste input "[URL][DOMAIN_NAME]"
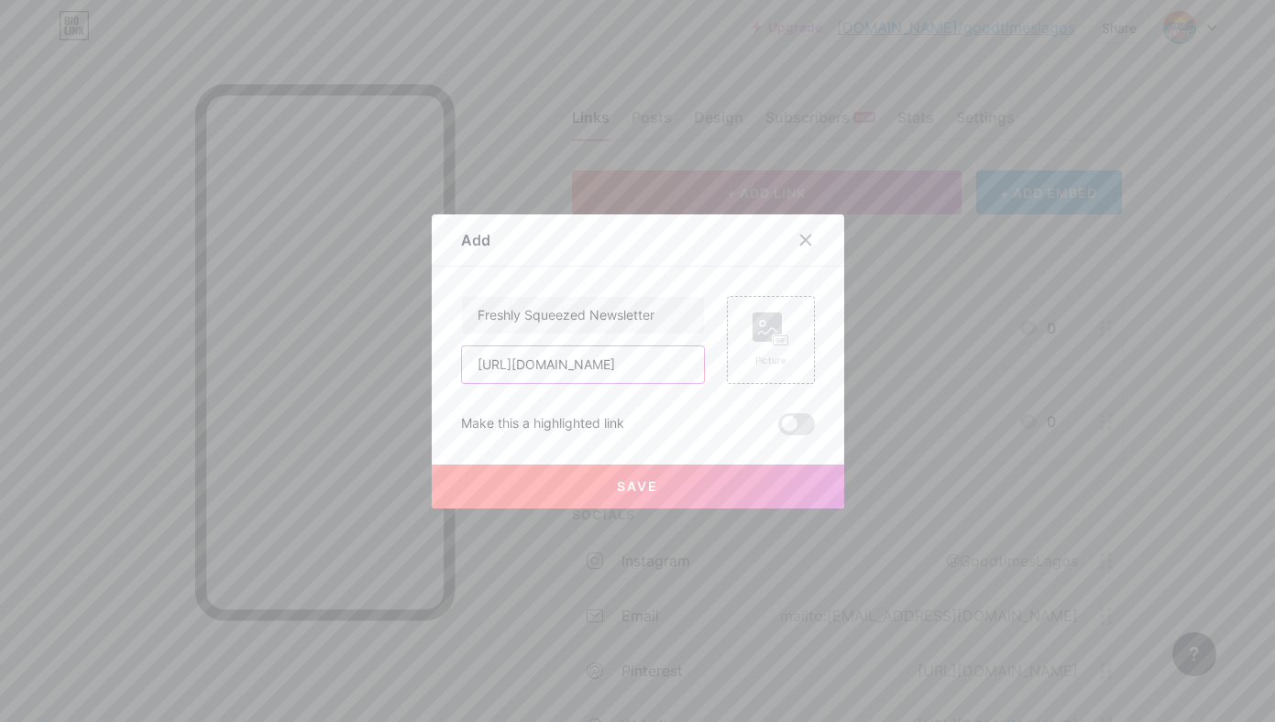
type input "[URL][DOMAIN_NAME]"
click at [598, 489] on button "Save" at bounding box center [638, 487] width 412 height 44
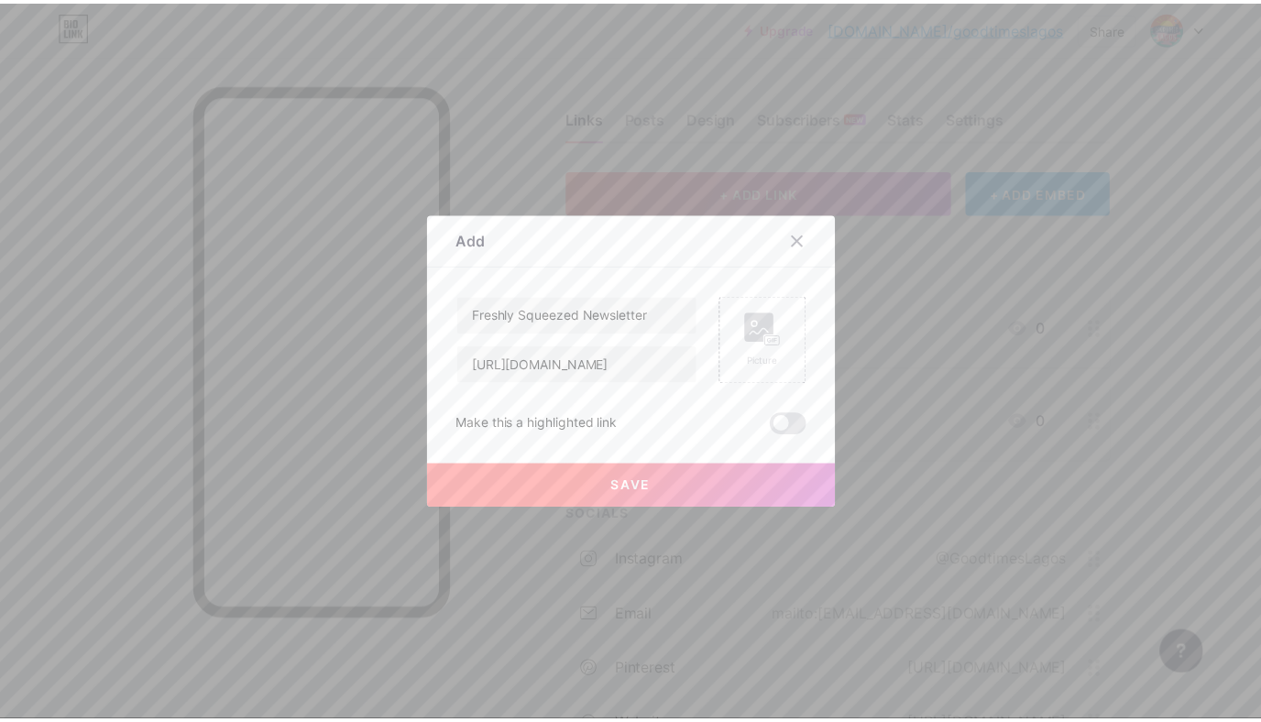
scroll to position [0, 0]
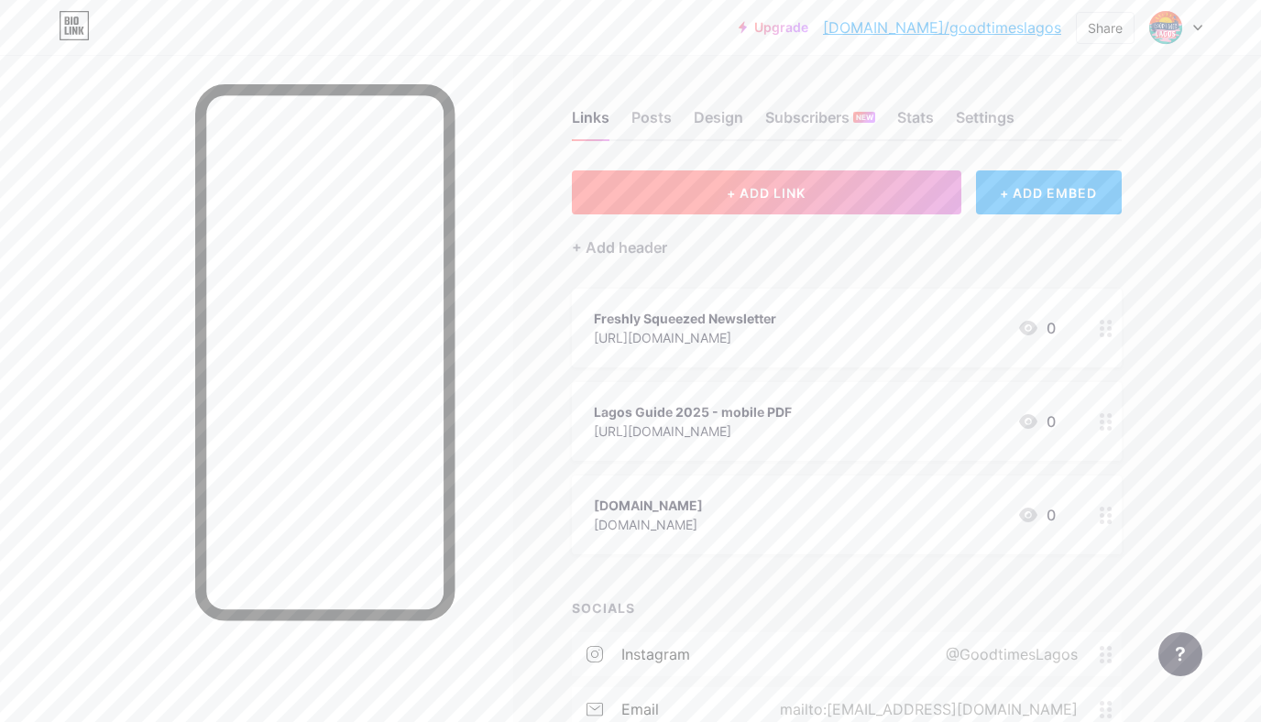
click at [704, 195] on button "+ ADD LINK" at bounding box center [767, 192] width 390 height 44
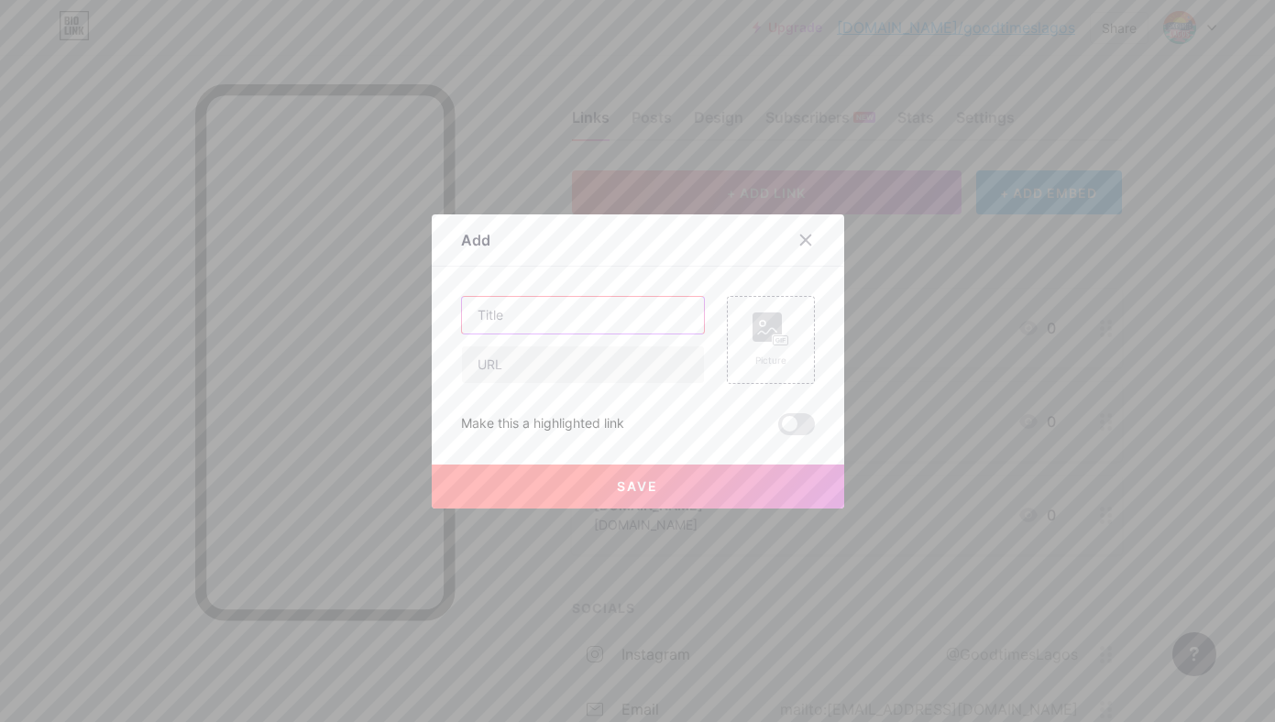
click at [539, 325] on input "text" at bounding box center [583, 315] width 242 height 37
type input "Local business owner?"
click at [562, 374] on input "text" at bounding box center [583, 364] width 242 height 37
click at [803, 241] on icon at bounding box center [805, 240] width 15 height 15
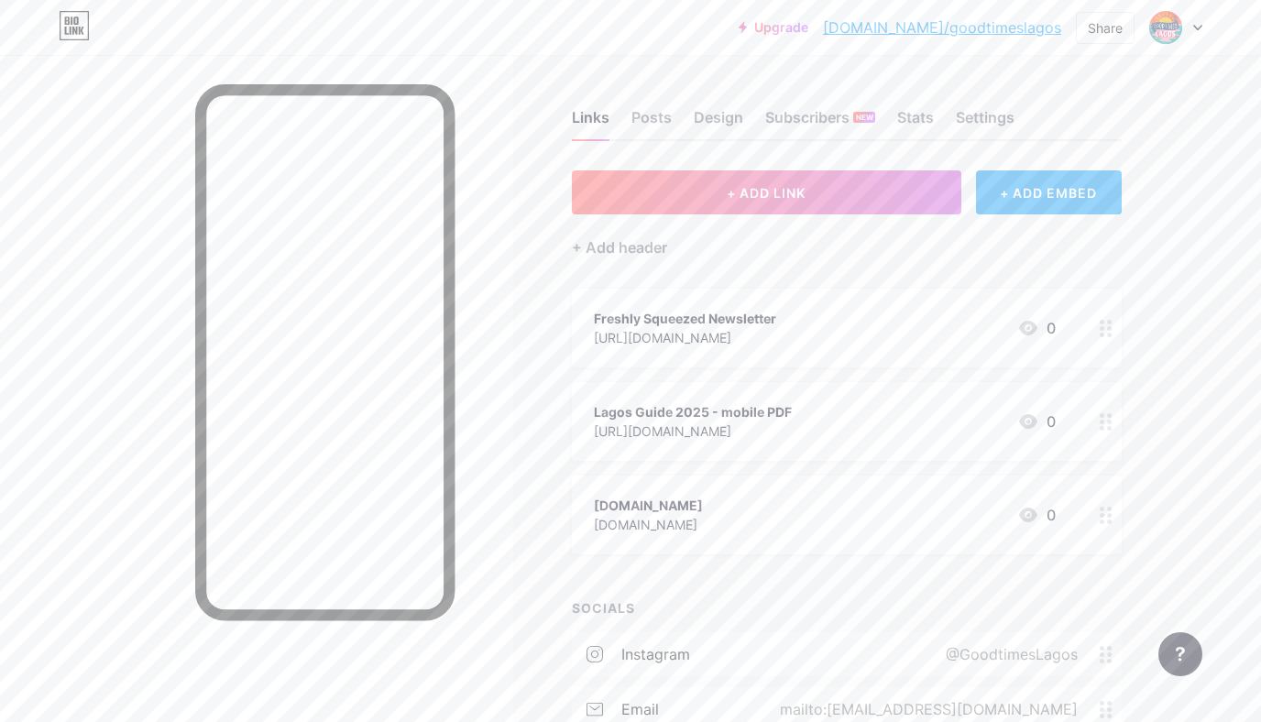
click at [686, 430] on div "[URL][DOMAIN_NAME]" at bounding box center [693, 431] width 198 height 19
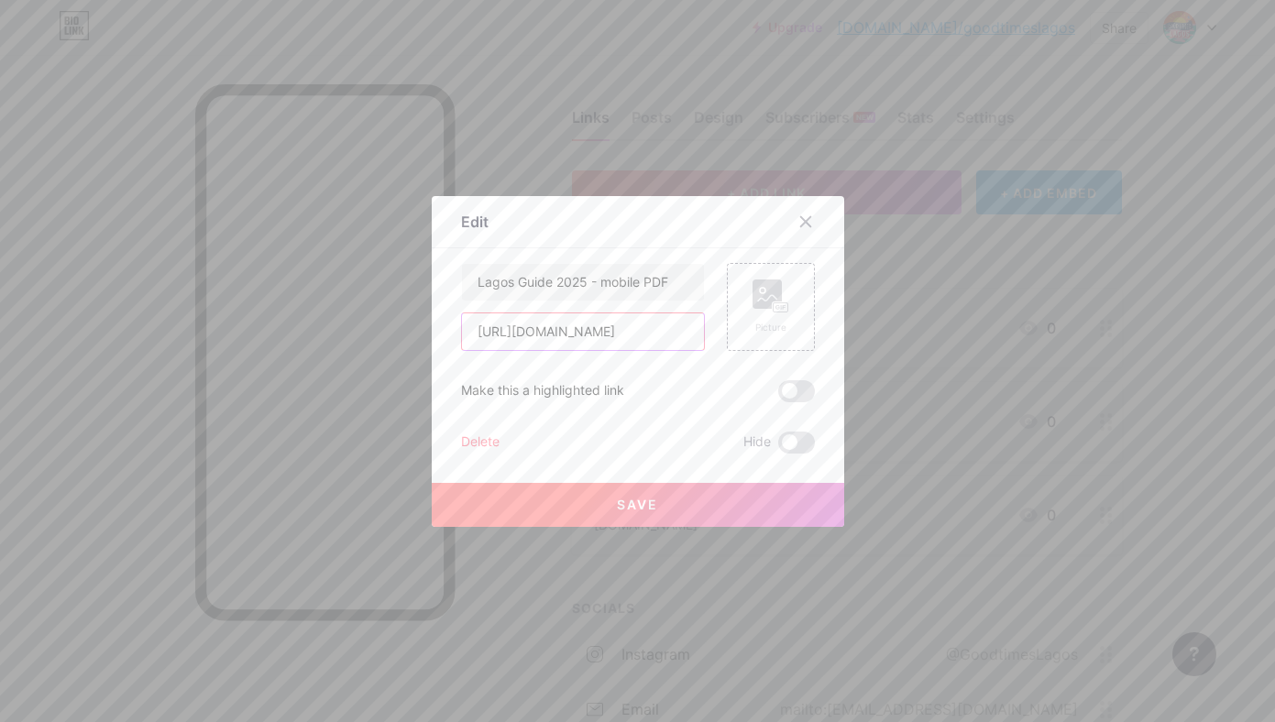
click at [615, 335] on input "[URL][DOMAIN_NAME]" at bounding box center [583, 331] width 242 height 37
paste input "[DOMAIN_NAME][URL]"
type input "[URL][DOMAIN_NAME]"
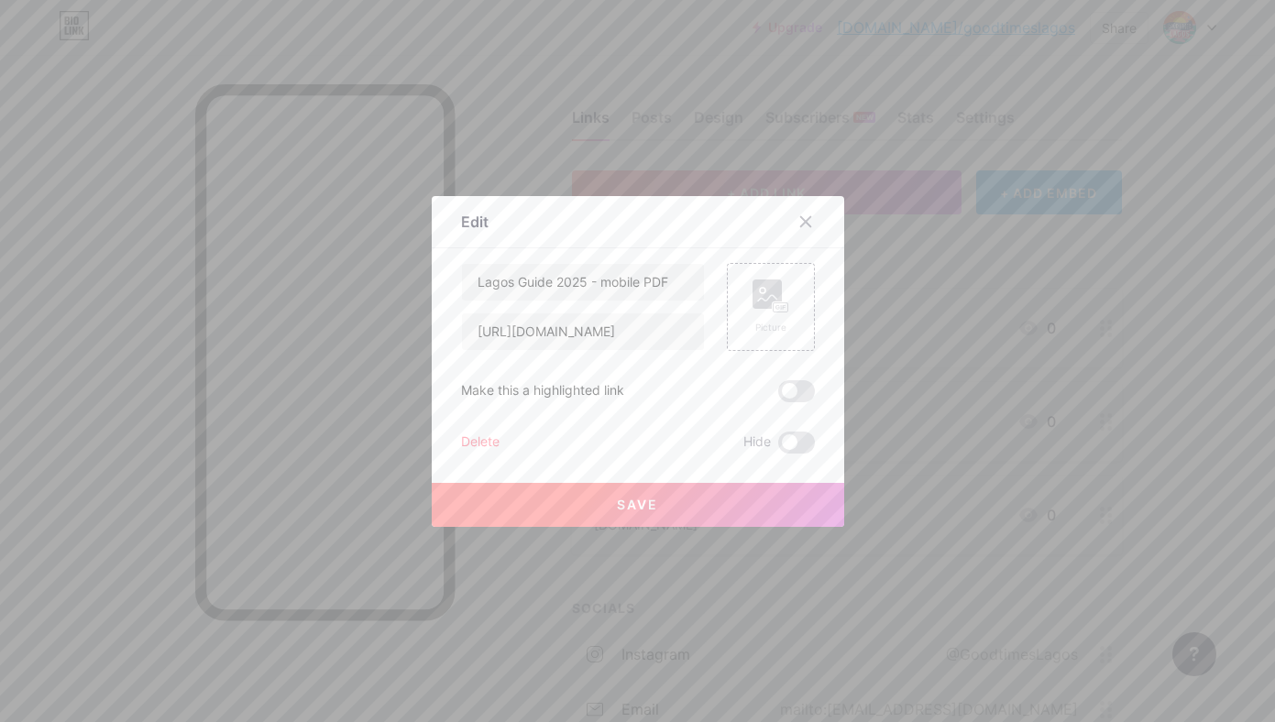
click at [629, 511] on span "Save" at bounding box center [637, 505] width 41 height 16
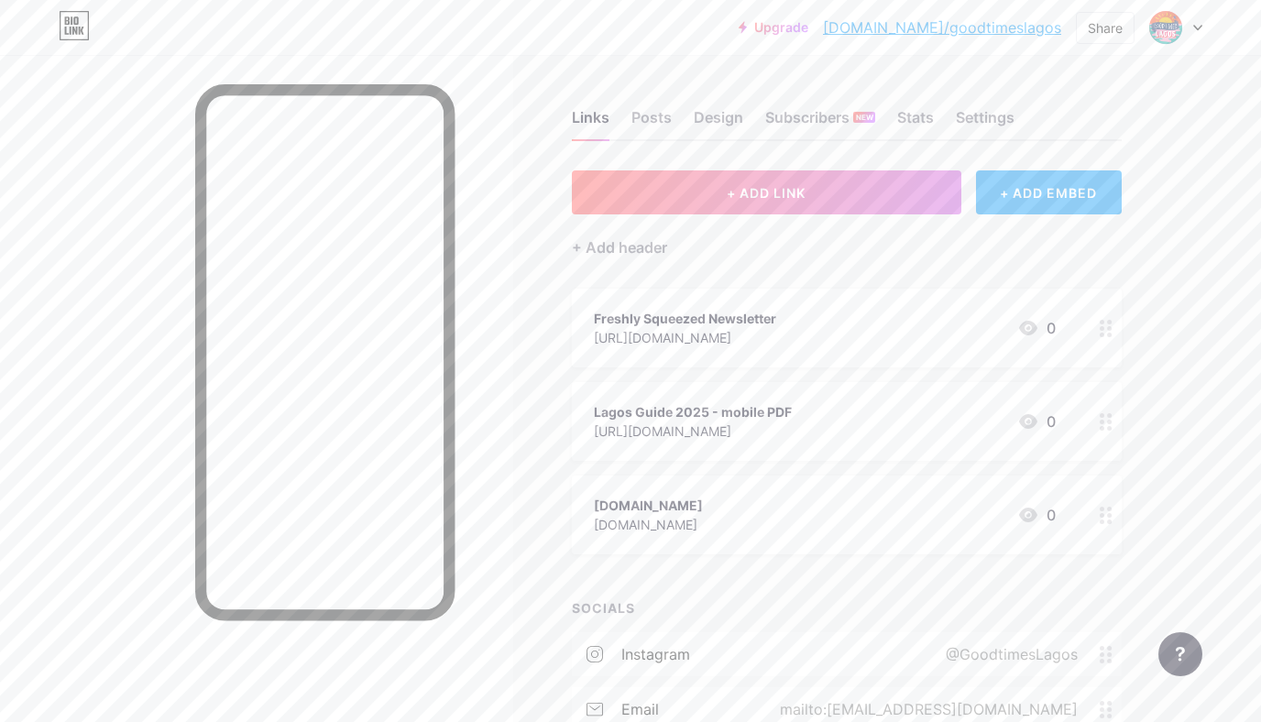
click at [1107, 426] on circle at bounding box center [1109, 428] width 5 height 5
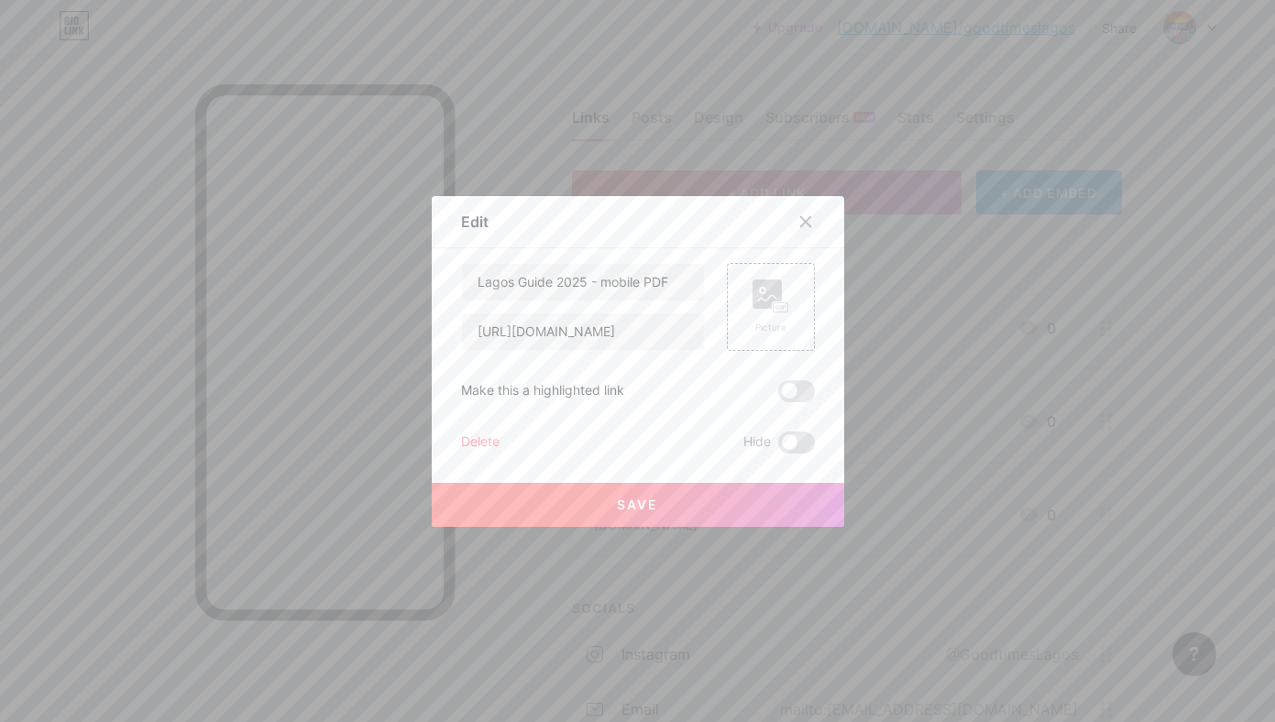
click at [800, 219] on icon at bounding box center [805, 221] width 10 height 10
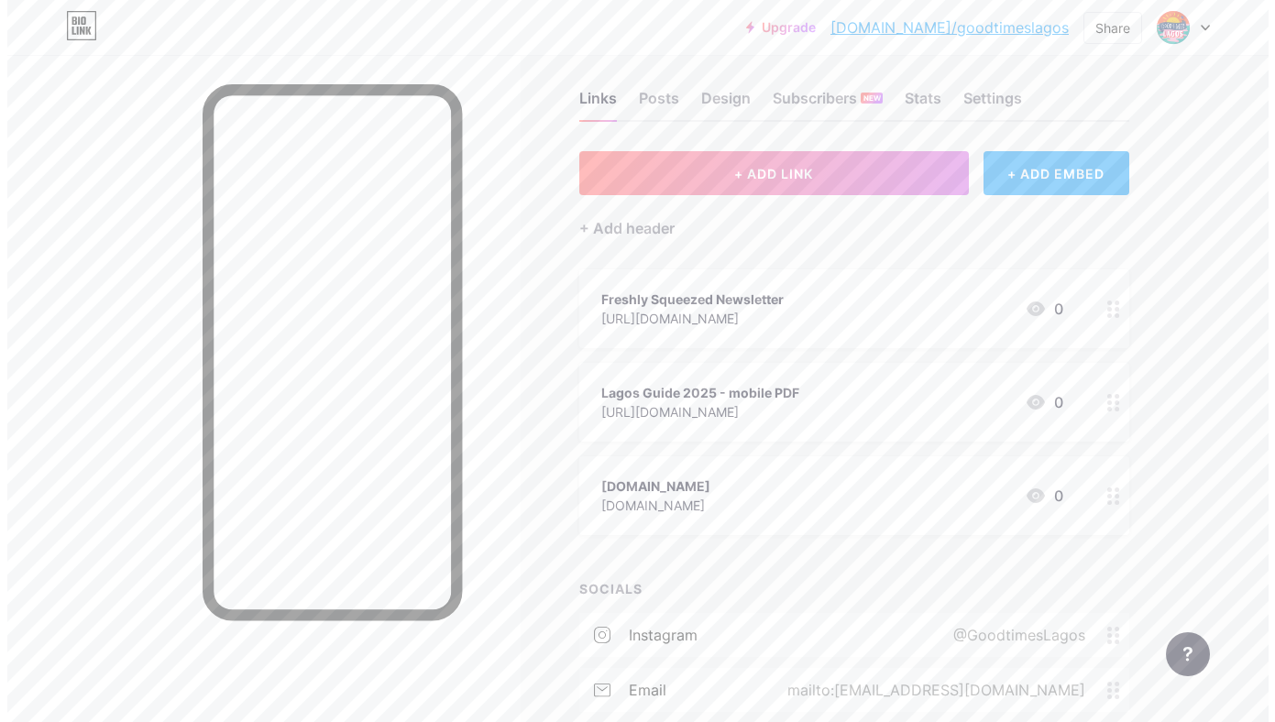
scroll to position [17, 0]
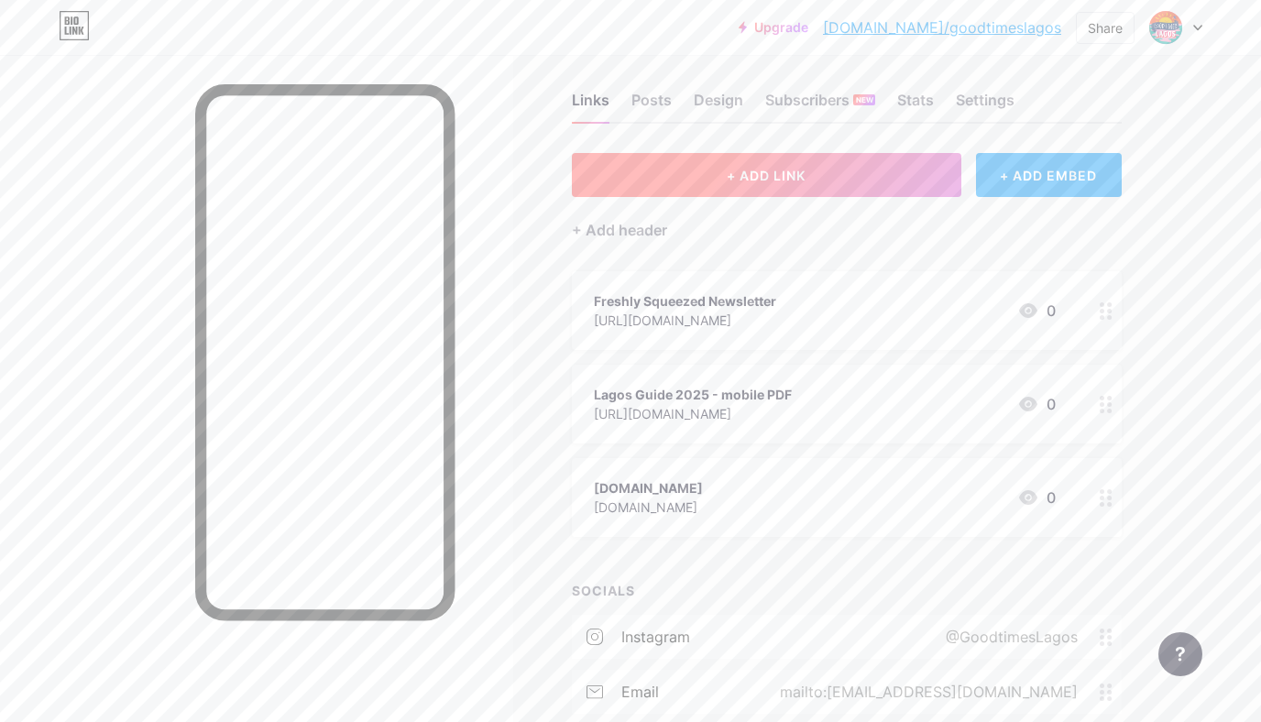
click at [693, 179] on button "+ ADD LINK" at bounding box center [767, 175] width 390 height 44
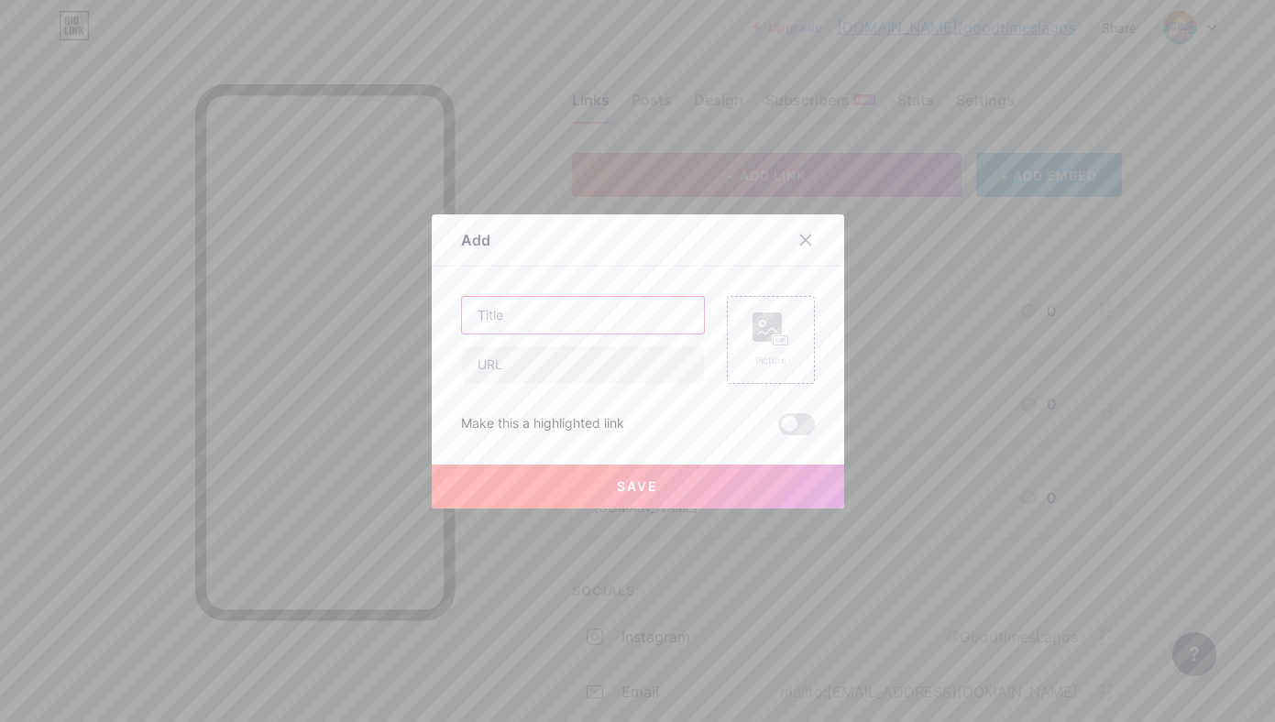
click at [508, 315] on input "text" at bounding box center [583, 315] width 242 height 37
type input "Local business owner?"
click at [498, 370] on input "text" at bounding box center [583, 364] width 242 height 37
paste input "[URL][DOMAIN_NAME] [URL][DOMAIN_NAME]"
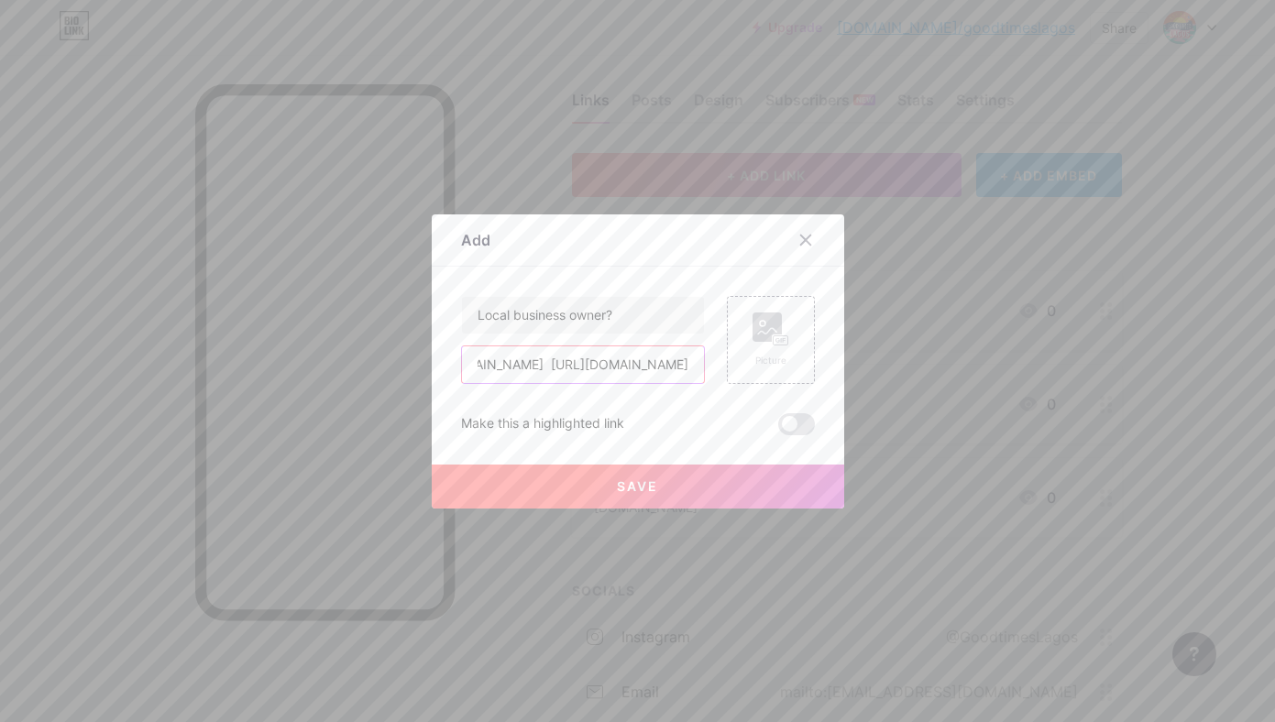
type input "[URL][DOMAIN_NAME] [URL][DOMAIN_NAME]"
click at [591, 498] on button "Save" at bounding box center [638, 487] width 412 height 44
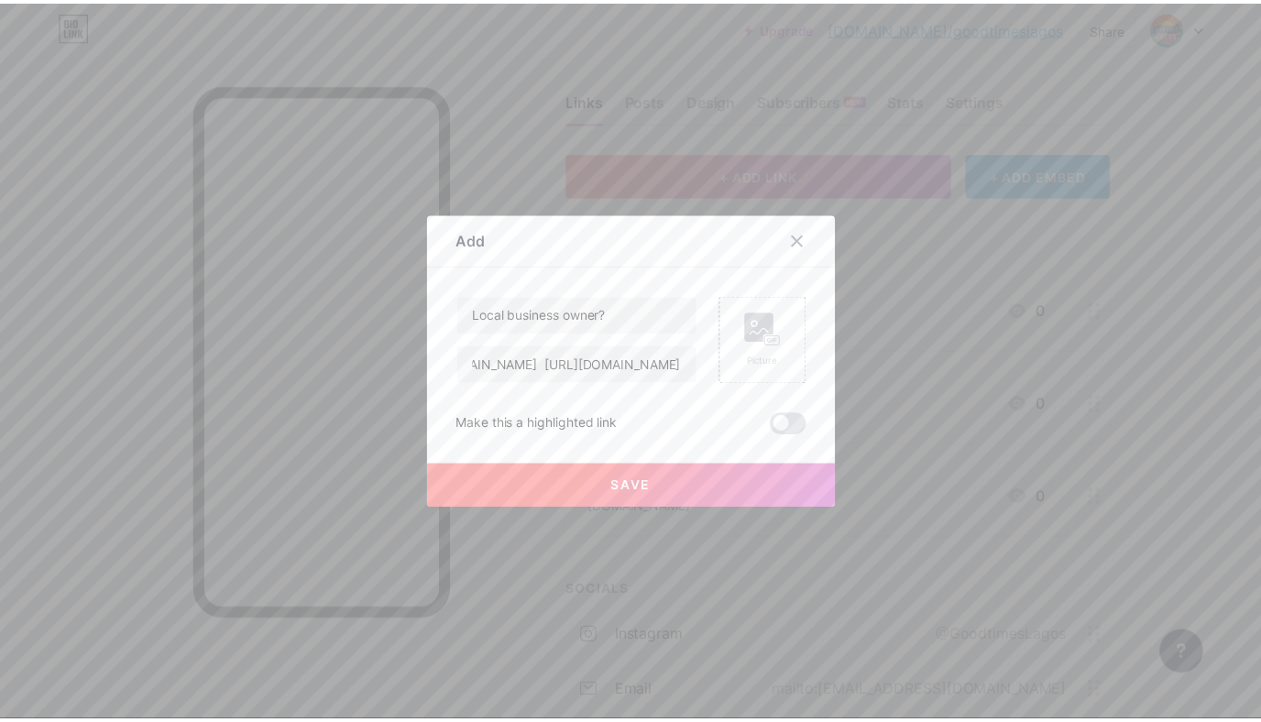
scroll to position [0, 0]
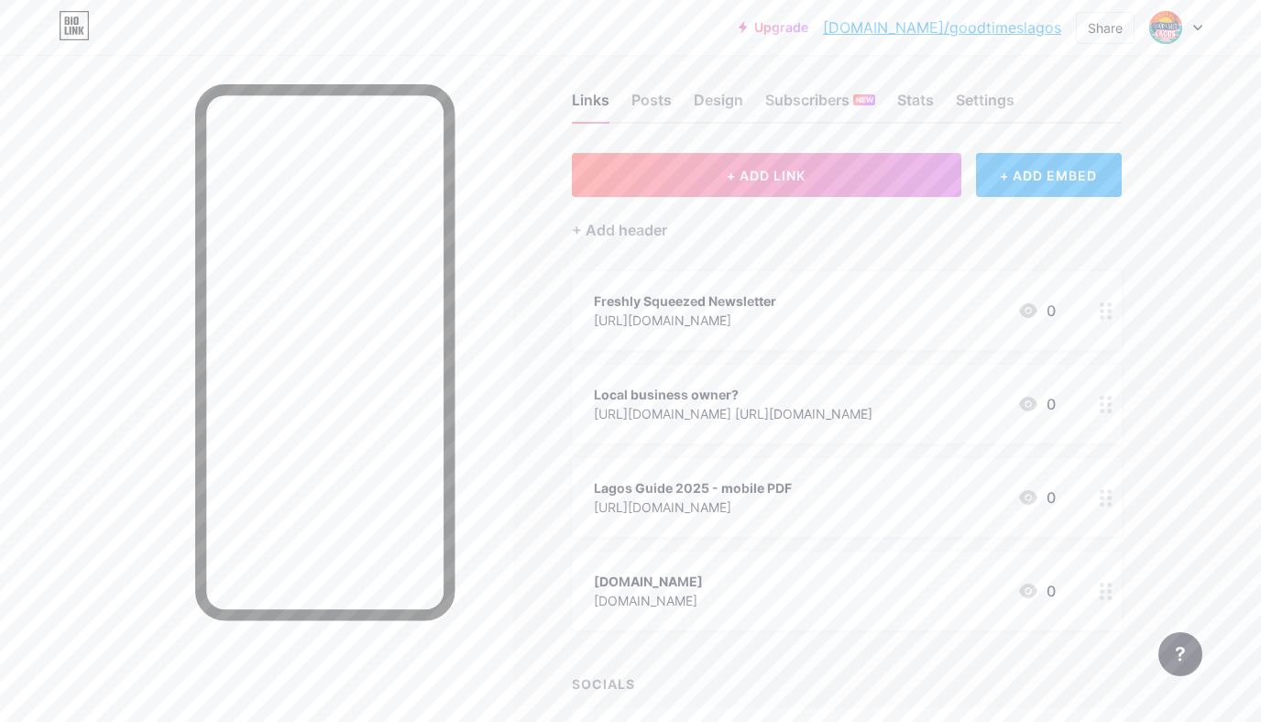
drag, startPoint x: 657, startPoint y: 388, endPoint x: 646, endPoint y: 604, distance: 216.6
click at [646, 604] on span "Freshly Squeezed Newsletter [URL][DOMAIN_NAME] 0 Local business owner? [URL][DO…" at bounding box center [847, 450] width 550 height 359
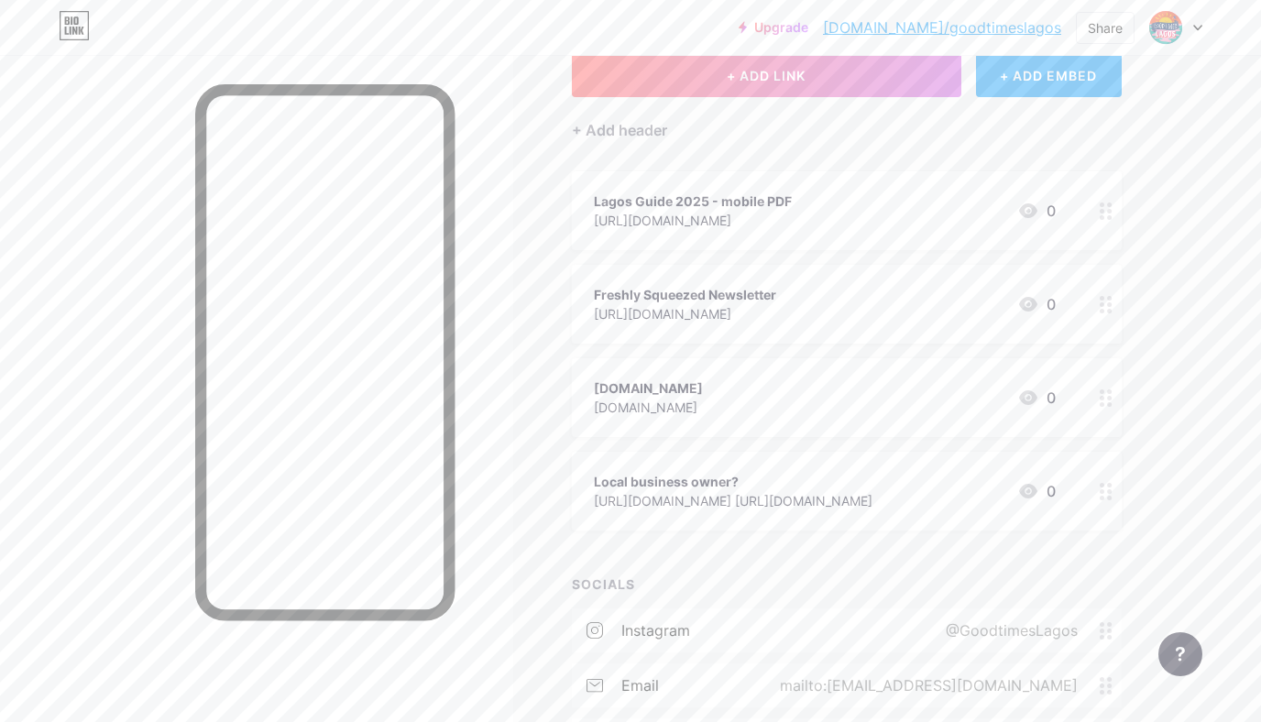
scroll to position [110, 0]
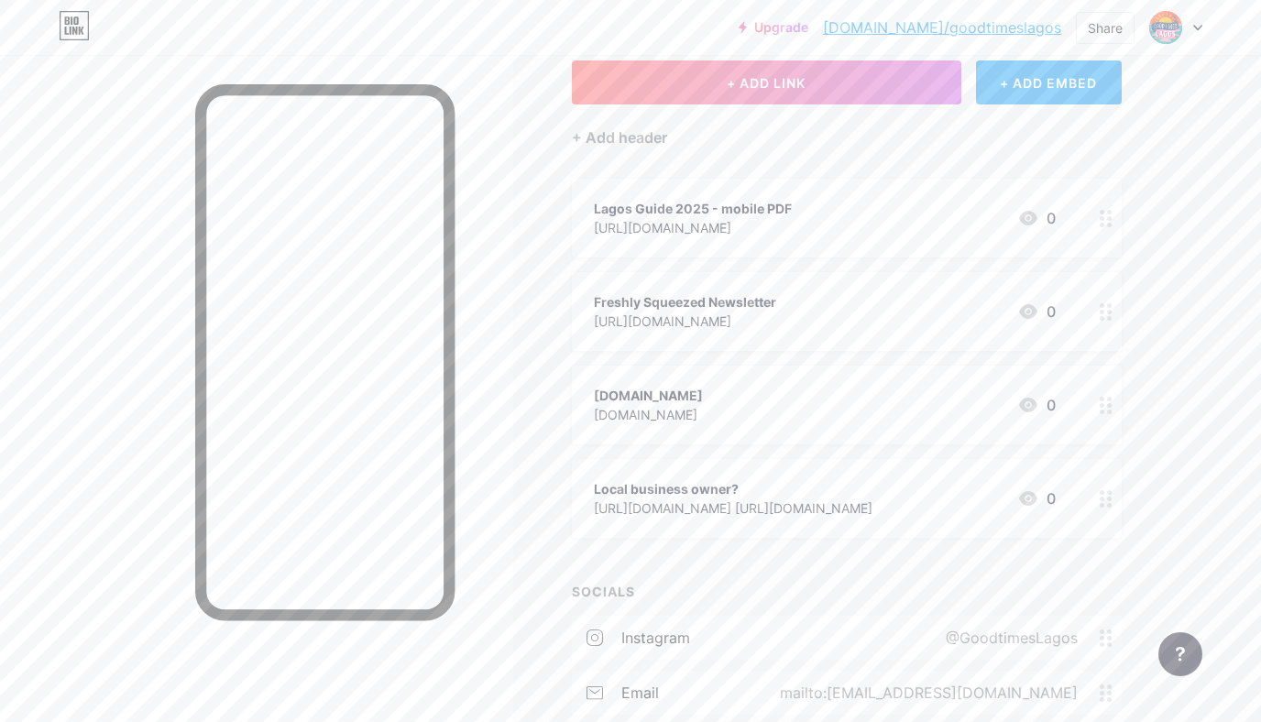
click at [1107, 223] on circle at bounding box center [1109, 225] width 5 height 5
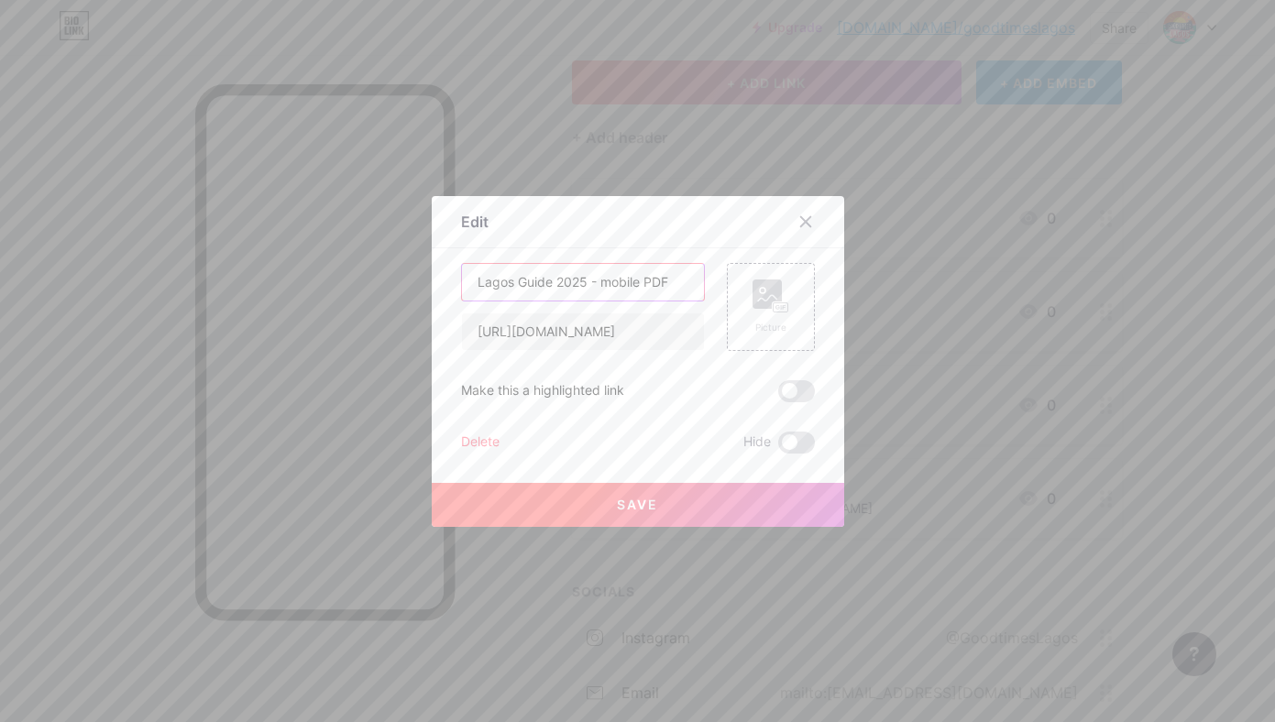
drag, startPoint x: 577, startPoint y: 280, endPoint x: 698, endPoint y: 290, distance: 121.3
click at [698, 290] on div "Lagos Guide 2025 - mobile PDF [URL][DOMAIN_NAME] Picture" at bounding box center [638, 307] width 354 height 88
click at [467, 278] on input "Lagos Guide 2025" at bounding box center [583, 282] width 242 height 37
type input "💥Lagos Guide 2025"
click at [616, 515] on button "Save" at bounding box center [638, 505] width 412 height 44
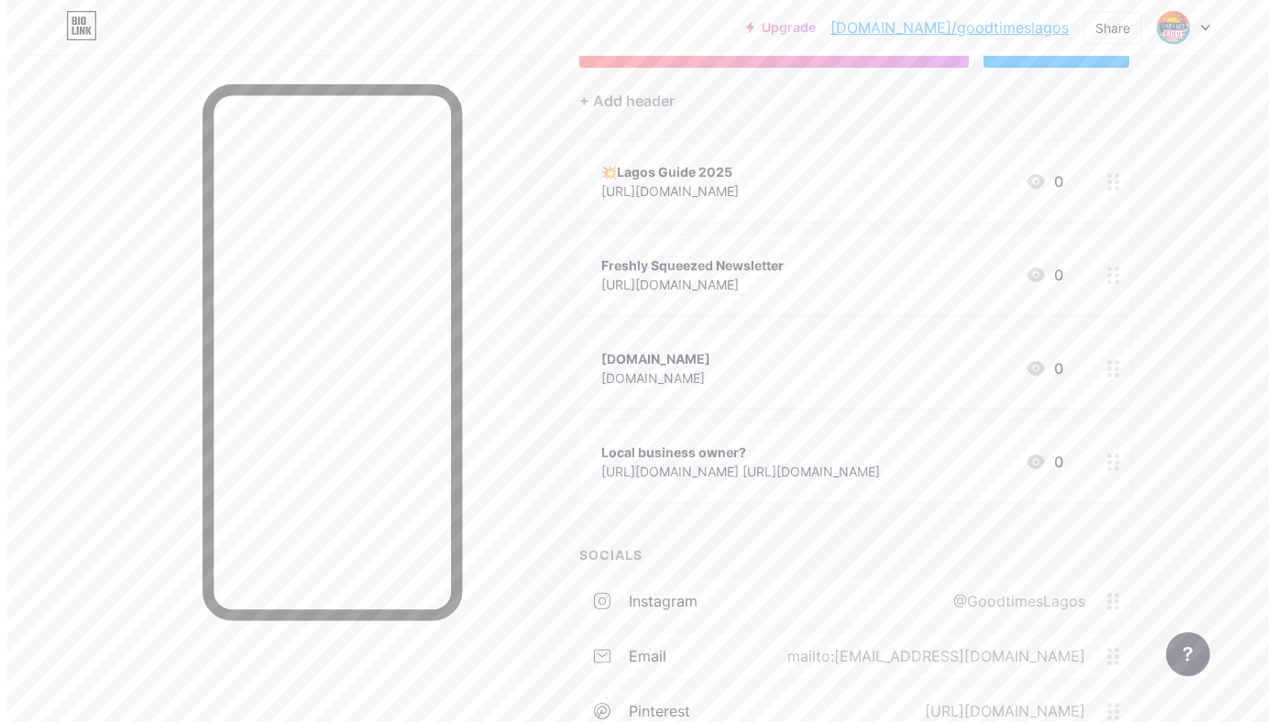
scroll to position [0, 0]
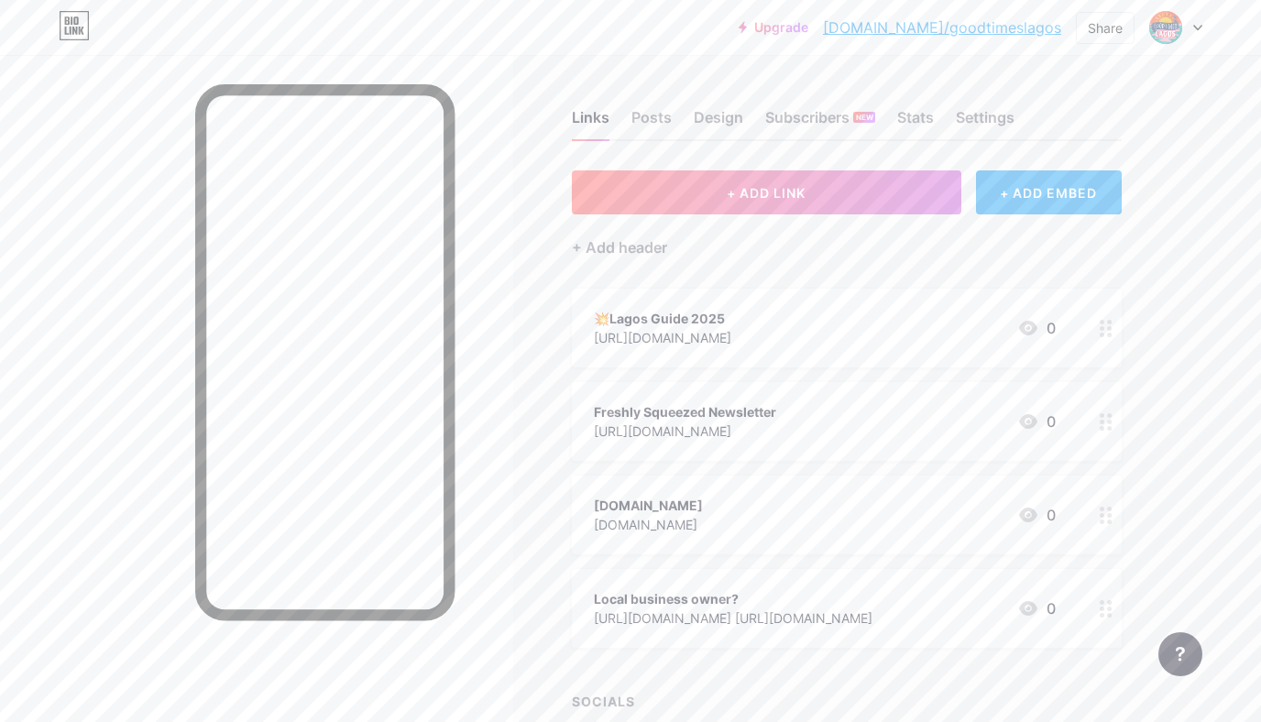
click at [728, 617] on div "[URL][DOMAIN_NAME] [URL][DOMAIN_NAME]" at bounding box center [733, 618] width 279 height 19
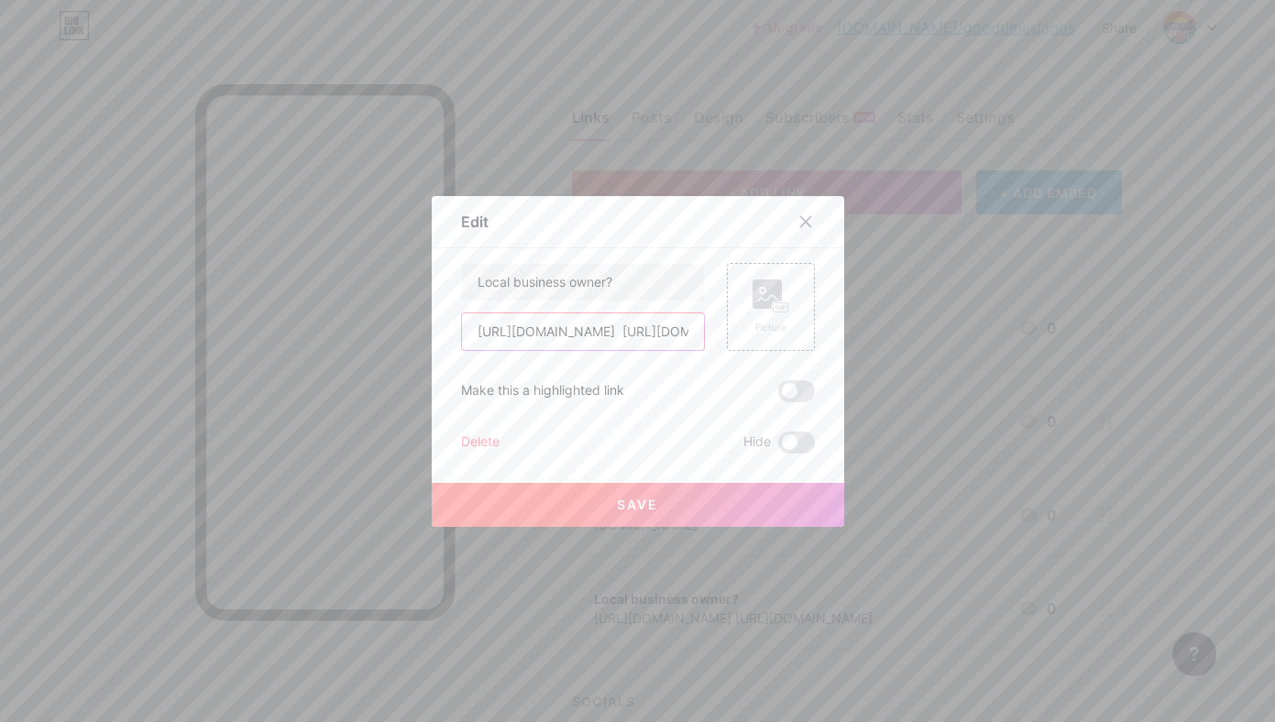
click at [593, 322] on input "[URL][DOMAIN_NAME] [URL][DOMAIN_NAME]" at bounding box center [583, 331] width 242 height 37
drag, startPoint x: 589, startPoint y: 333, endPoint x: 741, endPoint y: 333, distance: 151.2
click at [741, 333] on div "Local business owner? [URL][DOMAIN_NAME] [URL][DOMAIN_NAME] Picture" at bounding box center [638, 307] width 354 height 88
click at [560, 330] on input "[URL][DOMAIN_NAME] [URL][DOMAIN_NAME]" at bounding box center [583, 331] width 242 height 37
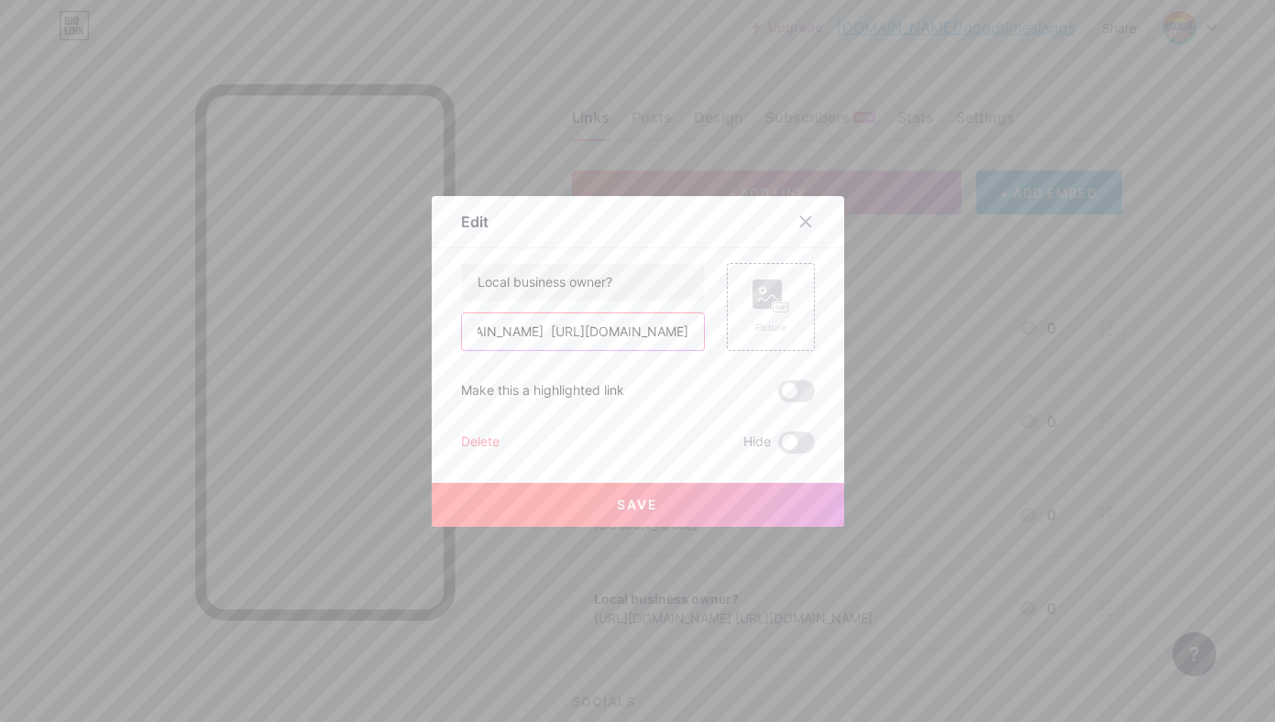
click at [532, 329] on input "[URL][DOMAIN_NAME] [URL][DOMAIN_NAME]" at bounding box center [583, 331] width 242 height 37
paste input "[URL][DOMAIN_NAME] [URL][DOMAIN_NAME]"
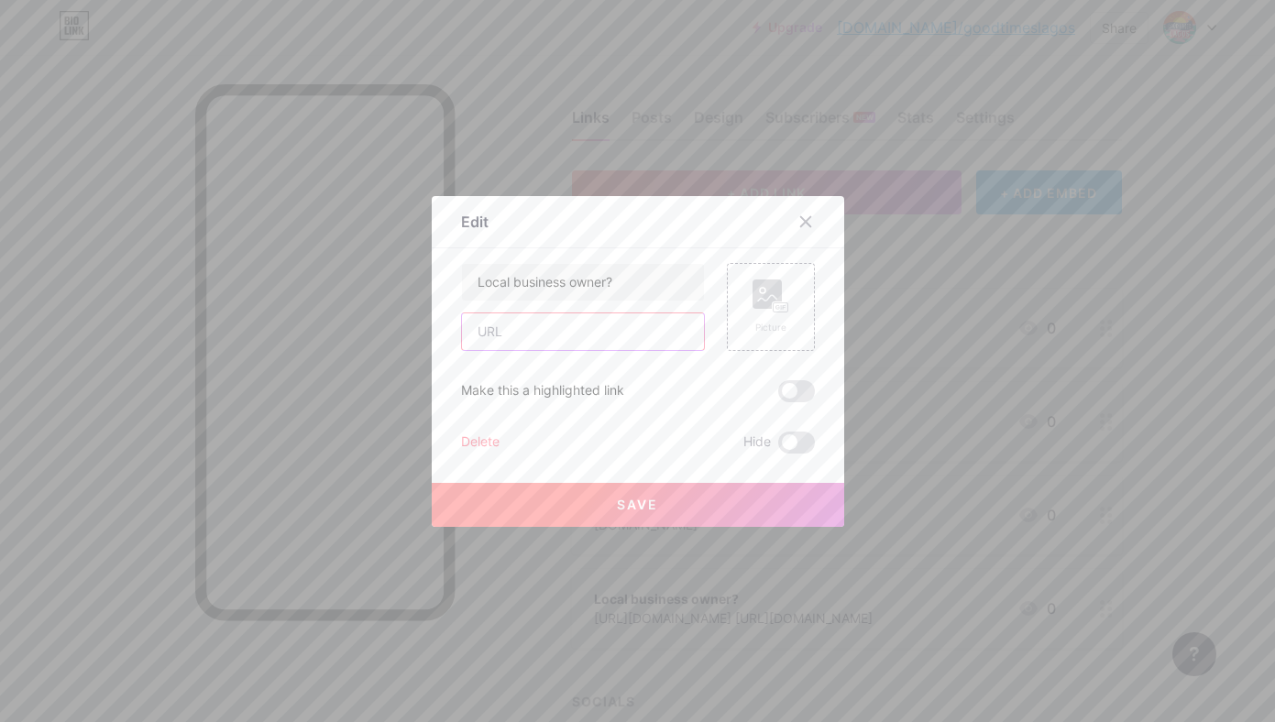
type input "[URL][DOMAIN_NAME] [URL][DOMAIN_NAME]"
click at [647, 513] on button "Save" at bounding box center [638, 505] width 412 height 44
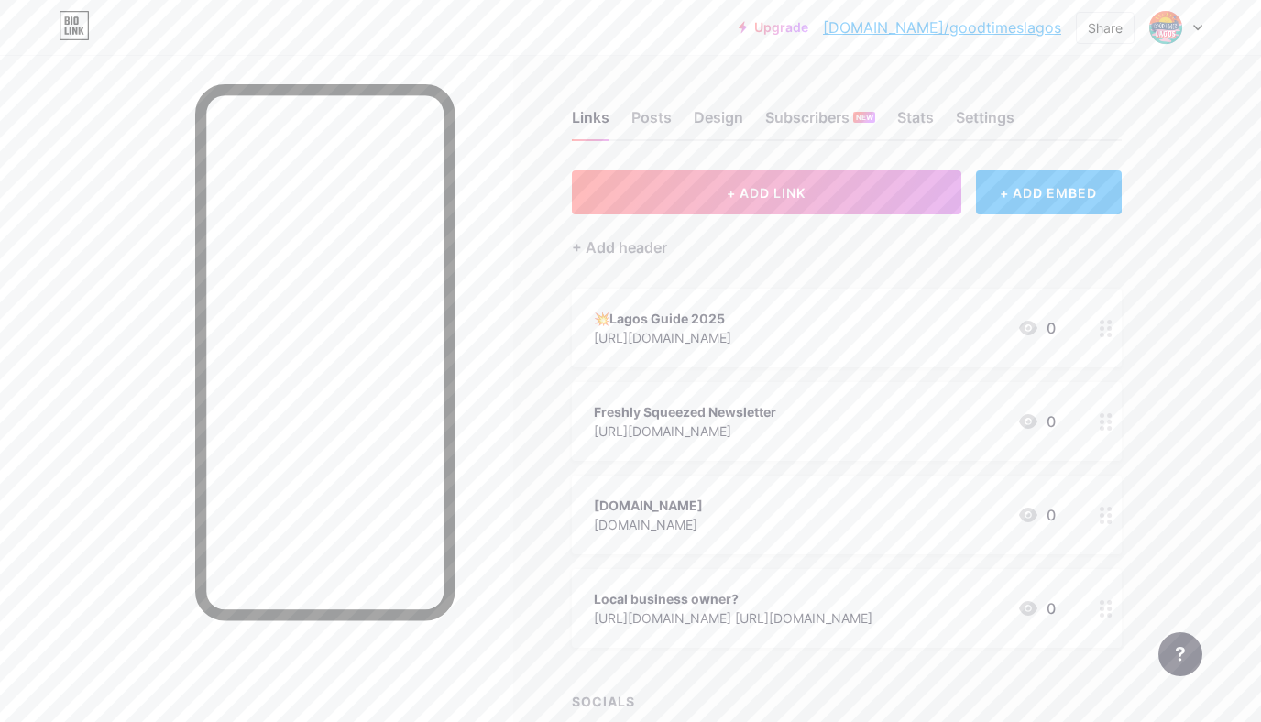
click at [704, 617] on div "[URL][DOMAIN_NAME] [URL][DOMAIN_NAME]" at bounding box center [733, 618] width 279 height 19
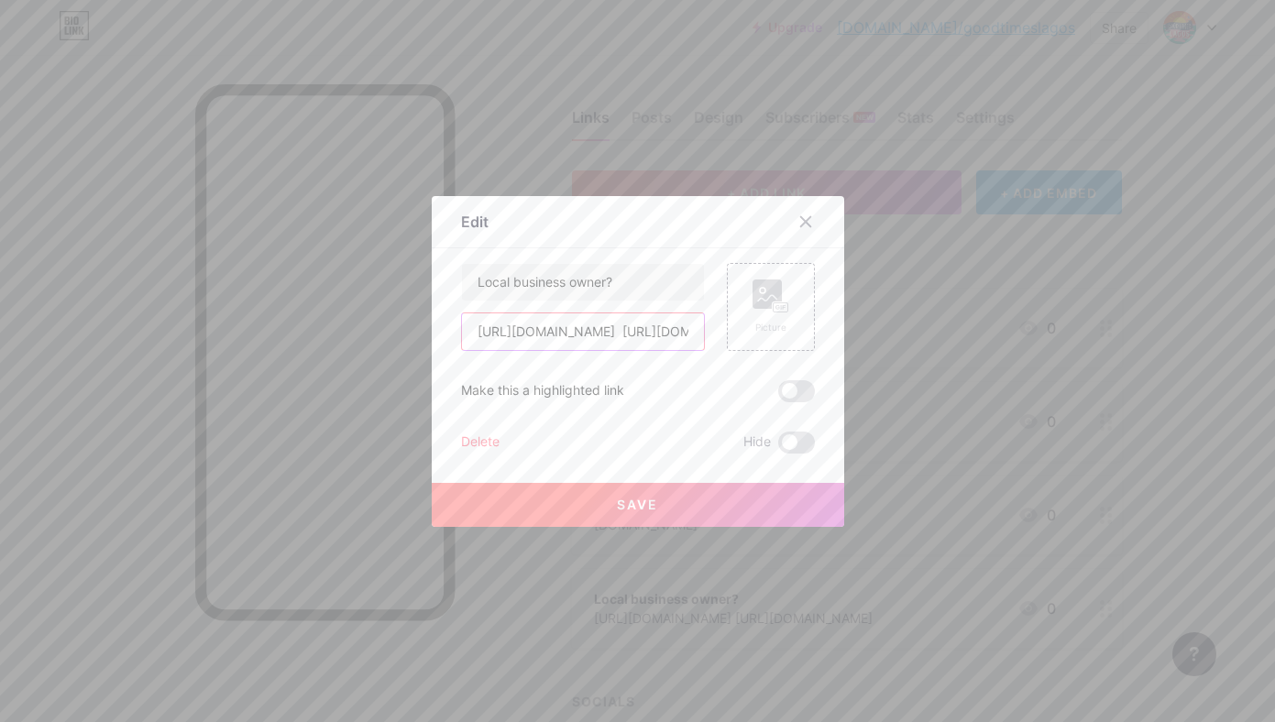
click at [619, 335] on input "[URL][DOMAIN_NAME] [URL][DOMAIN_NAME]" at bounding box center [583, 331] width 242 height 37
drag, startPoint x: 677, startPoint y: 330, endPoint x: 430, endPoint y: 332, distance: 247.5
click at [432, 332] on div "Edit Content YouTube Play YouTube video without leaving your page. ADD Vimeo Pl…" at bounding box center [638, 361] width 412 height 331
type input "[URL][DOMAIN_NAME]"
drag, startPoint x: 468, startPoint y: 333, endPoint x: 705, endPoint y: 327, distance: 236.6
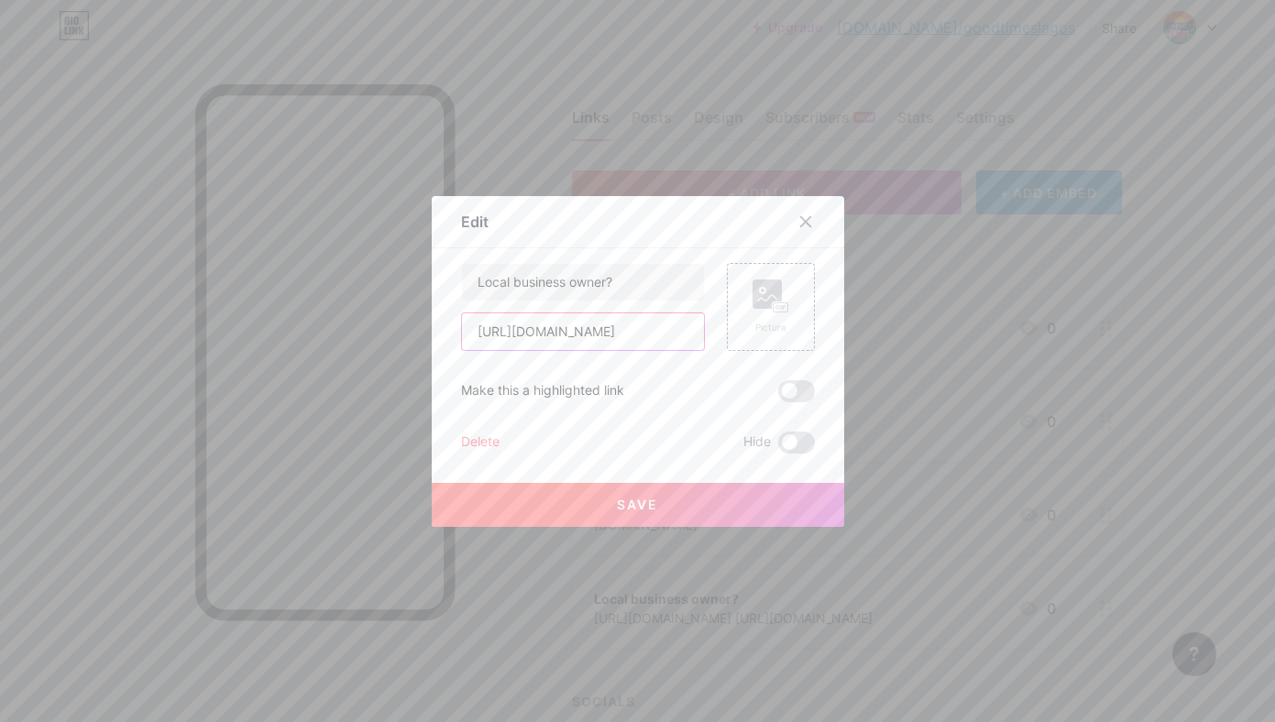
click at [705, 327] on div "Local business owner? [URL][DOMAIN_NAME] Picture" at bounding box center [638, 307] width 354 height 88
paste input "[URL][DOMAIN_NAME] [URL][DOMAIN_NAME]"
type input "[URL][DOMAIN_NAME] [URL][DOMAIN_NAME]"
click at [658, 511] on button "Save" at bounding box center [638, 505] width 412 height 44
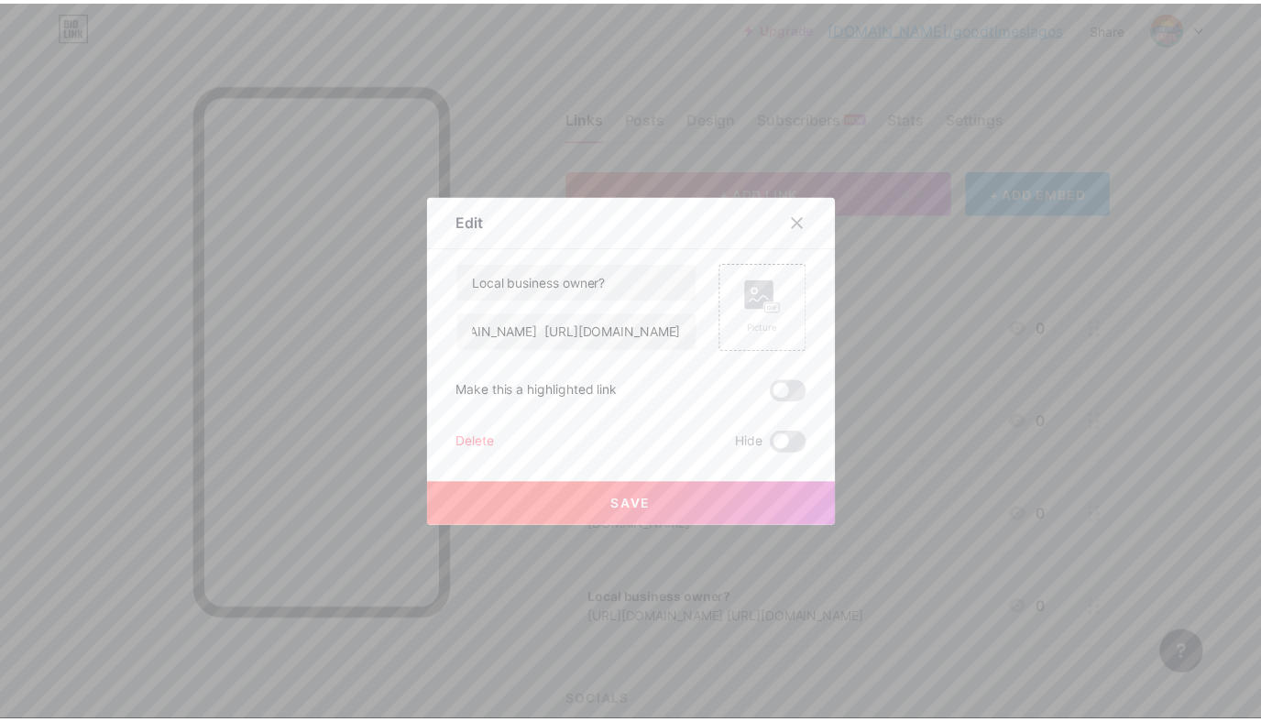
scroll to position [0, 0]
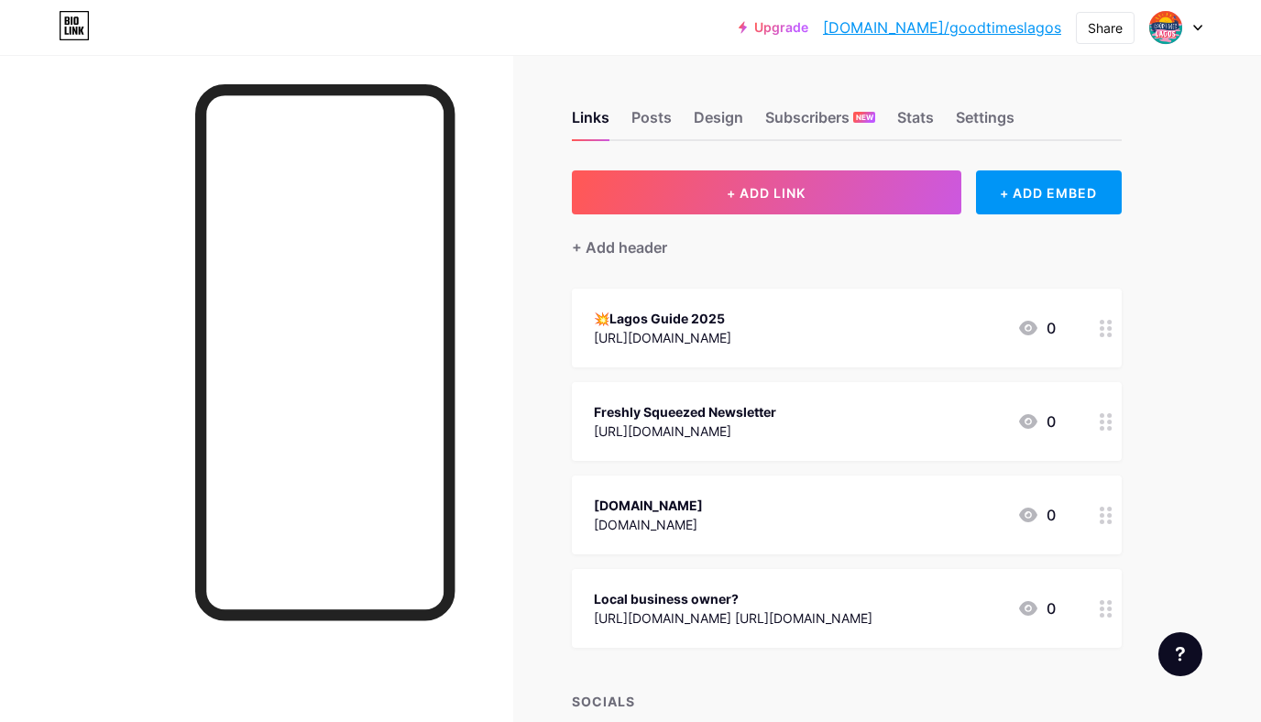
click at [1098, 603] on div at bounding box center [1106, 608] width 31 height 79
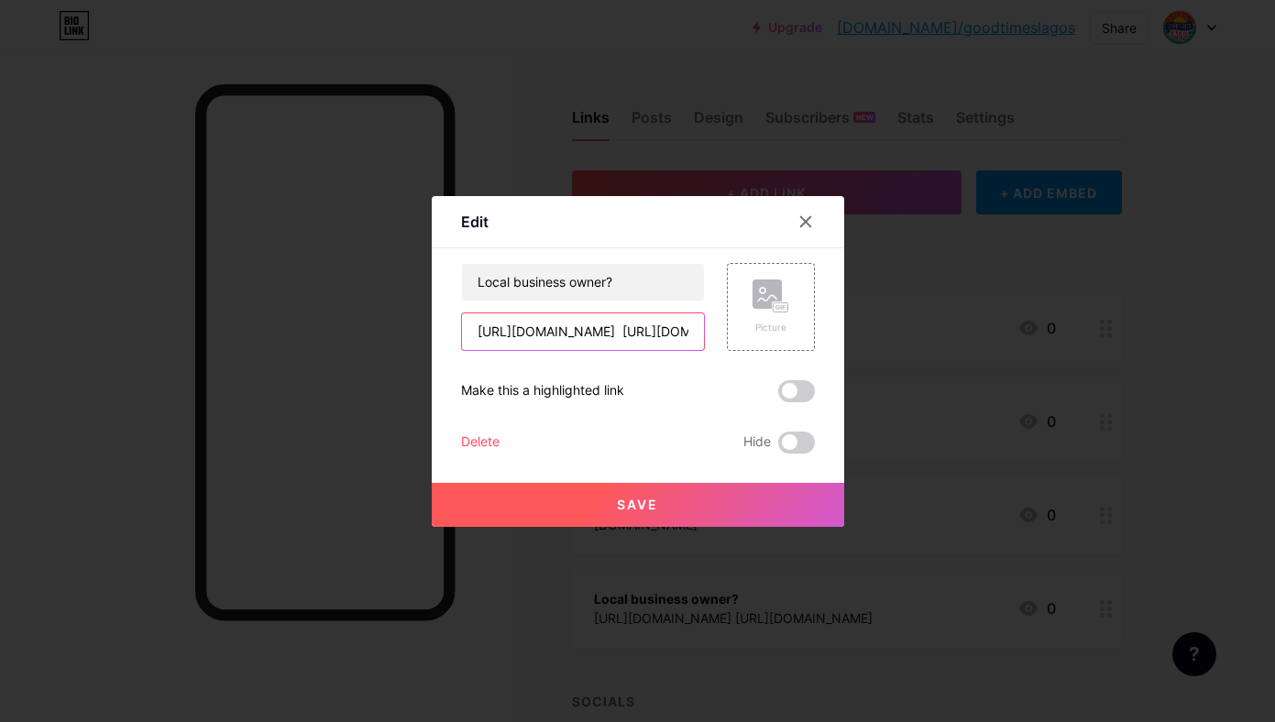
click at [577, 326] on input "[URL][DOMAIN_NAME] [URL][DOMAIN_NAME]" at bounding box center [583, 331] width 242 height 37
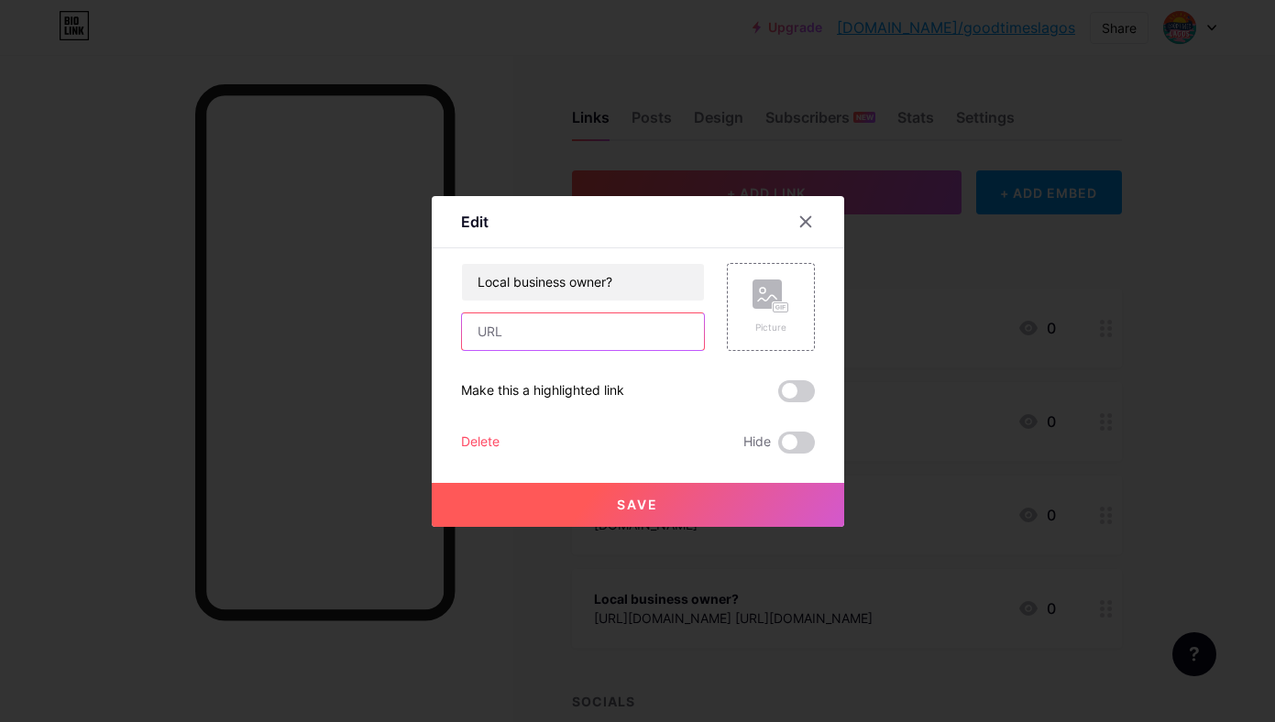
paste input "[URL][DOMAIN_NAME]"
type input "[URL][DOMAIN_NAME]"
click at [555, 338] on input "[URL][DOMAIN_NAME]" at bounding box center [583, 331] width 242 height 37
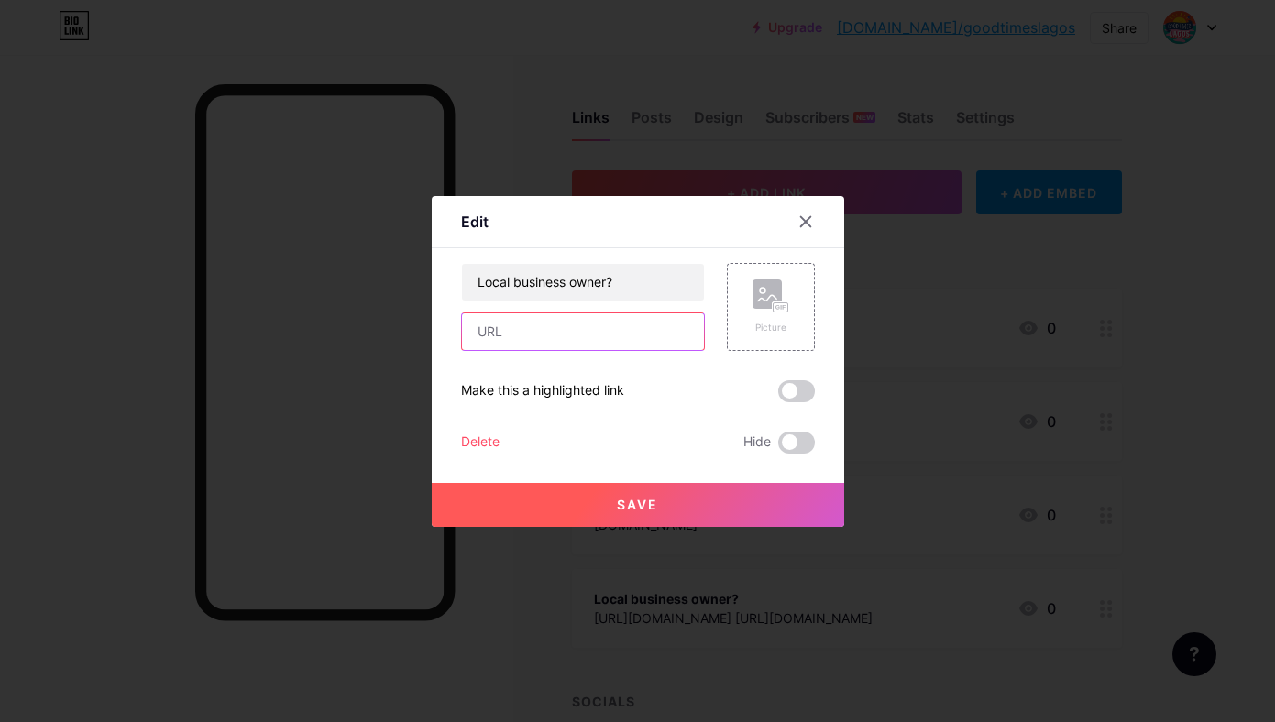
paste input "[URL][DOMAIN_NAME]"
type input "[URL][DOMAIN_NAME]"
click at [439, 347] on div "Edit Content YouTube Play YouTube video without leaving your page. ADD Vimeo Pl…" at bounding box center [638, 361] width 412 height 331
click at [534, 510] on button "Save" at bounding box center [638, 505] width 412 height 44
